Goal: Task Accomplishment & Management: Complete application form

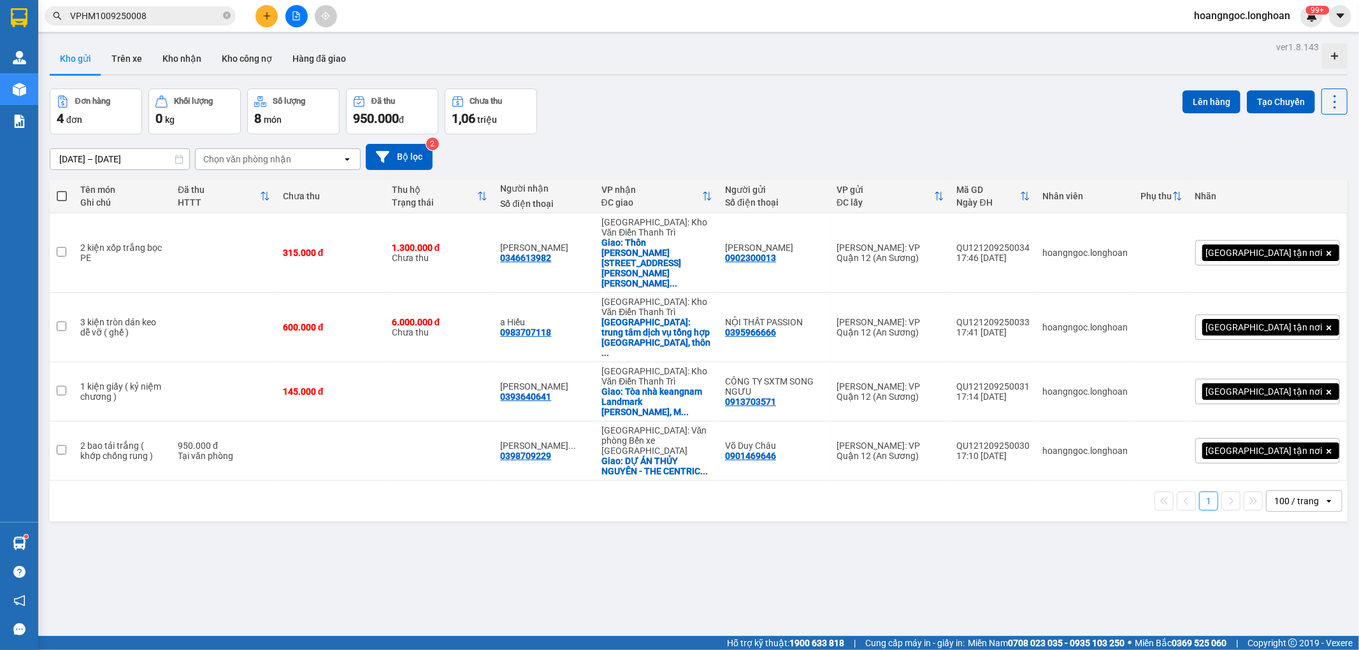
click at [302, 24] on button at bounding box center [296, 16] width 22 height 22
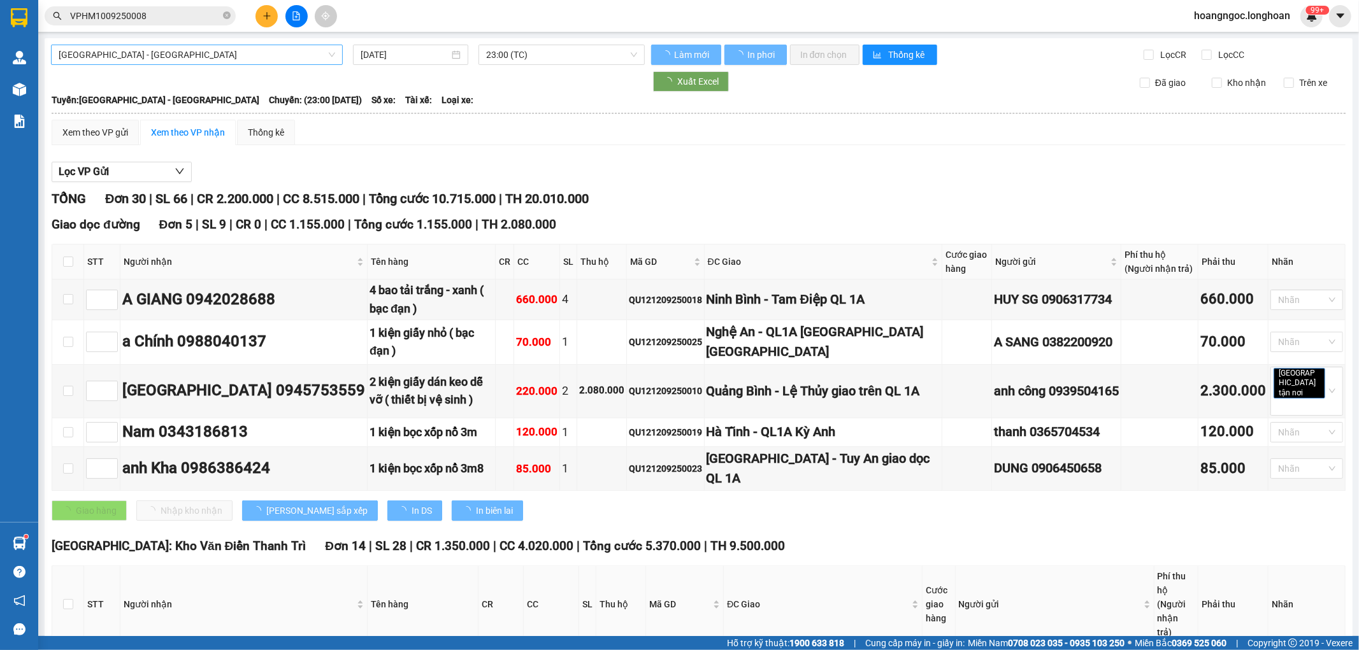
click at [156, 51] on span "[GEOGRAPHIC_DATA] - [GEOGRAPHIC_DATA]" at bounding box center [197, 54] width 276 height 19
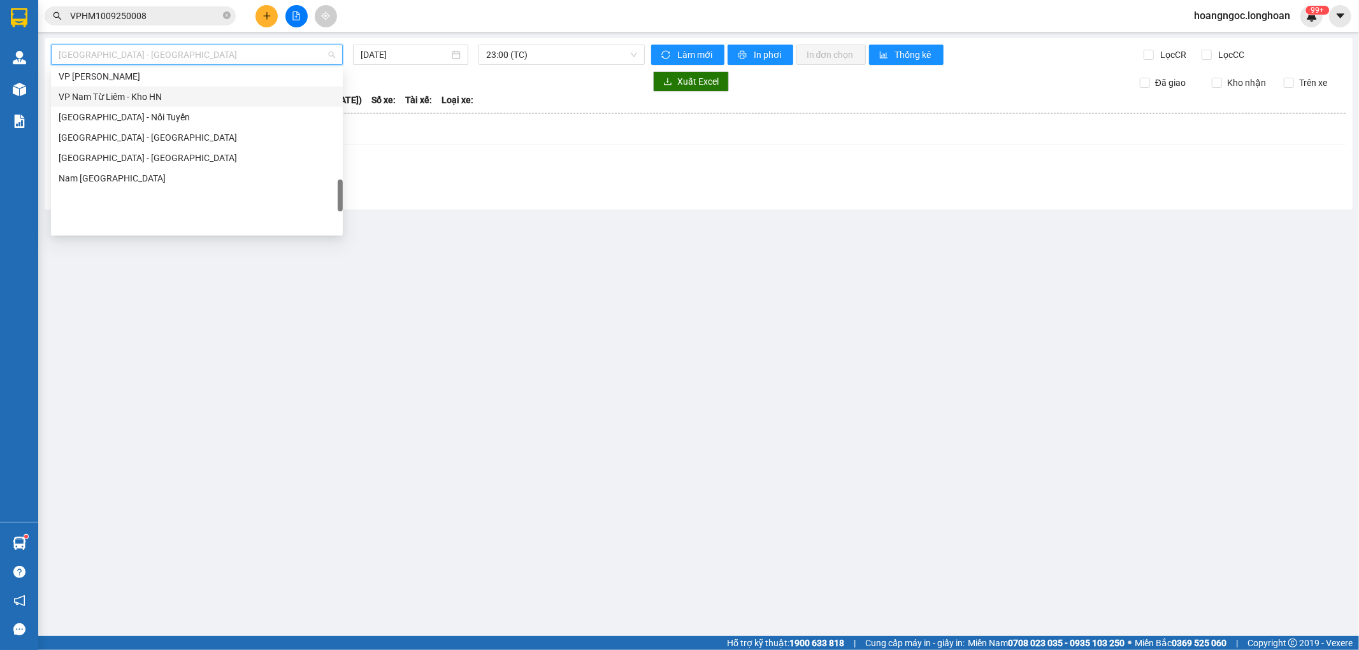
scroll to position [849, 0]
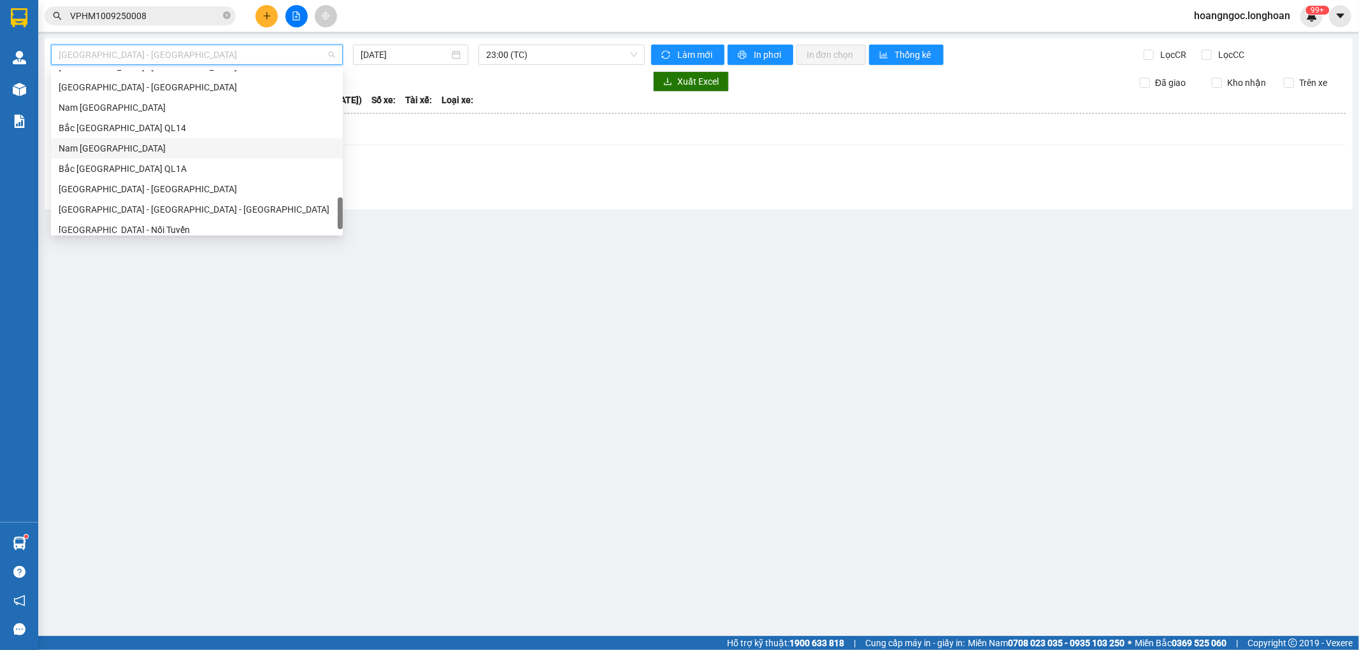
click at [154, 147] on div "Nam [GEOGRAPHIC_DATA]" at bounding box center [197, 148] width 276 height 14
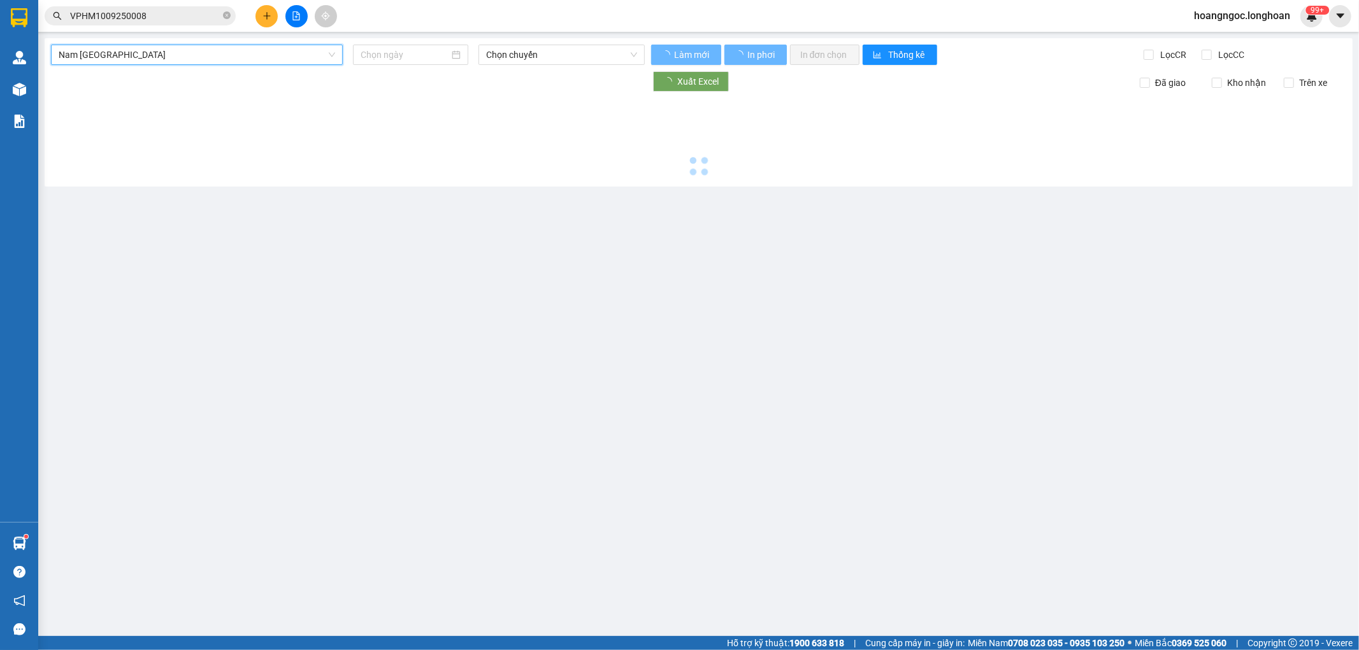
type input "[DATE]"
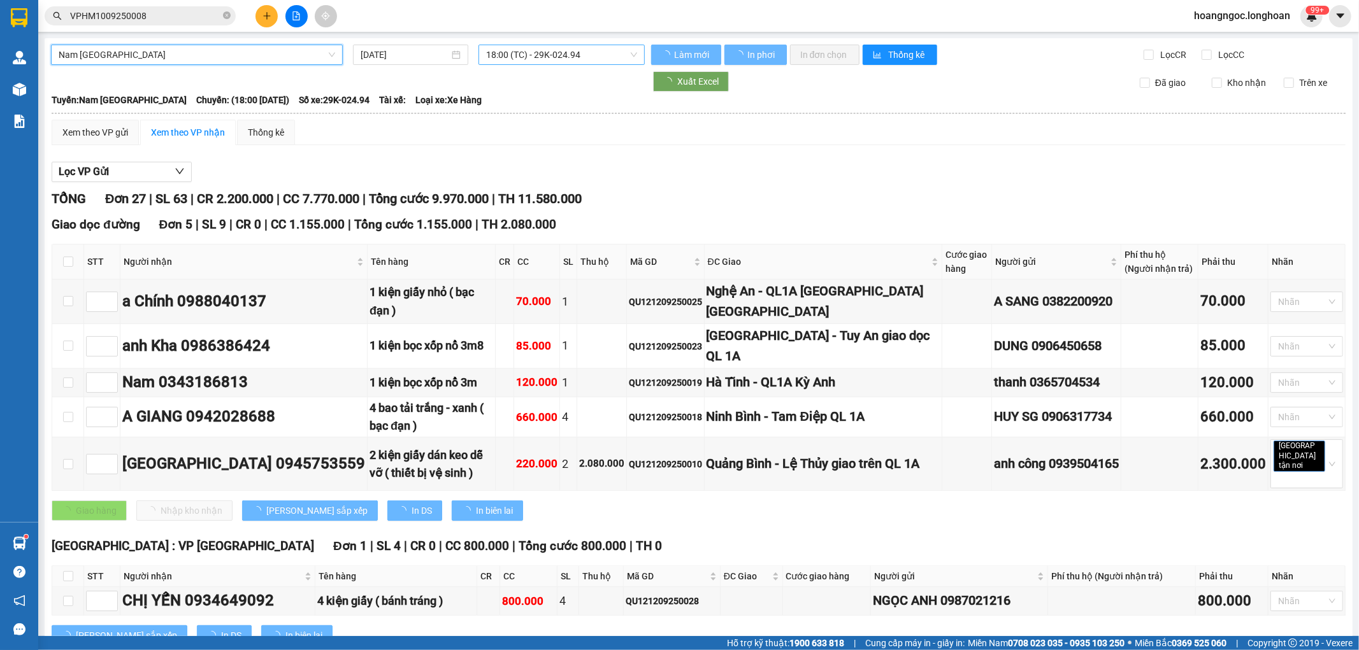
click at [561, 61] on span "18:00 (TC) - 29K-024.94" at bounding box center [561, 54] width 150 height 19
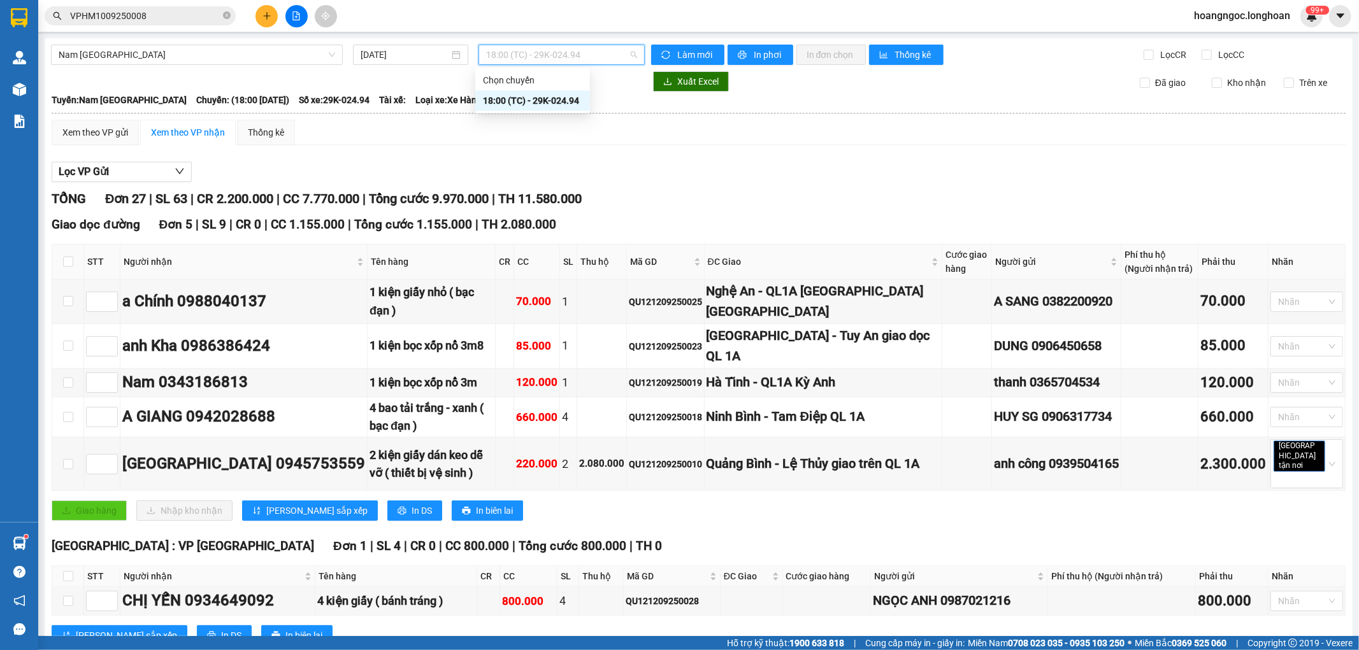
click at [492, 145] on div "Xem theo VP gửi Xem theo VP nhận Thống kê" at bounding box center [699, 132] width 1294 height 25
drag, startPoint x: 92, startPoint y: 125, endPoint x: 64, endPoint y: 90, distance: 45.4
click at [112, 128] on div "Xem theo VP gửi" at bounding box center [95, 132] width 66 height 14
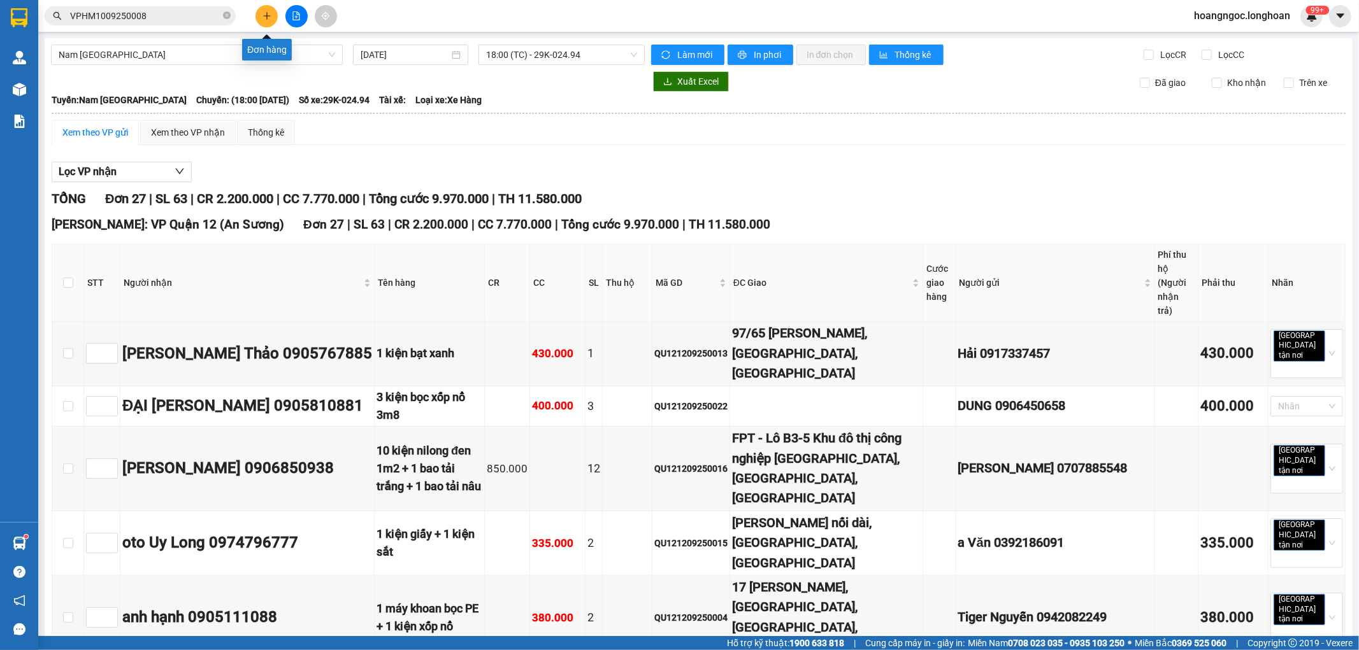
click at [269, 14] on icon "plus" at bounding box center [266, 15] width 9 height 9
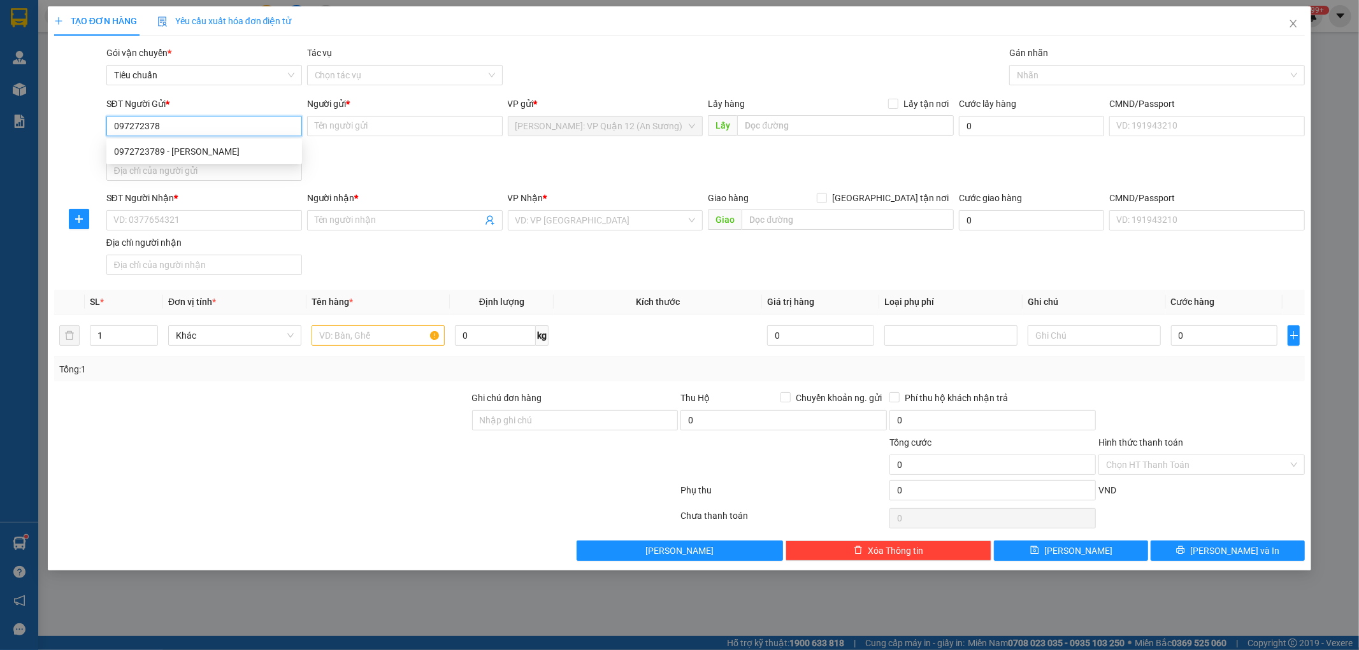
type input "0972723789"
click at [246, 155] on div "0972723789 - [PERSON_NAME]" at bounding box center [204, 152] width 180 height 14
type input "[PERSON_NAME]"
type input "0972723789"
click at [217, 221] on input "SĐT Người Nhận *" at bounding box center [204, 220] width 196 height 20
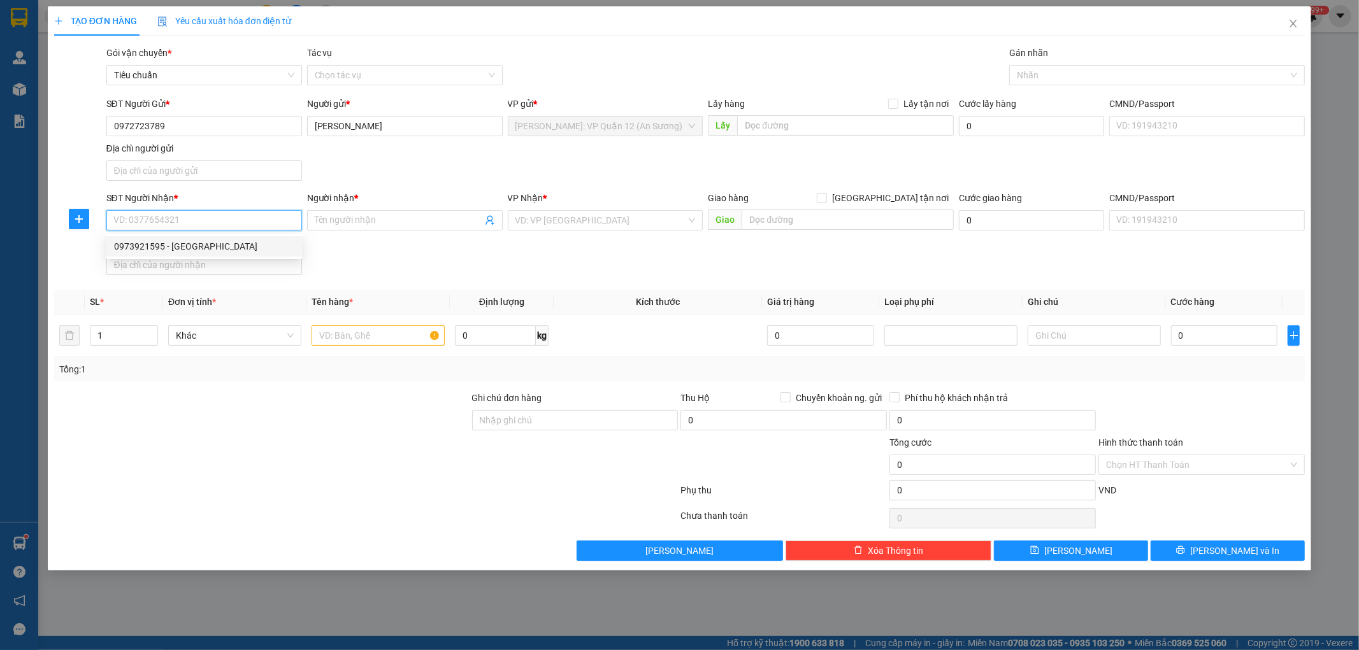
click at [226, 239] on div "0973921595 - [GEOGRAPHIC_DATA]" at bounding box center [204, 246] width 180 height 14
type input "0973921595"
type input "[PERSON_NAME]"
checkbox input "true"
type input "[STREET_ADDRESS]"
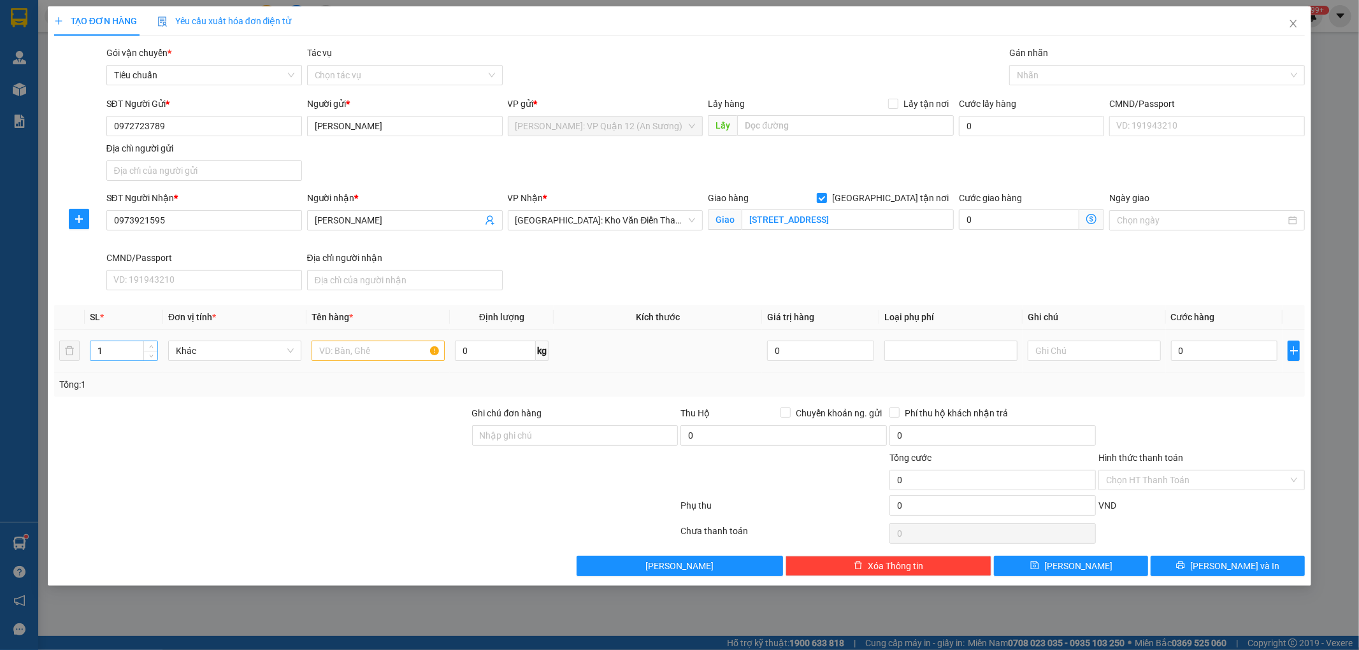
drag, startPoint x: 134, startPoint y: 348, endPoint x: 147, endPoint y: 348, distance: 13.4
click at [134, 348] on input "1" at bounding box center [123, 350] width 67 height 19
click at [153, 345] on span "up" at bounding box center [151, 348] width 8 height 8
type input "4"
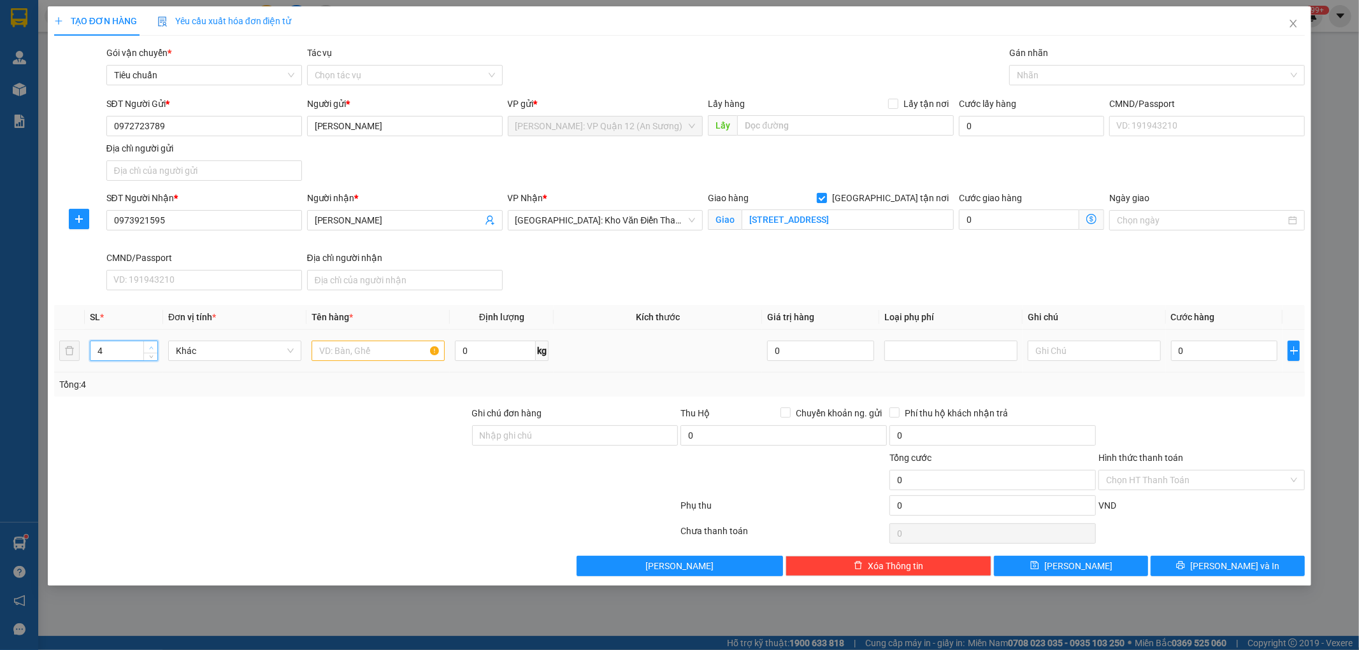
click at [153, 345] on span "up" at bounding box center [151, 348] width 8 height 8
click at [347, 350] on input "text" at bounding box center [377, 351] width 133 height 20
type input "4 bao tải xanh"
drag, startPoint x: 529, startPoint y: 436, endPoint x: 544, endPoint y: 446, distance: 18.4
click at [529, 437] on input "Ghi chú đơn hàng" at bounding box center [575, 435] width 206 height 20
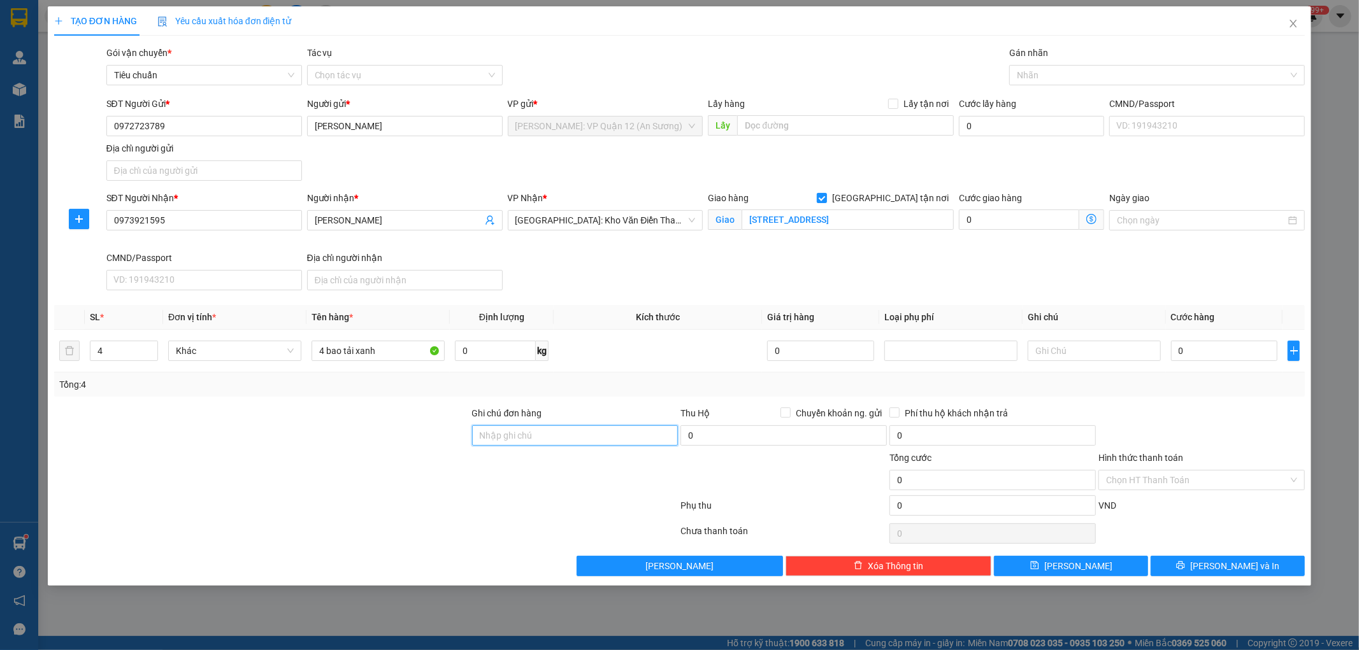
type input "nhận theo kiện - hư hỏng ko chịu trách nhiệm"
click at [1204, 345] on input "0" at bounding box center [1224, 351] width 107 height 20
type input "1"
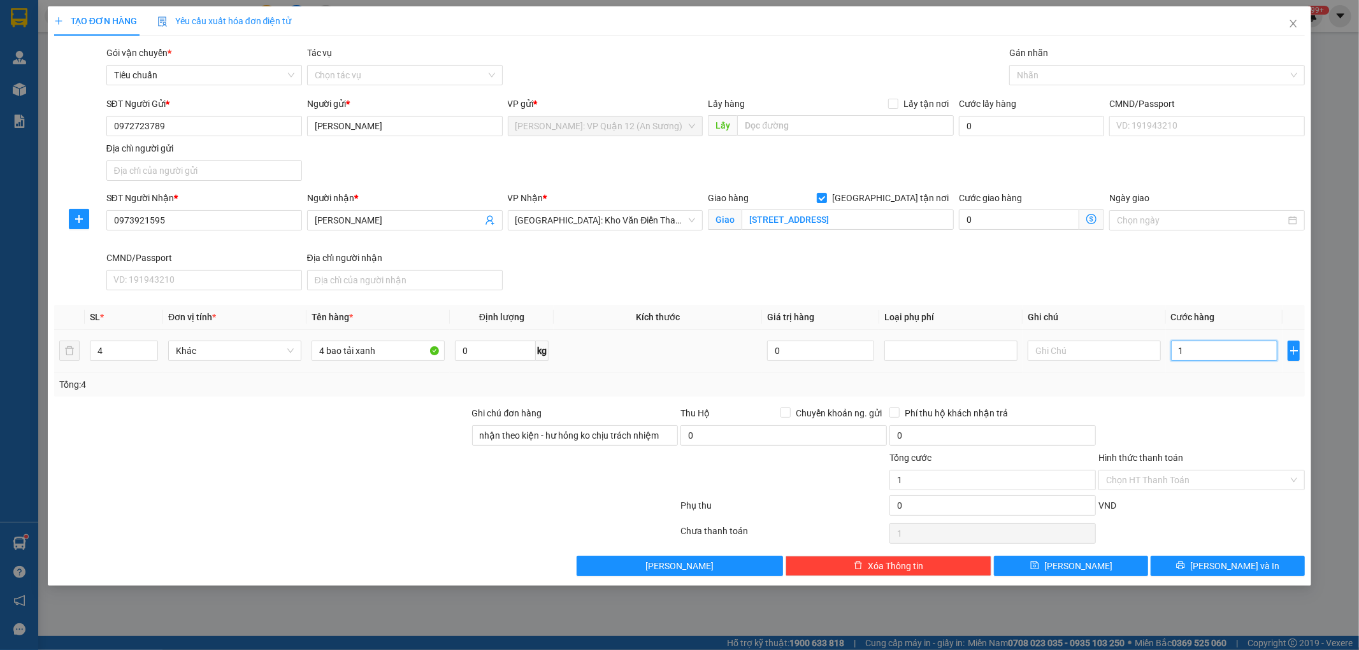
type input "12"
type input "128"
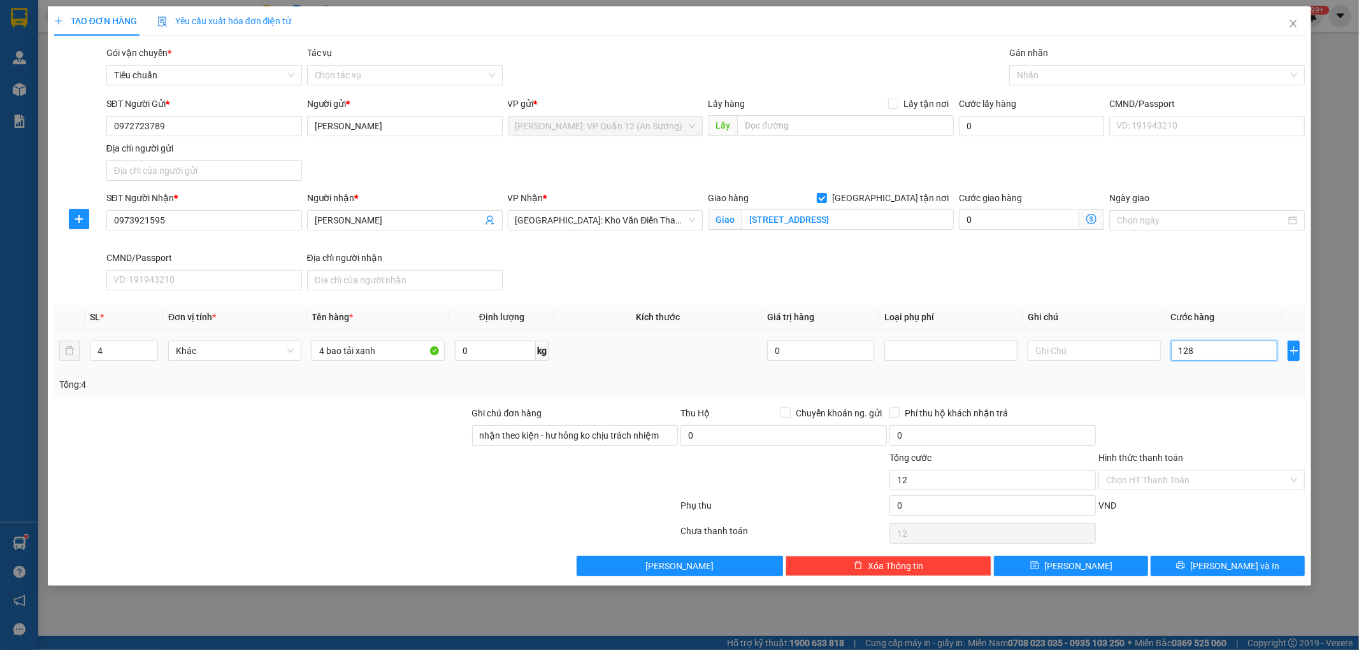
type input "128"
type input "1.280"
type input "12.800"
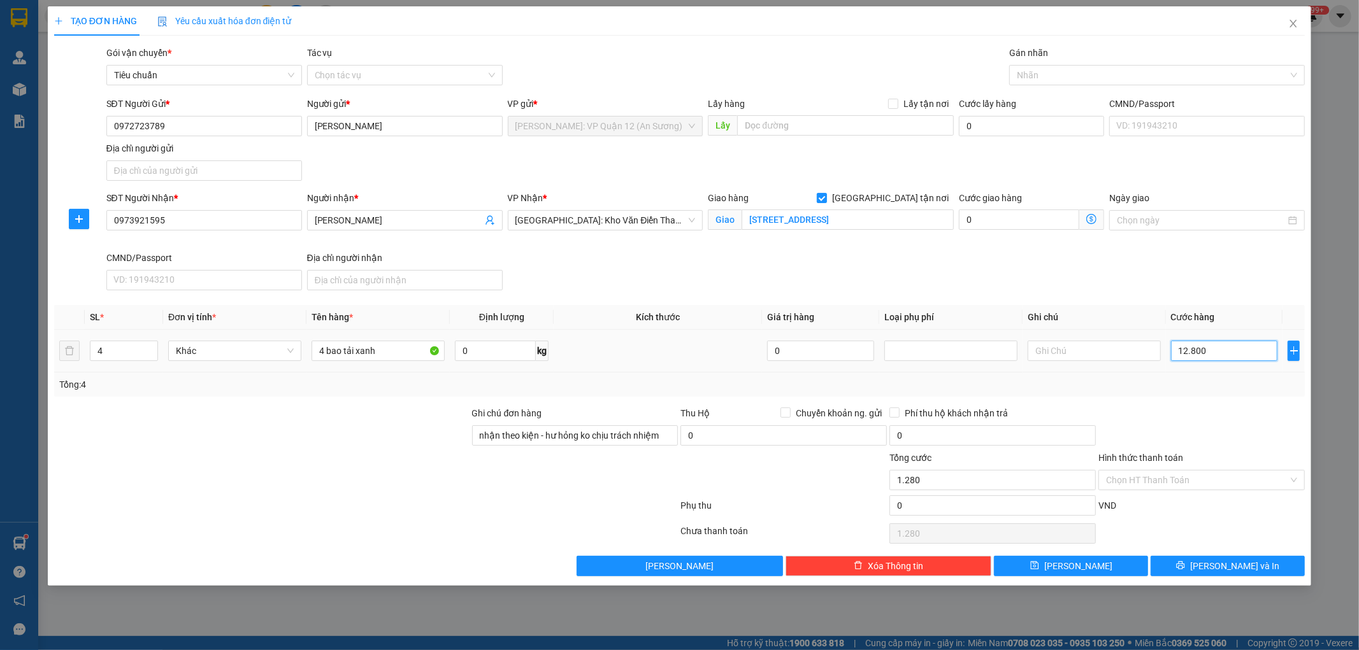
type input "12.800"
type input "128.000"
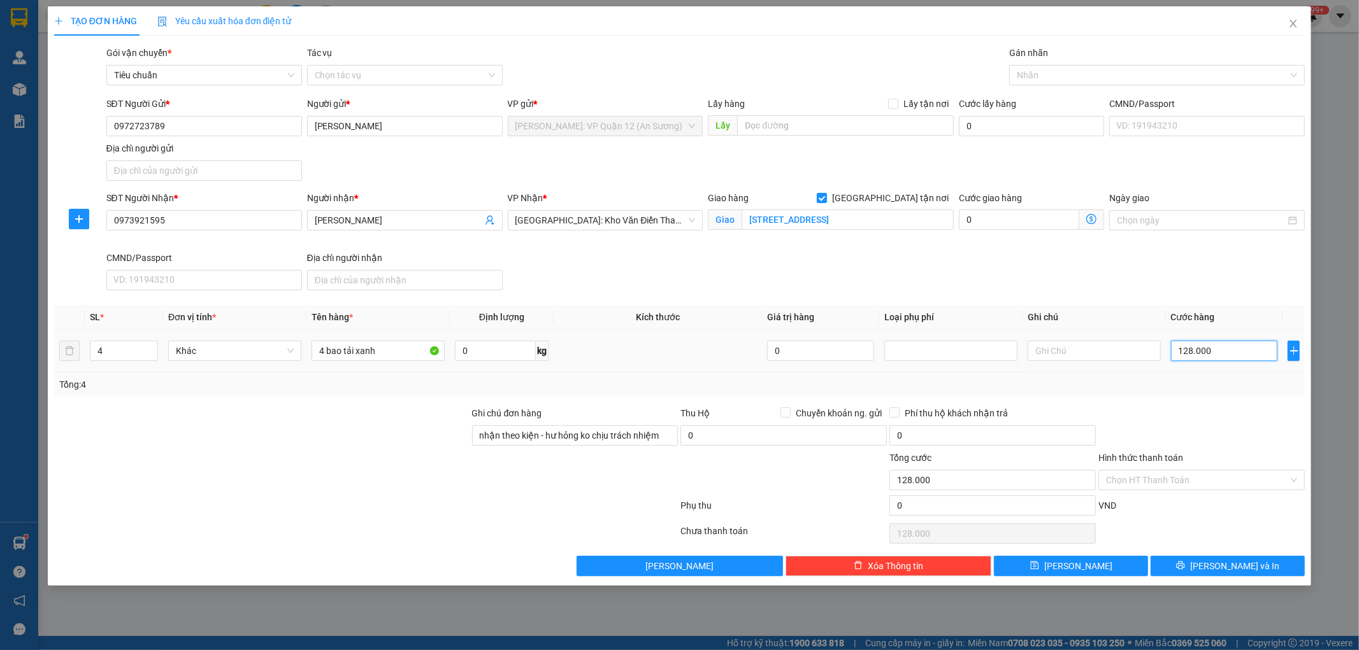
type input "1.280.000"
click at [1070, 77] on div at bounding box center [1150, 75] width 276 height 15
type input "1.280.000"
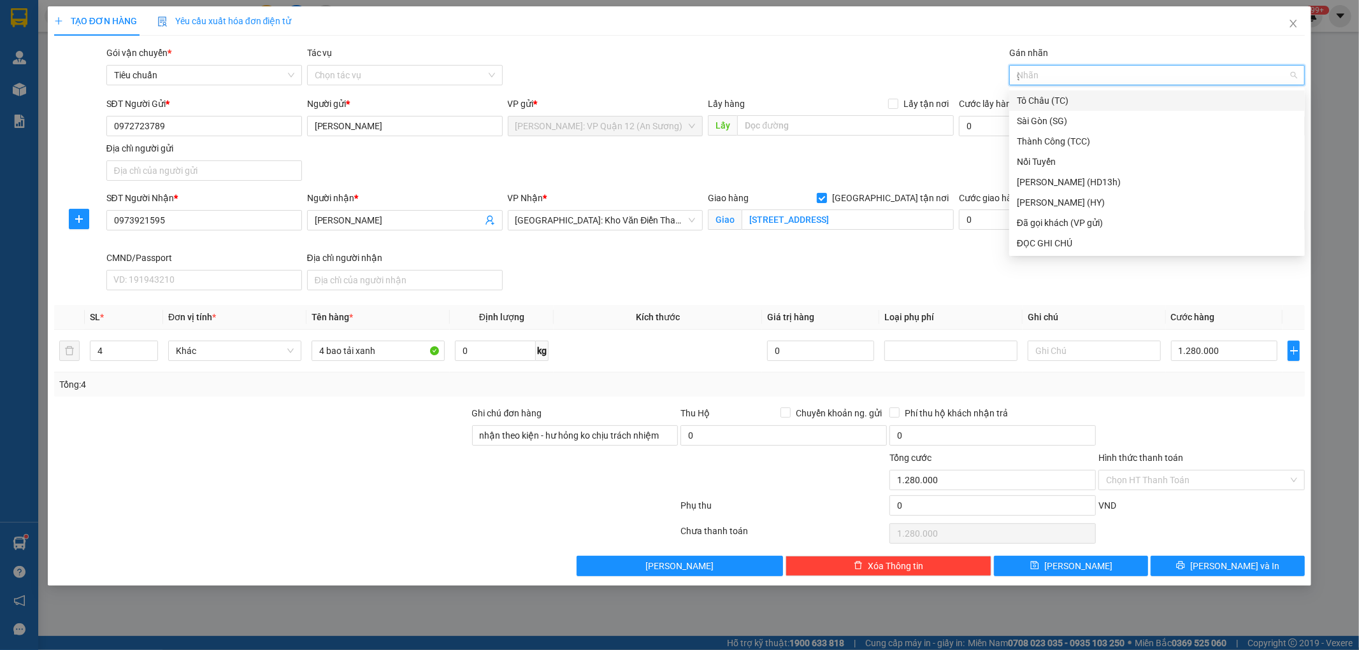
type input "gt"
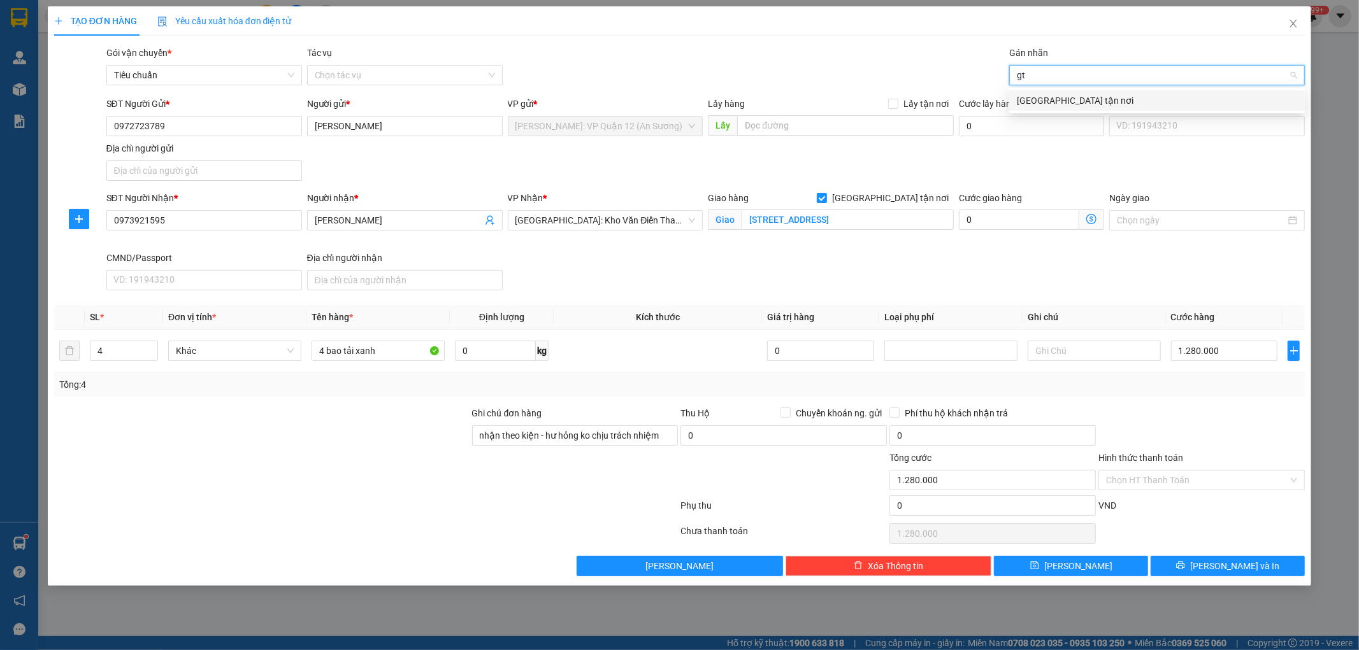
click at [1062, 100] on div "[GEOGRAPHIC_DATA] tận nơi" at bounding box center [1157, 101] width 280 height 14
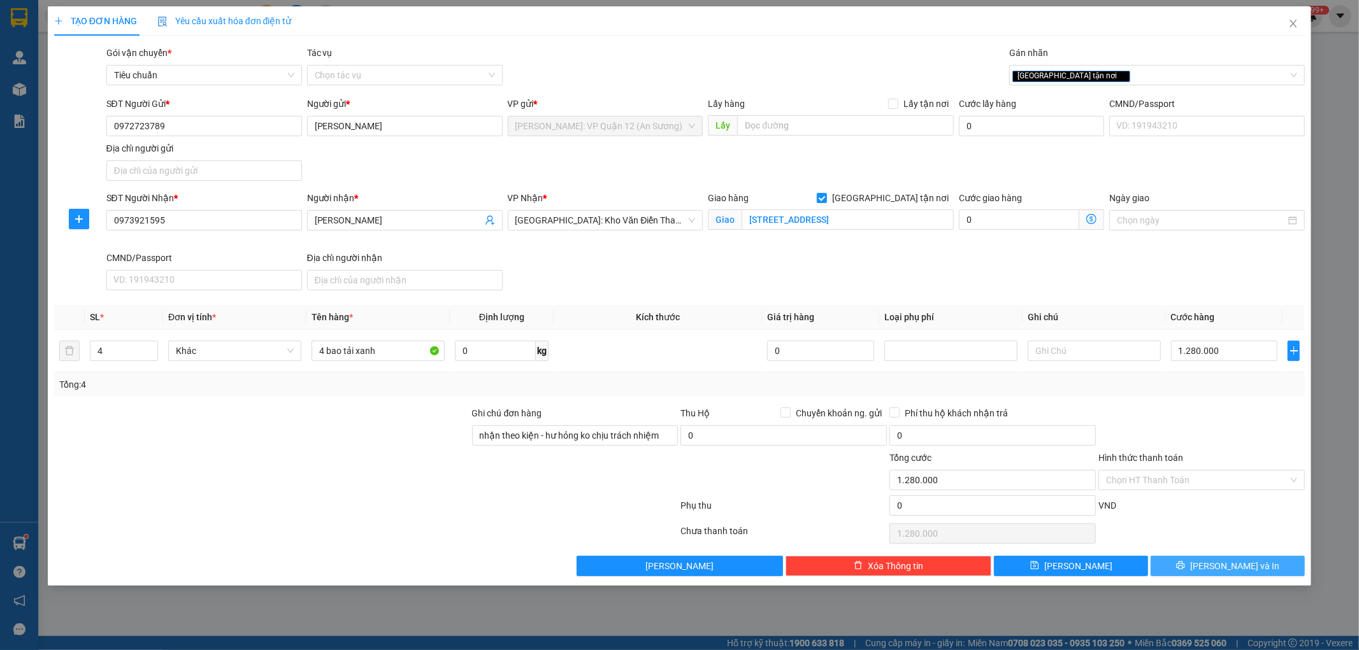
click at [1236, 572] on span "[PERSON_NAME] và In" at bounding box center [1234, 566] width 89 height 14
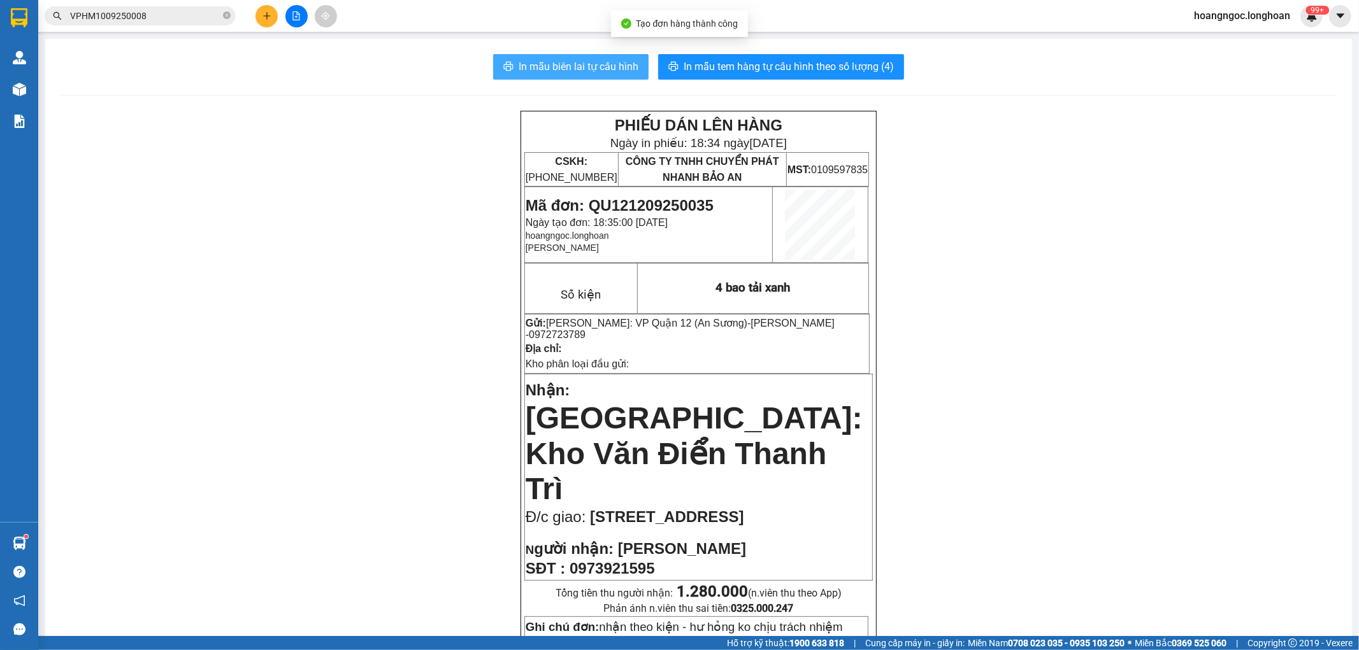
click at [608, 68] on span "In mẫu biên lai tự cấu hình" at bounding box center [578, 67] width 120 height 16
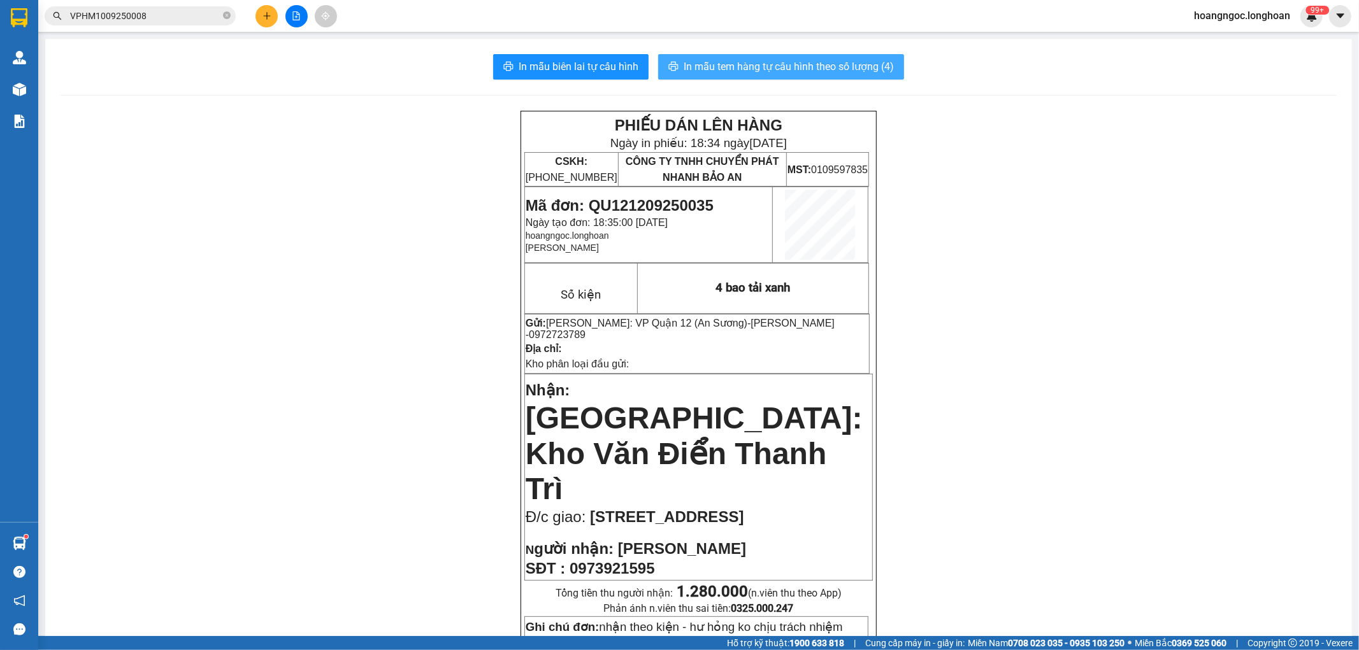
click at [744, 67] on span "In mẫu tem hàng tự cấu hình theo số lượng (4)" at bounding box center [788, 67] width 210 height 16
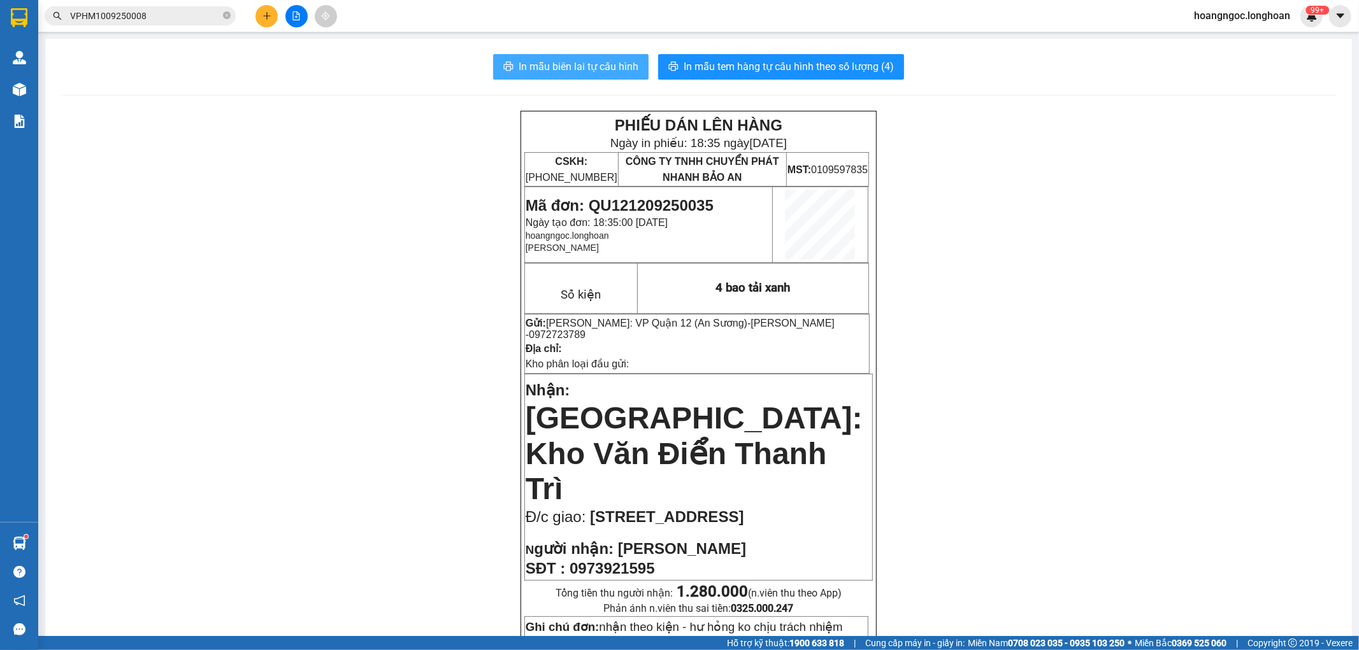
click at [612, 59] on span "In mẫu biên lai tự cấu hình" at bounding box center [578, 67] width 120 height 16
click at [271, 15] on icon "plus" at bounding box center [266, 15] width 9 height 9
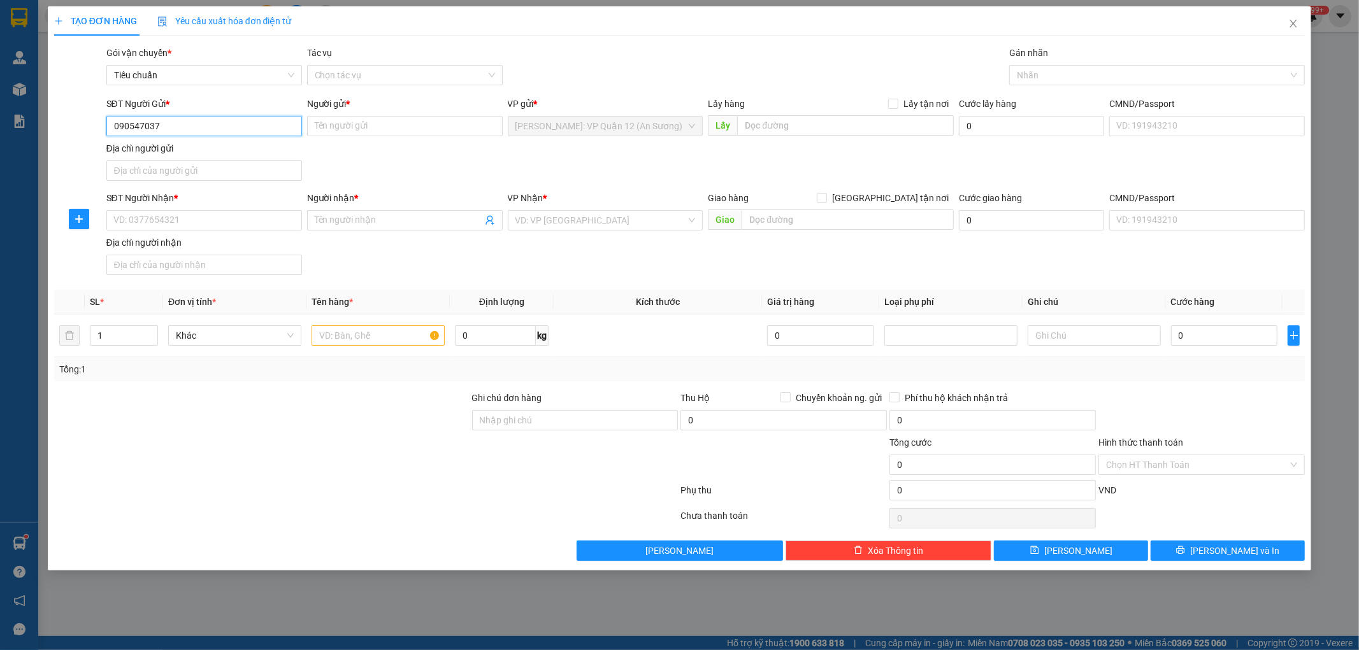
type input "0905470371"
click at [189, 148] on div "0905470371 - CÔNG TY LIMART ZERO WASTE" at bounding box center [205, 152] width 182 height 14
type input "CÔNG TY LIMART ZERO WASTE"
type input "0905470371"
click at [232, 213] on input "SĐT Người Nhận *" at bounding box center [204, 220] width 196 height 20
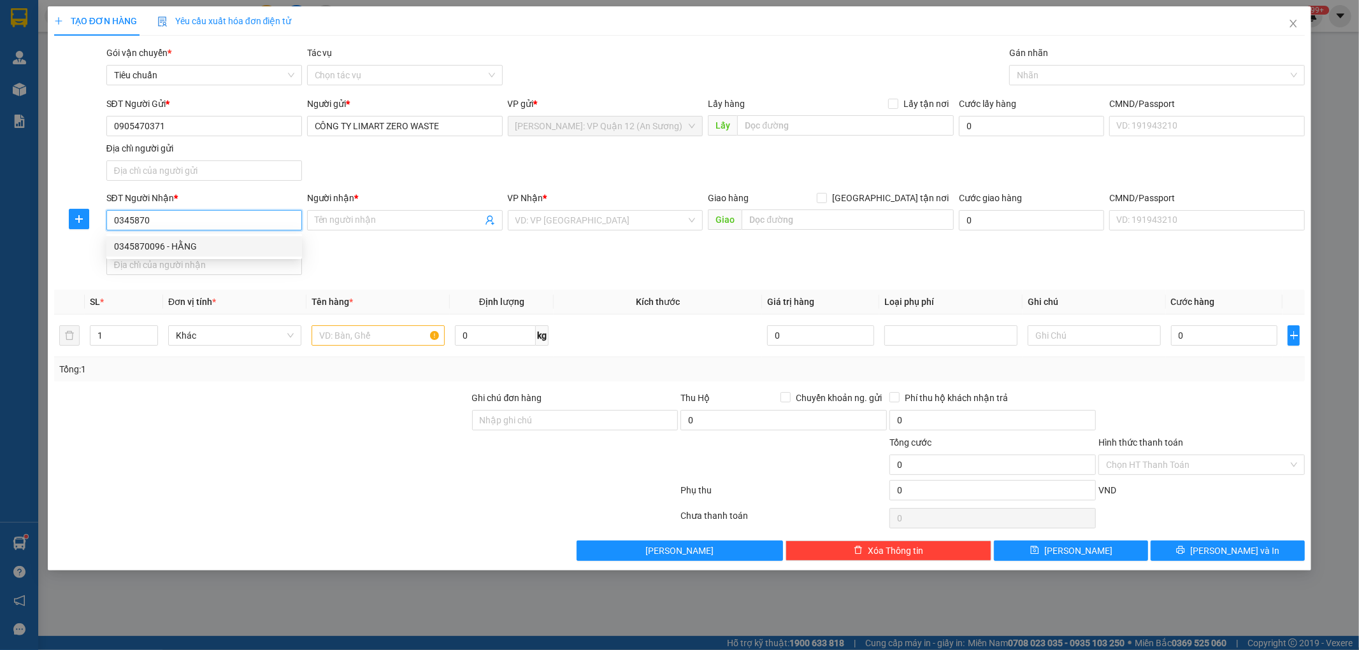
click at [224, 248] on div "0345870096 - HẰNG" at bounding box center [204, 246] width 180 height 14
type input "0345870096"
type input "HẰNG"
checkbox input "true"
type input "176 VĂN HỘI , ĐỨC THẮNG , BẮC TỪ LIÊM , HN"
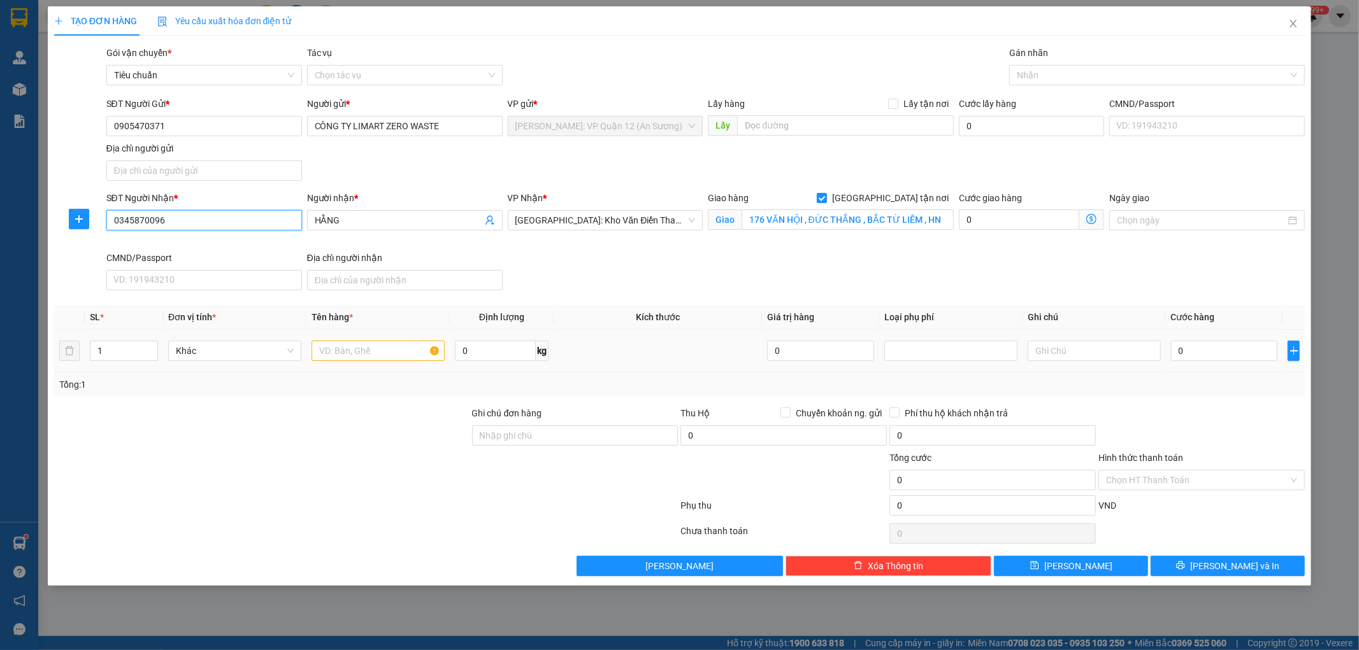
type input "0345870096"
click at [376, 346] on input "text" at bounding box center [377, 351] width 133 height 20
type input "1 kiện giấy"
click at [591, 438] on input "Ghi chú đơn hàng" at bounding box center [575, 435] width 206 height 20
type input "nhận theo kiện - hư hỏng ko chịu trách nhiệm"
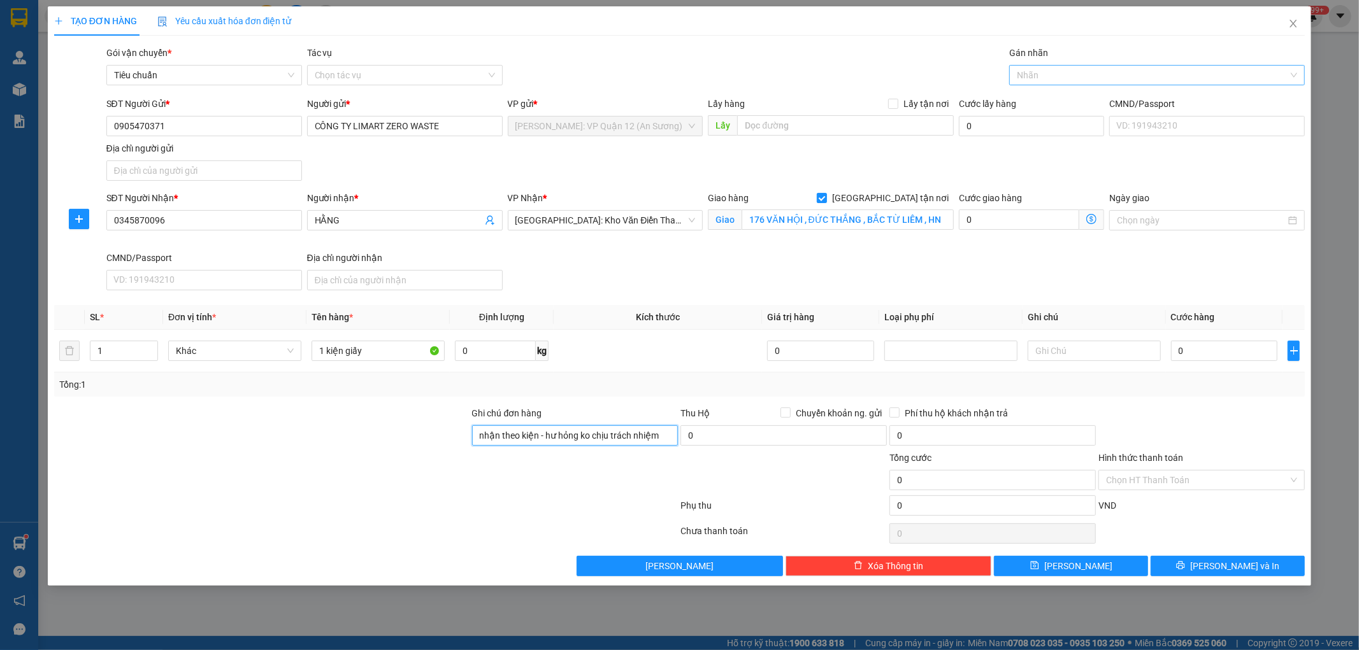
click at [1048, 78] on div at bounding box center [1150, 75] width 276 height 15
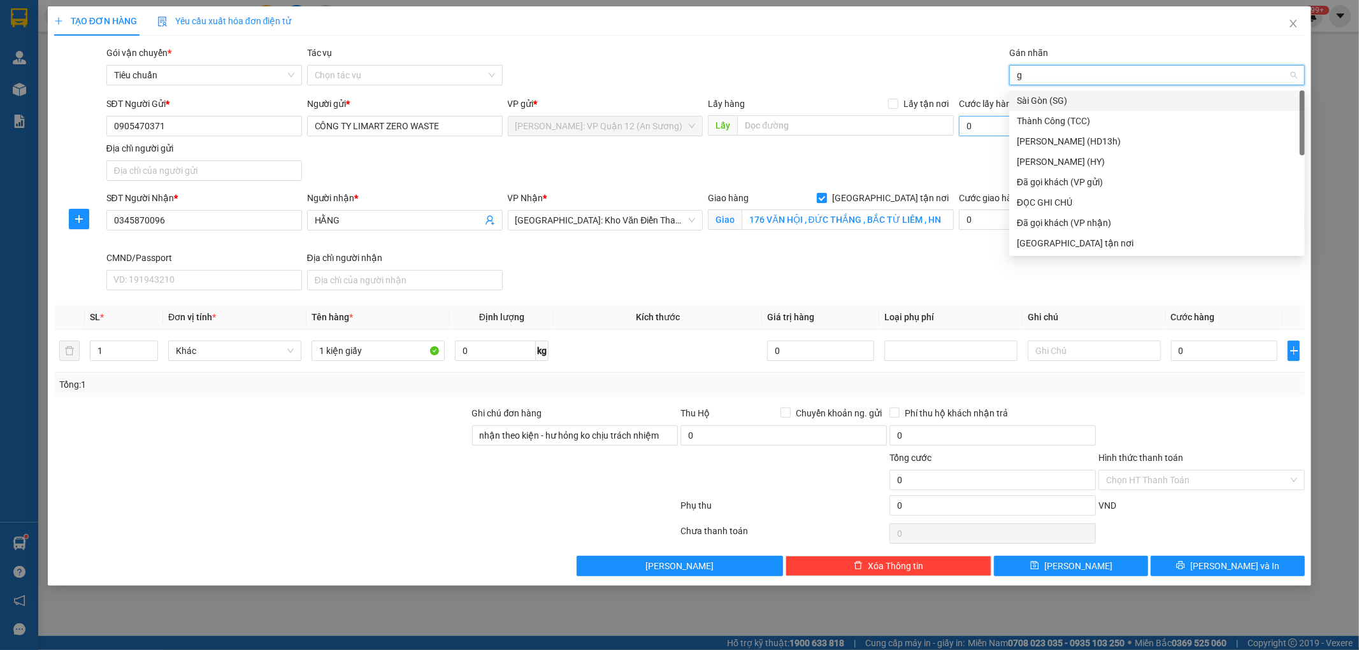
type input "gt"
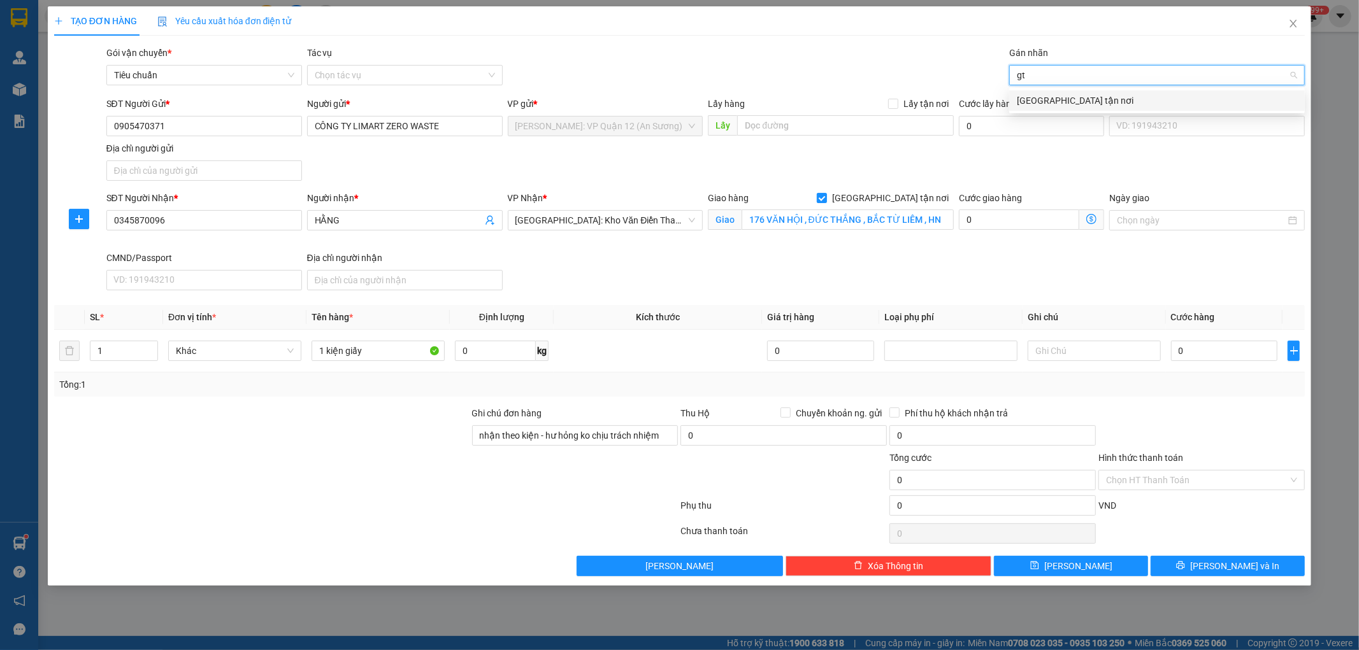
click at [1075, 92] on div "[GEOGRAPHIC_DATA] tận nơi" at bounding box center [1157, 100] width 296 height 20
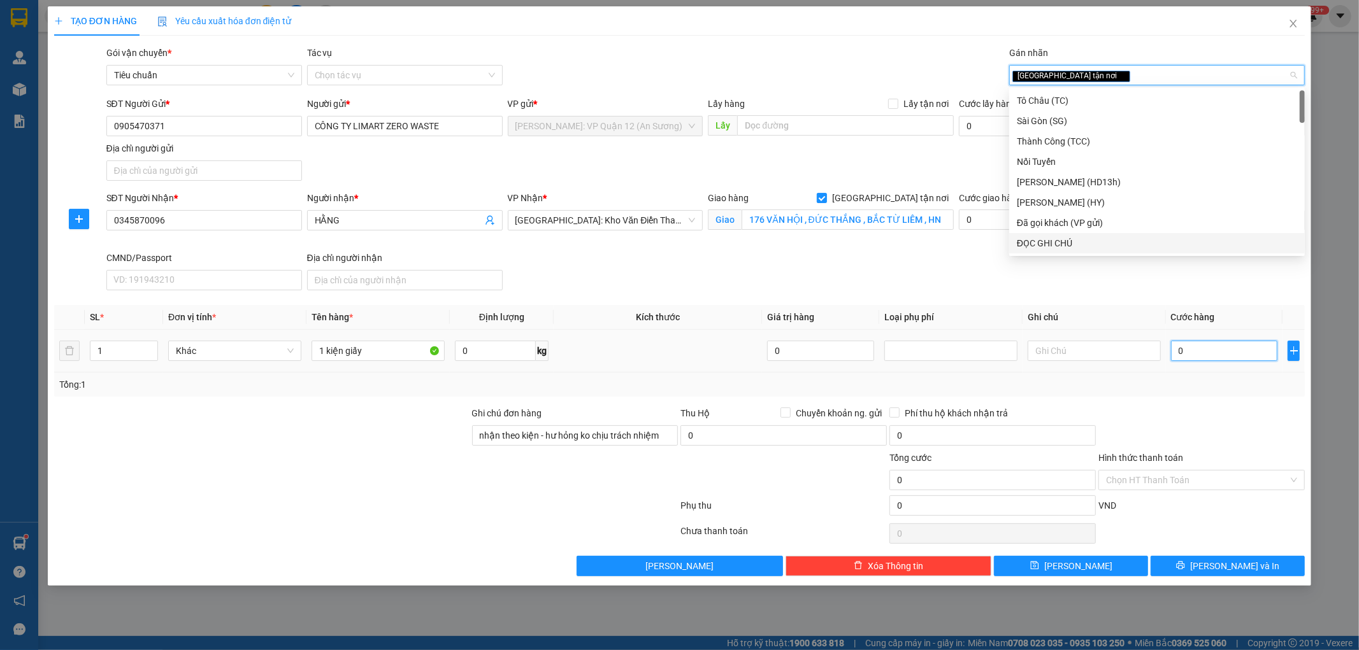
click at [1206, 345] on input "0" at bounding box center [1224, 351] width 107 height 20
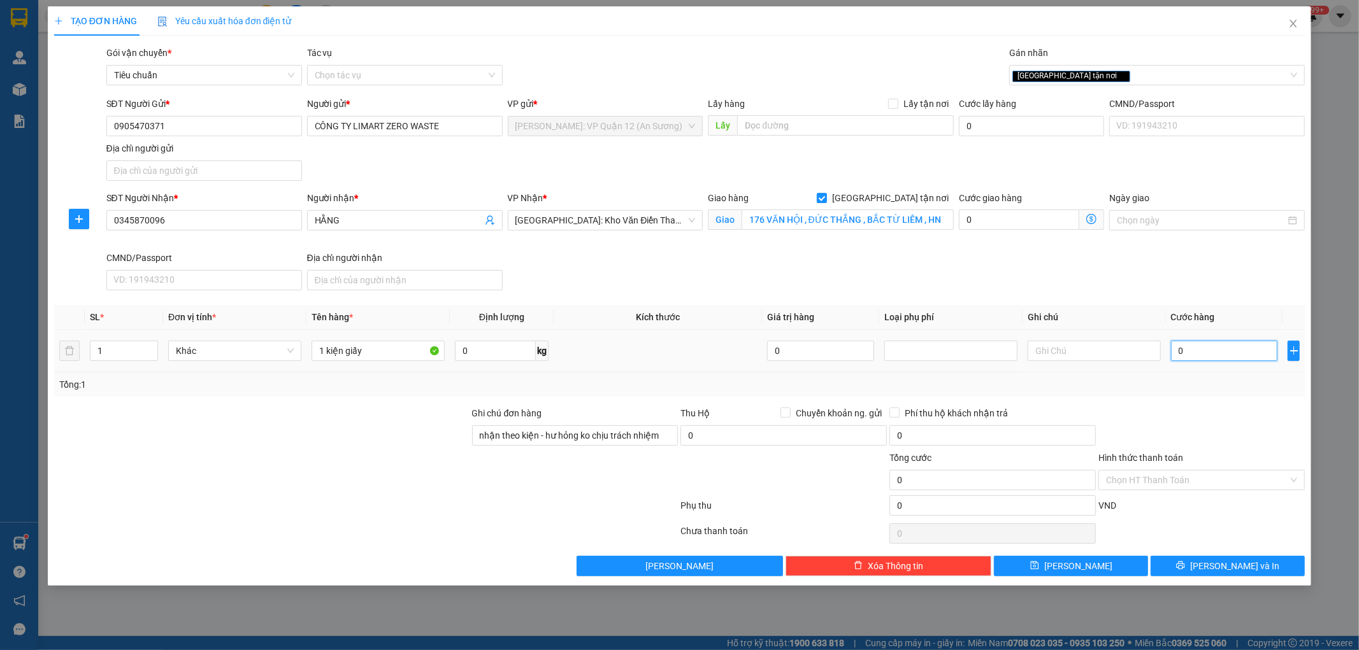
type input "1"
type input "14"
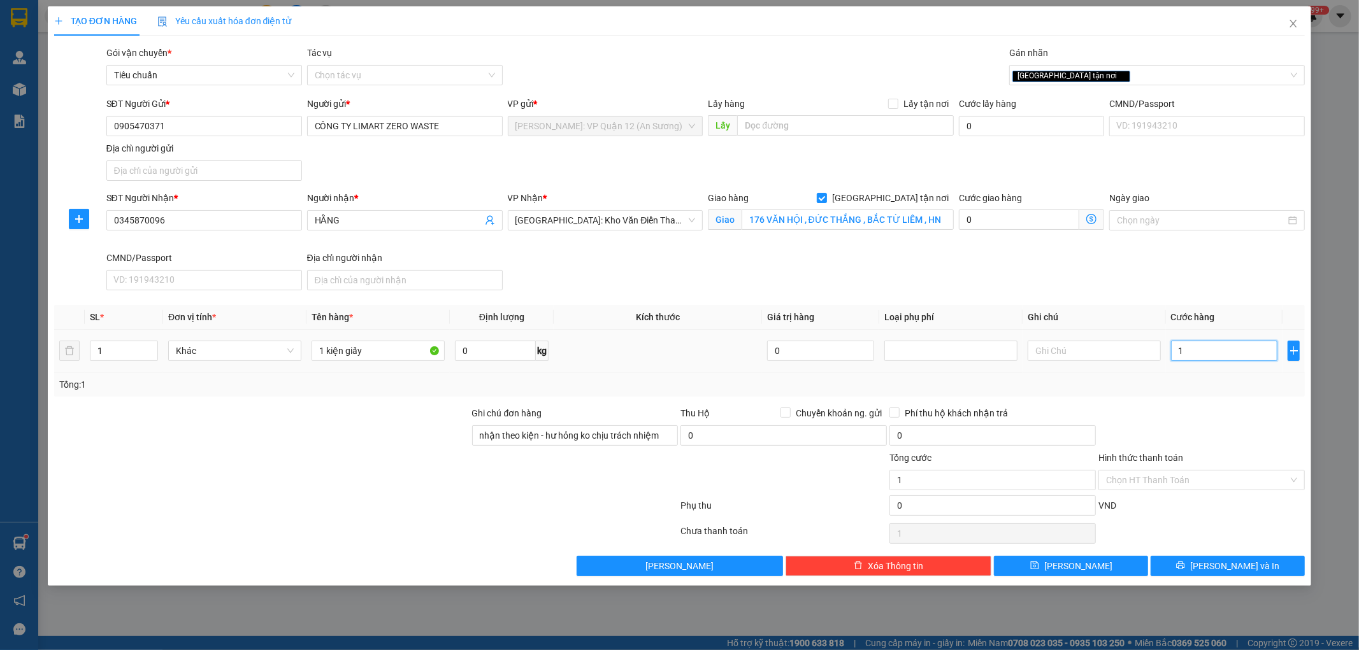
type input "14"
type input "145"
type input "1.450"
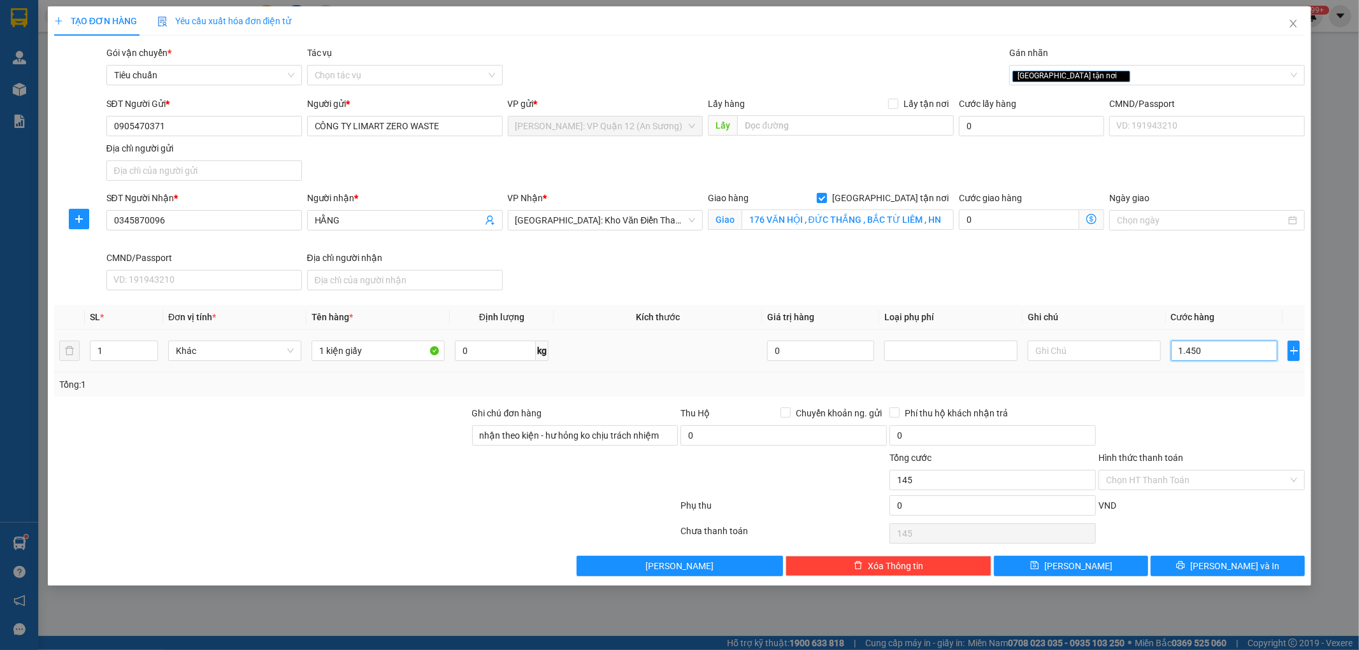
type input "1.450"
type input "14.500"
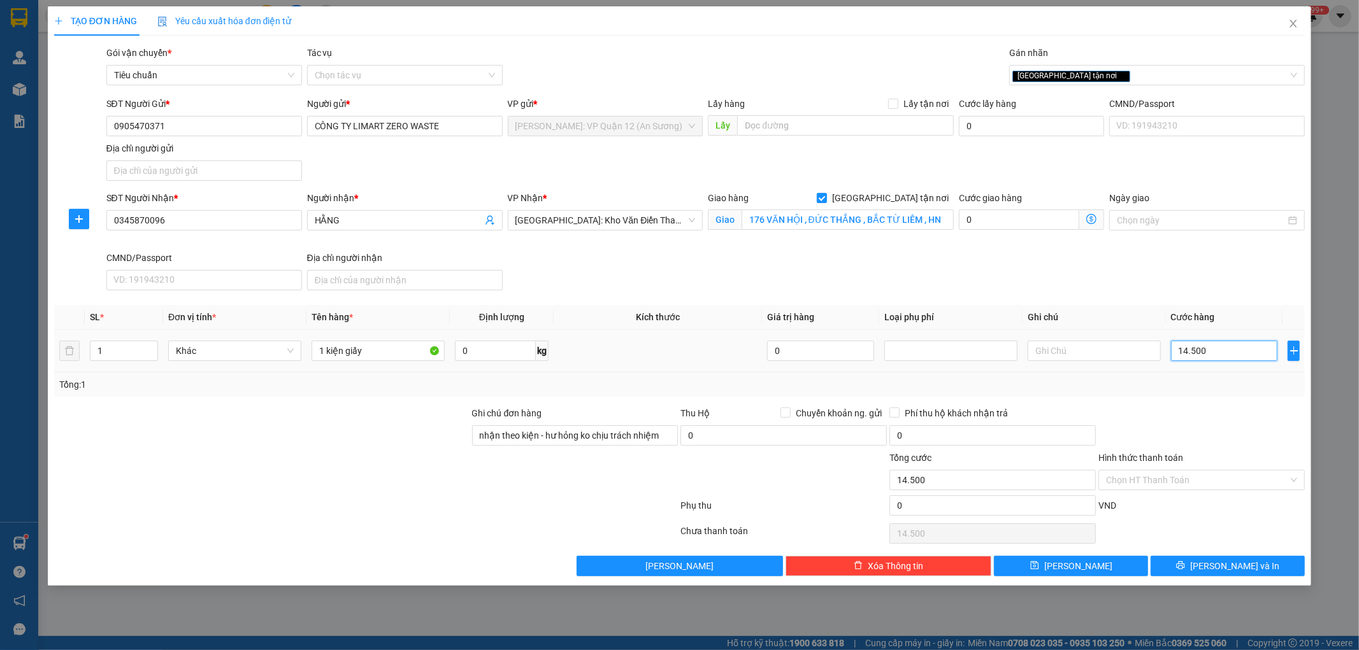
type input "145.000"
click at [1217, 557] on button "[PERSON_NAME] và In" at bounding box center [1227, 566] width 154 height 20
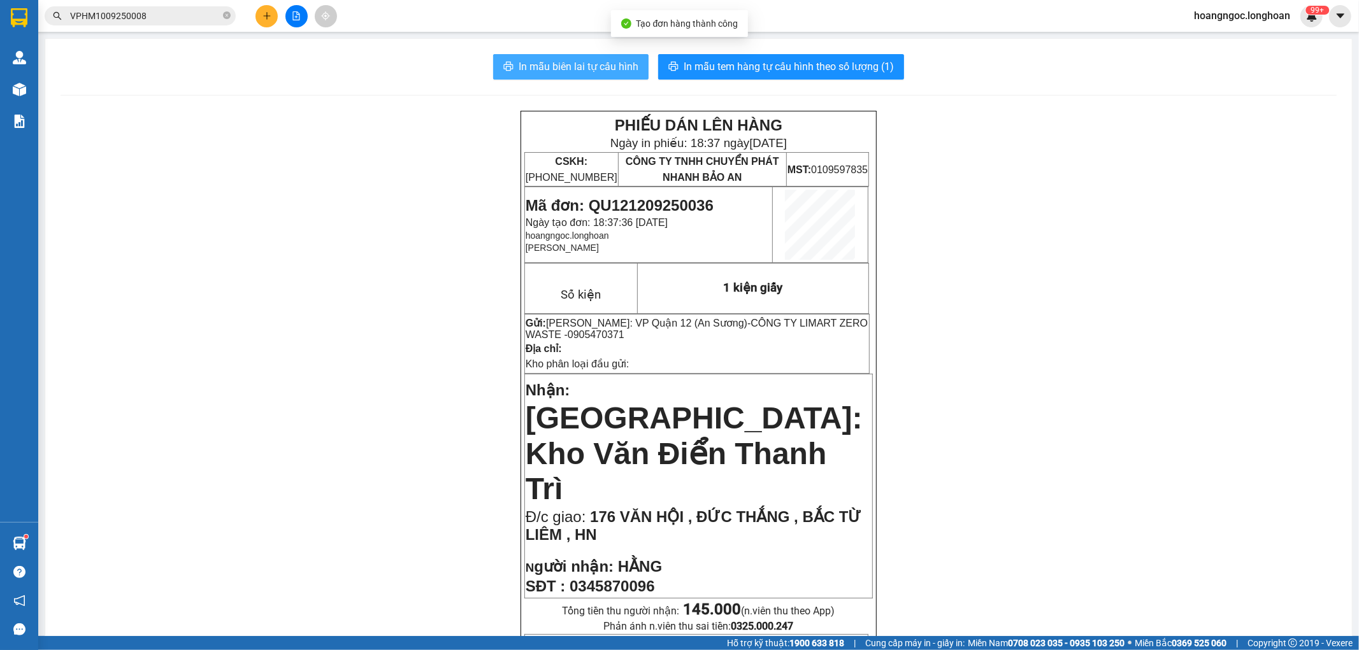
click at [590, 66] on span "In mẫu biên lai tự cấu hình" at bounding box center [578, 67] width 120 height 16
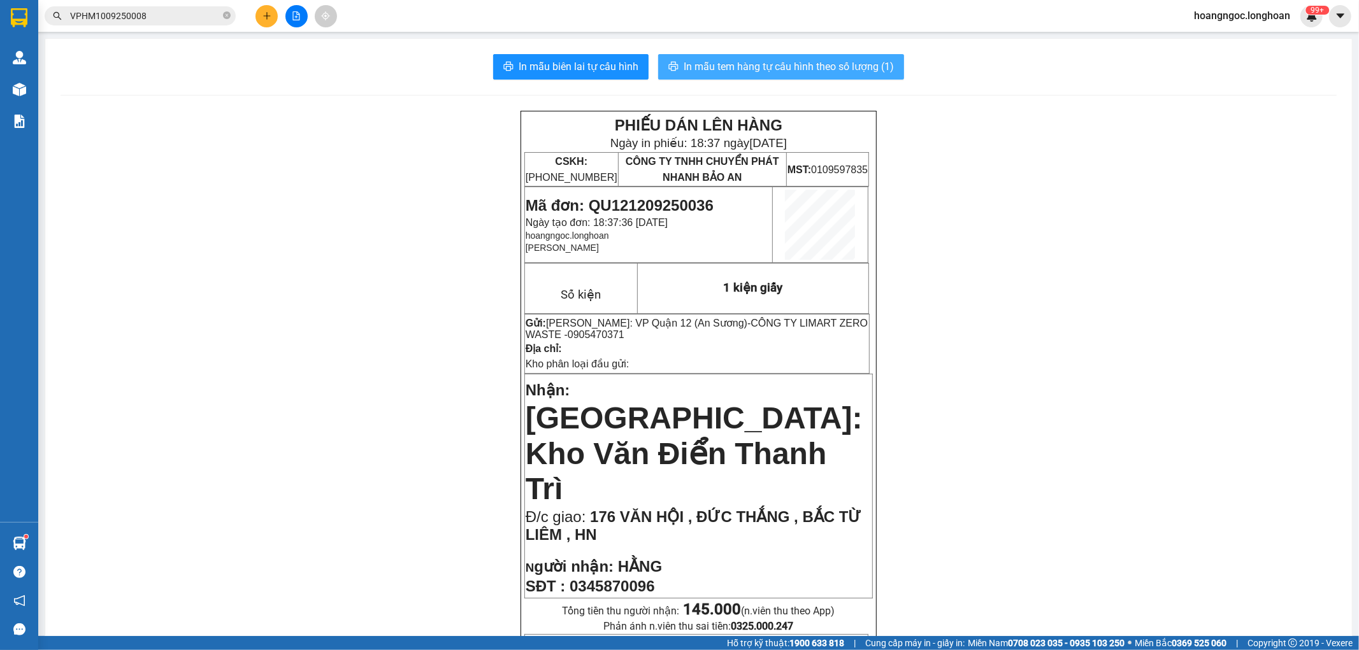
click at [749, 67] on span "In mẫu tem hàng tự cấu hình theo số lượng (1)" at bounding box center [788, 67] width 210 height 16
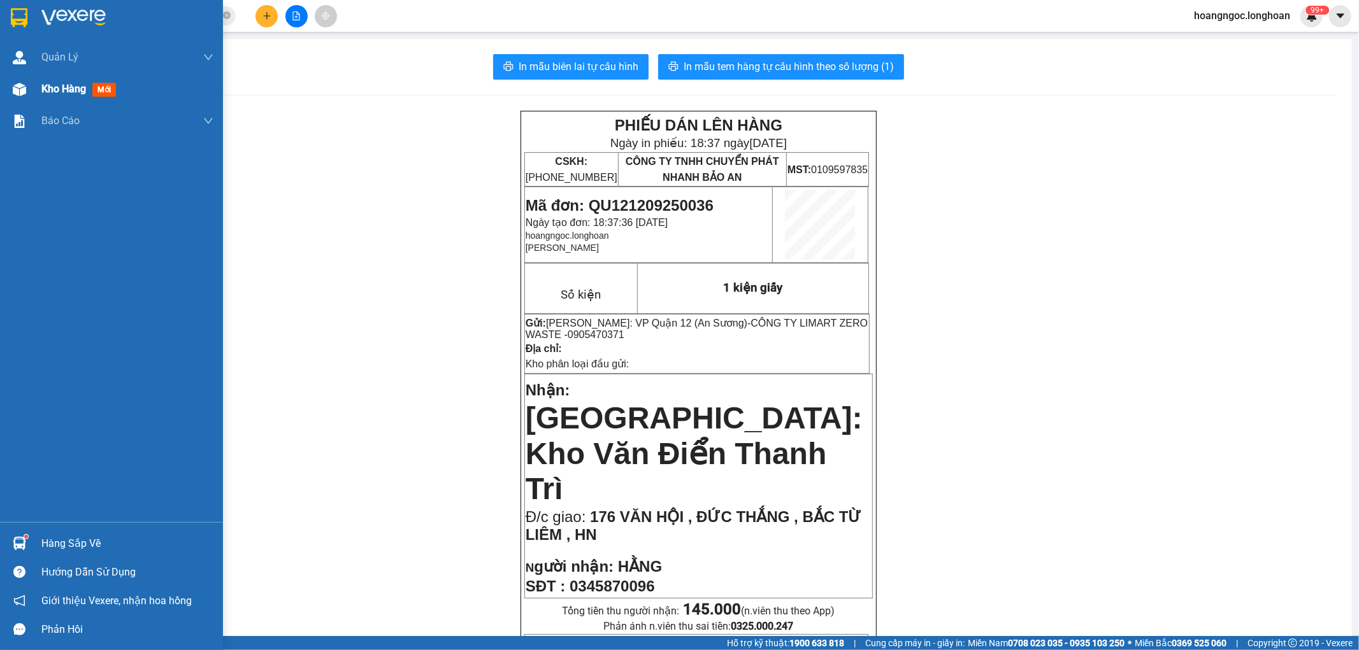
click at [59, 90] on span "Kho hàng" at bounding box center [63, 89] width 45 height 12
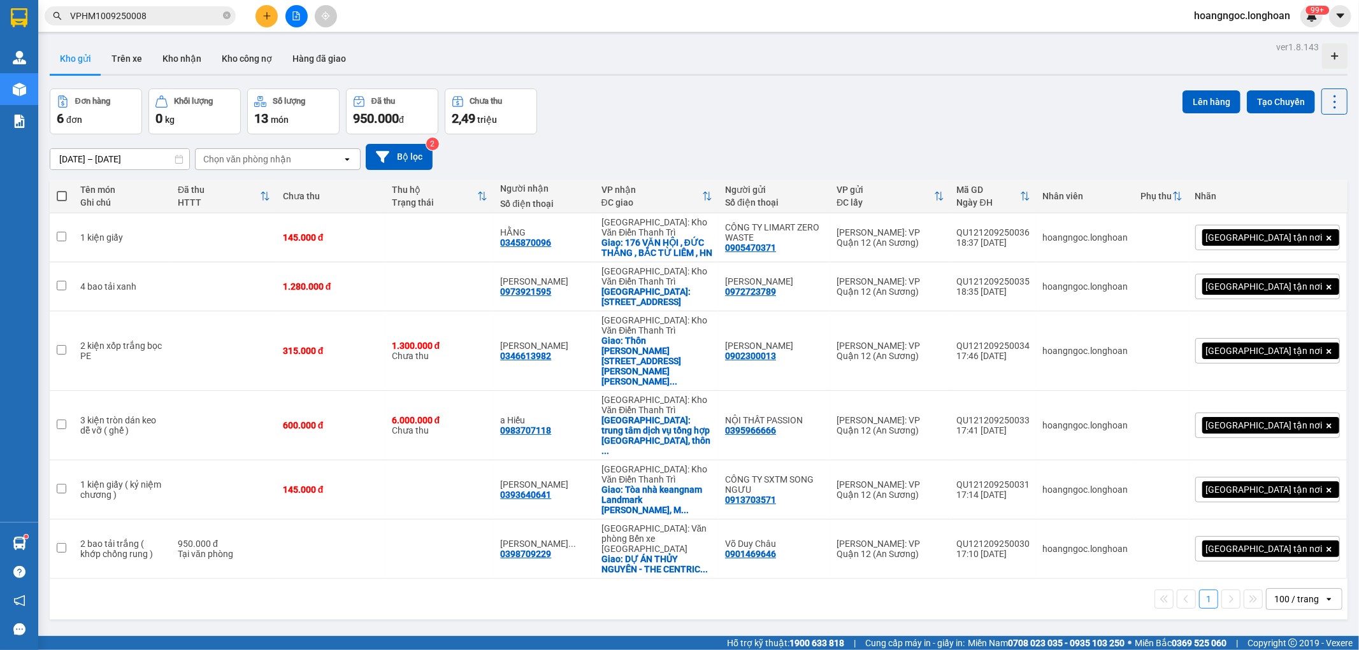
click at [297, 16] on icon "file-add" at bounding box center [296, 15] width 9 height 9
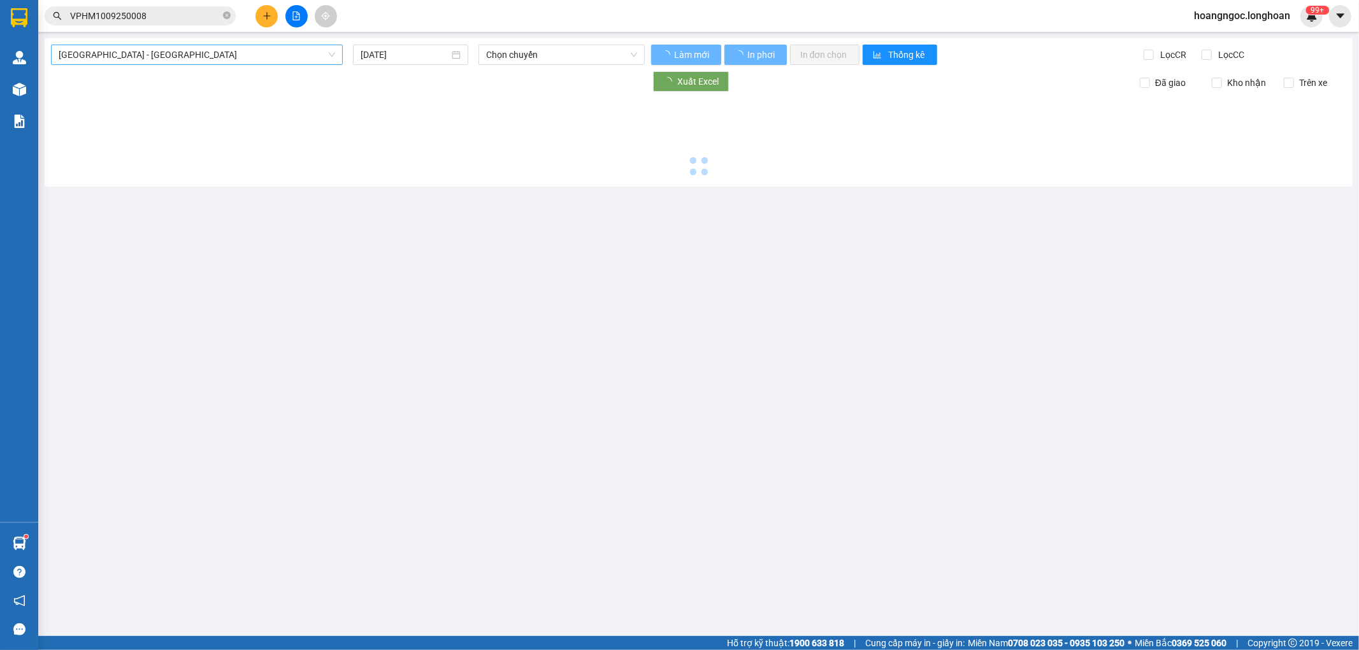
click at [275, 46] on span "[GEOGRAPHIC_DATA] - [GEOGRAPHIC_DATA]" at bounding box center [197, 54] width 276 height 19
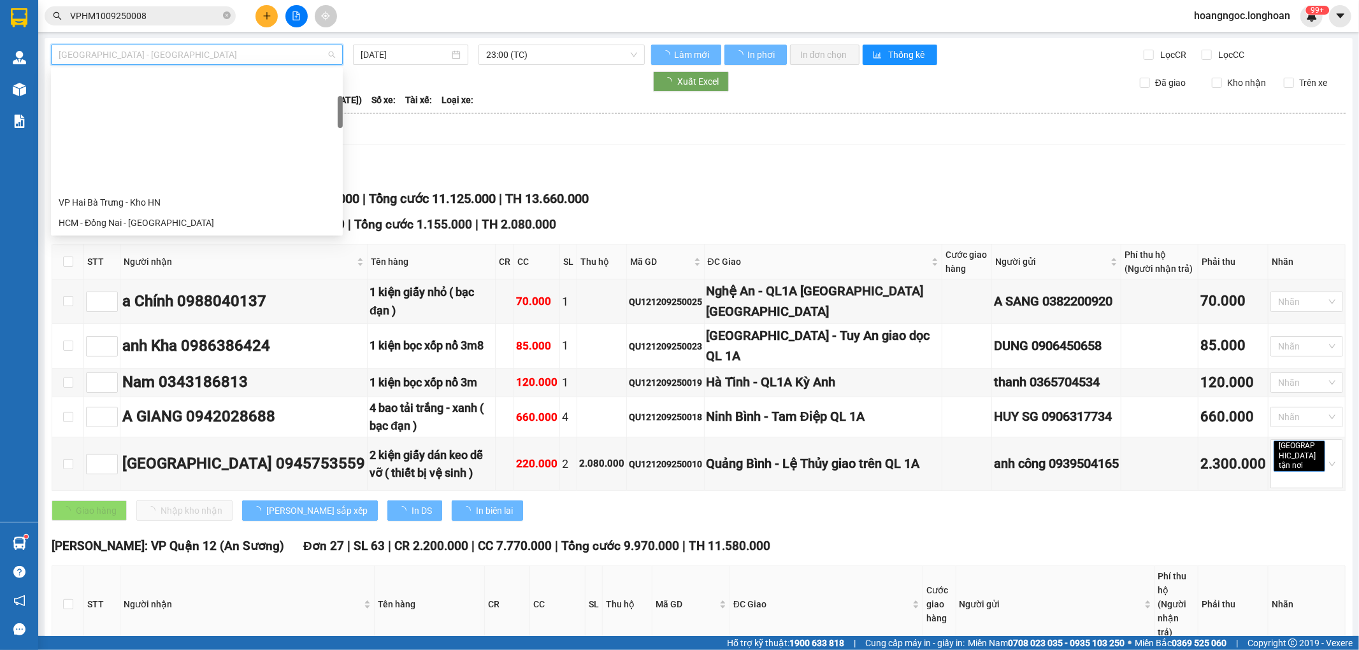
scroll to position [212, 0]
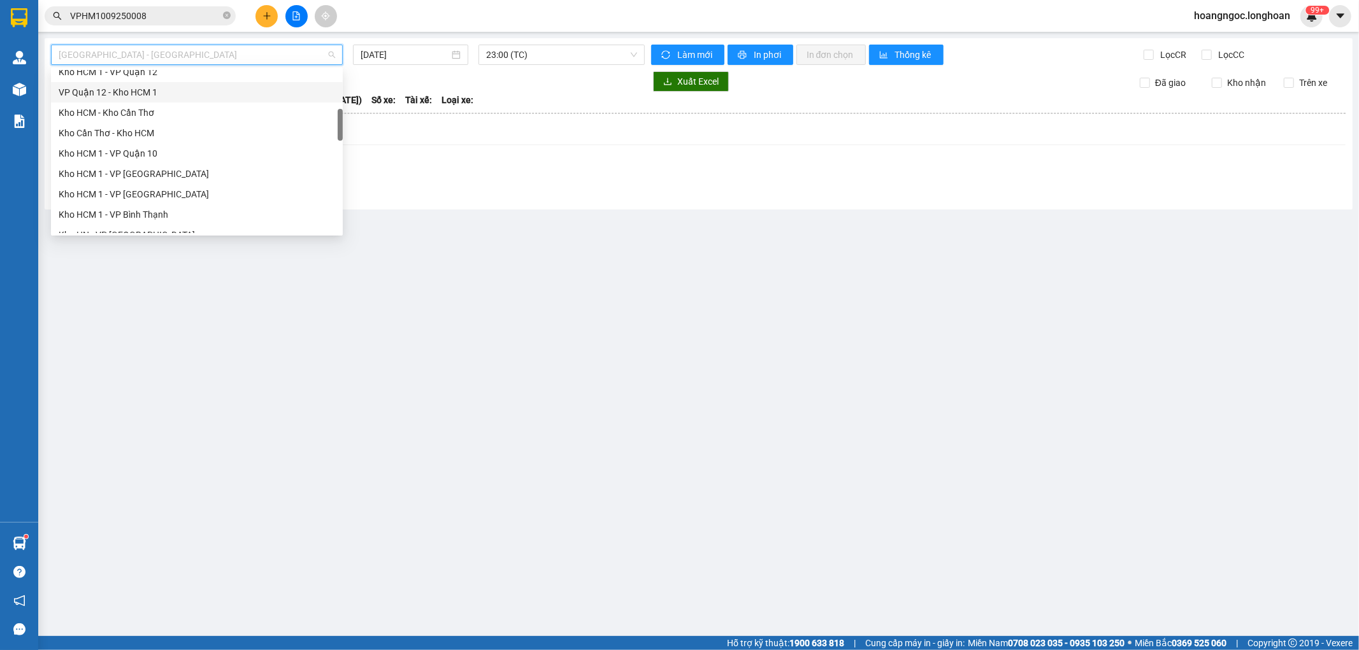
click at [119, 93] on div "VP Quận 12 - Kho HCM 1" at bounding box center [197, 92] width 276 height 14
type input "[DATE]"
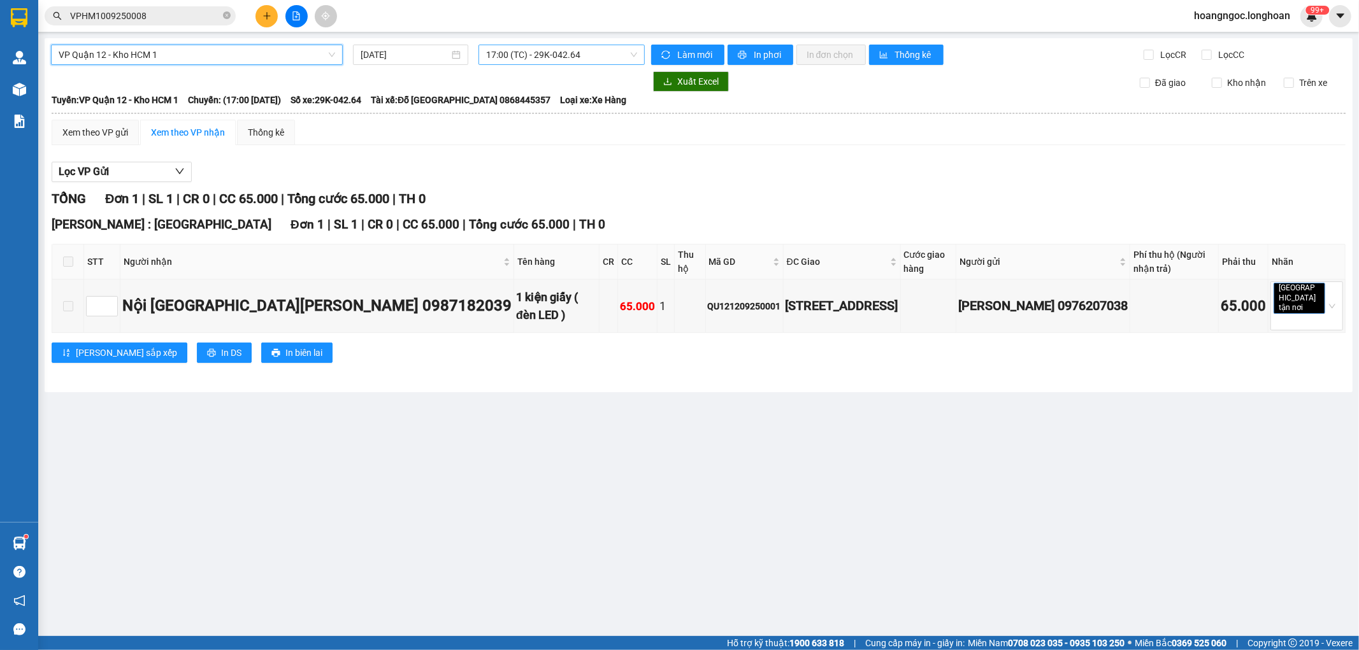
click at [510, 54] on span "17:00 (TC) - 29K-042.64" at bounding box center [561, 54] width 150 height 19
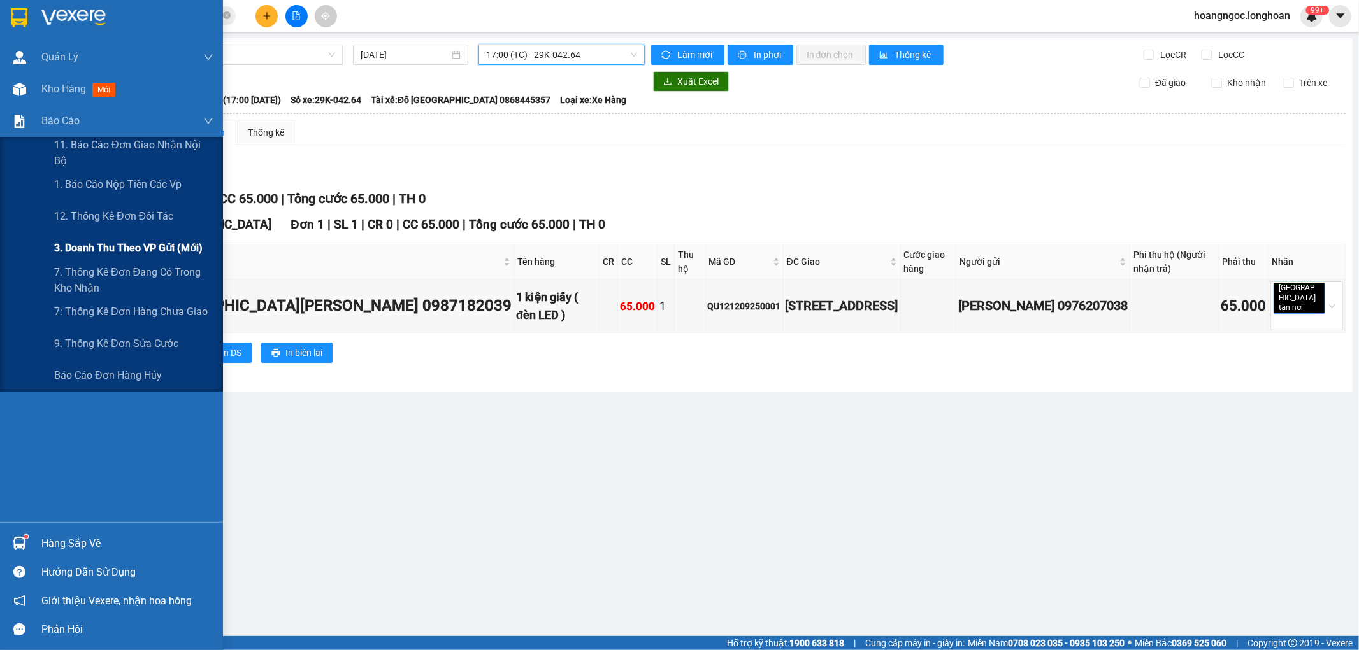
click at [96, 248] on span "3. Doanh Thu theo VP Gửi (mới)" at bounding box center [128, 248] width 148 height 16
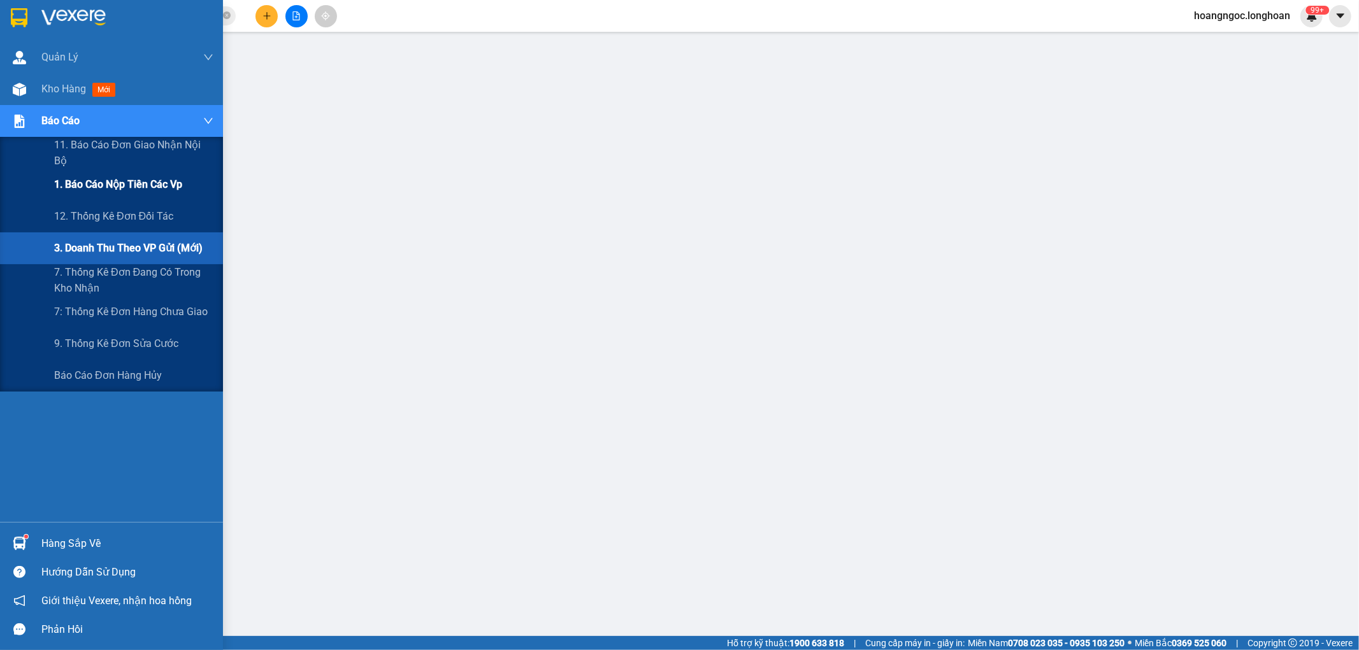
click at [113, 194] on div "1. Báo cáo nộp tiền các vp" at bounding box center [133, 185] width 159 height 32
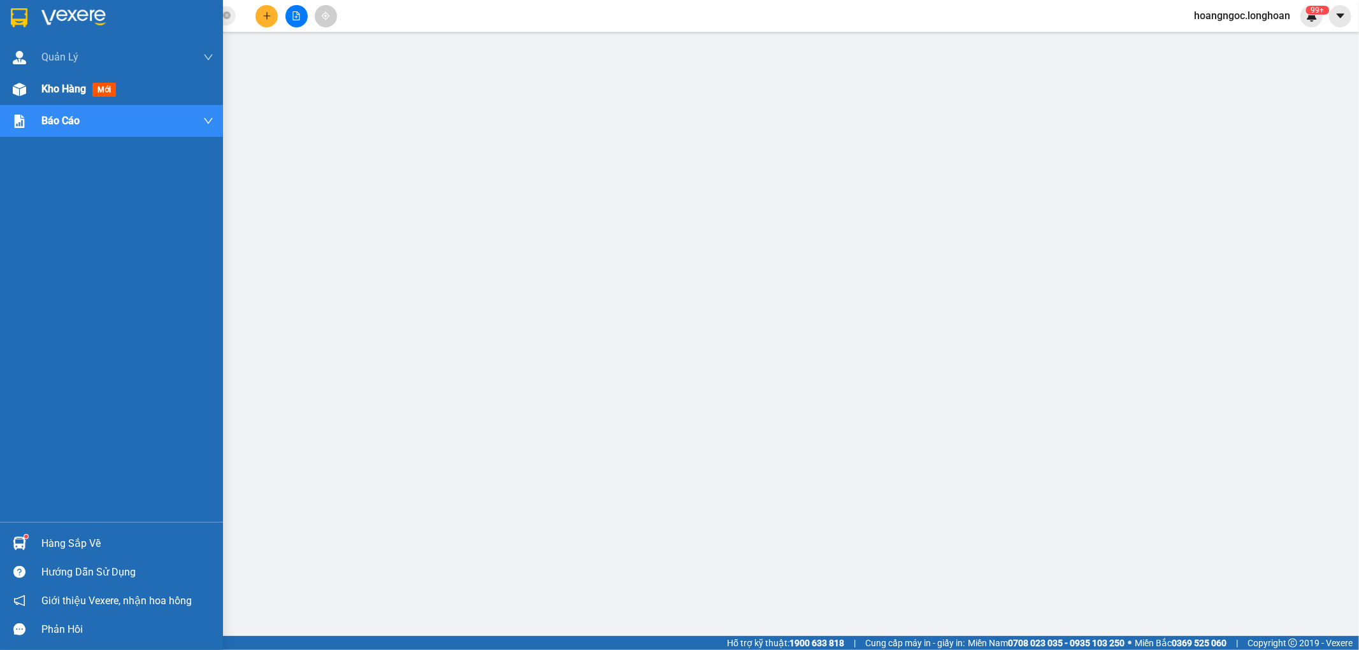
click at [31, 90] on div "Kho hàng mới" at bounding box center [111, 89] width 223 height 32
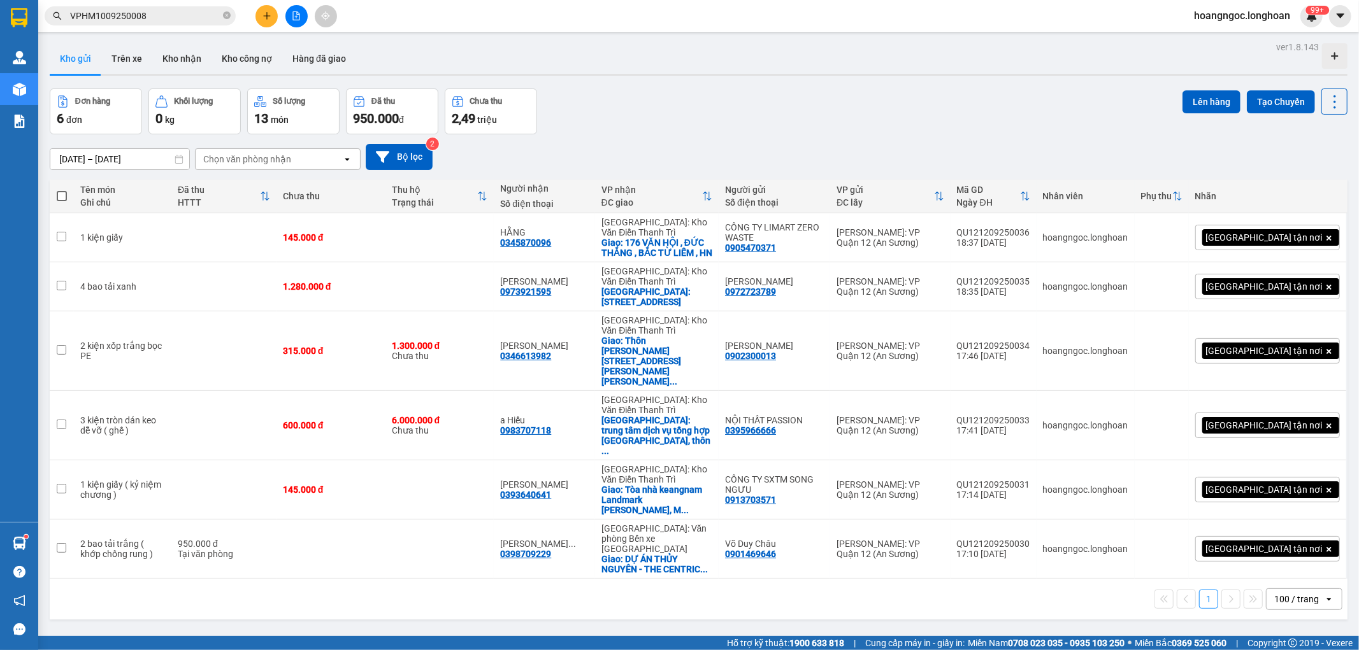
drag, startPoint x: 173, startPoint y: 66, endPoint x: 196, endPoint y: 77, distance: 25.4
click at [176, 66] on button "Kho nhận" at bounding box center [181, 58] width 59 height 31
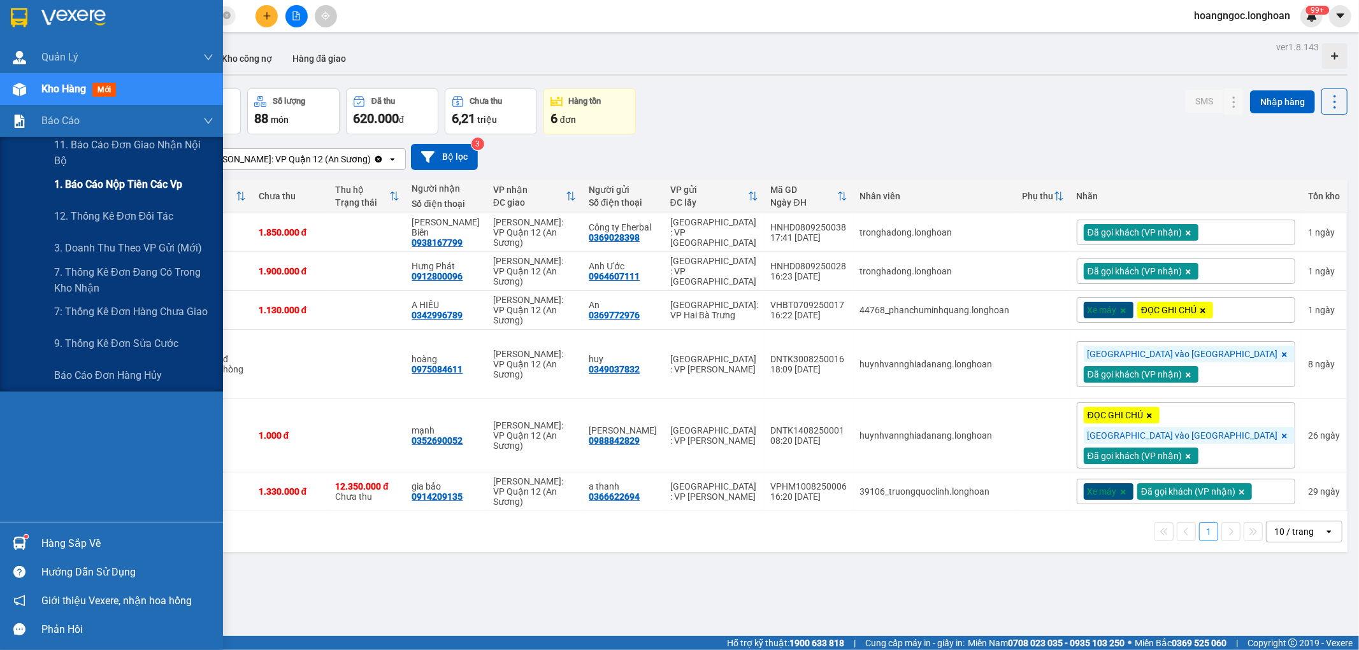
click at [136, 181] on span "1. Báo cáo nộp tiền các vp" at bounding box center [118, 184] width 128 height 16
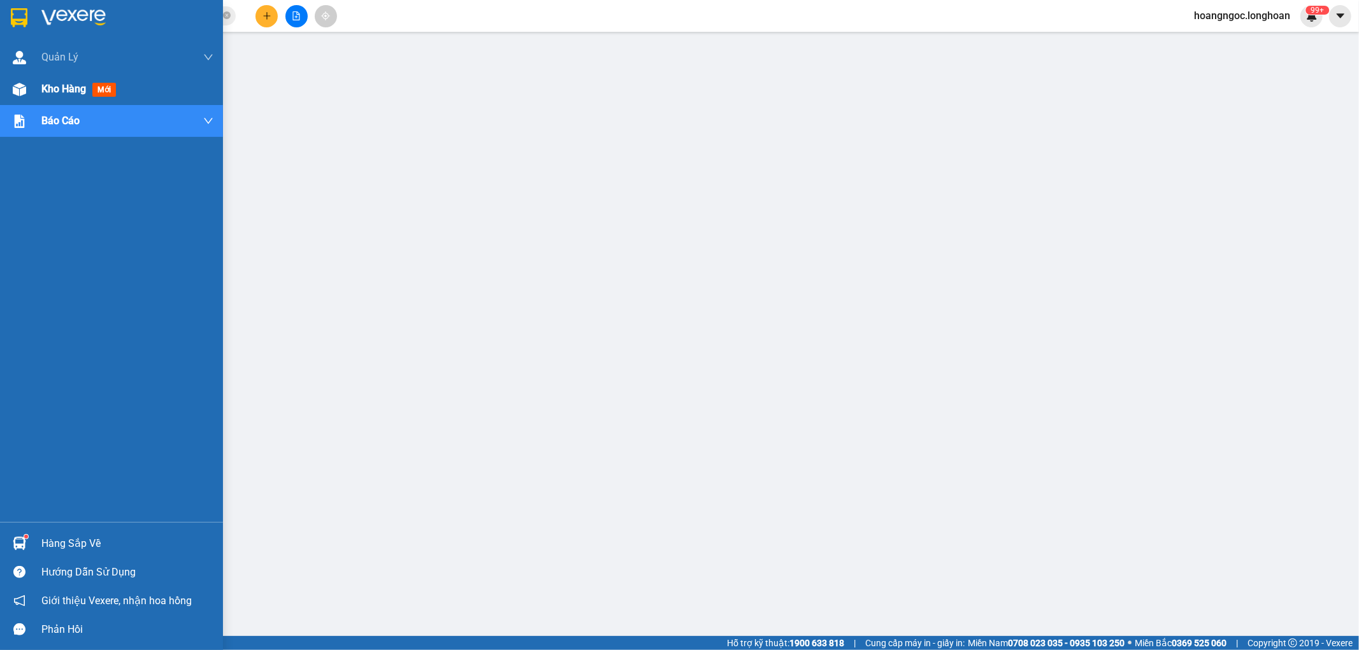
click at [64, 92] on span "Kho hàng" at bounding box center [63, 89] width 45 height 12
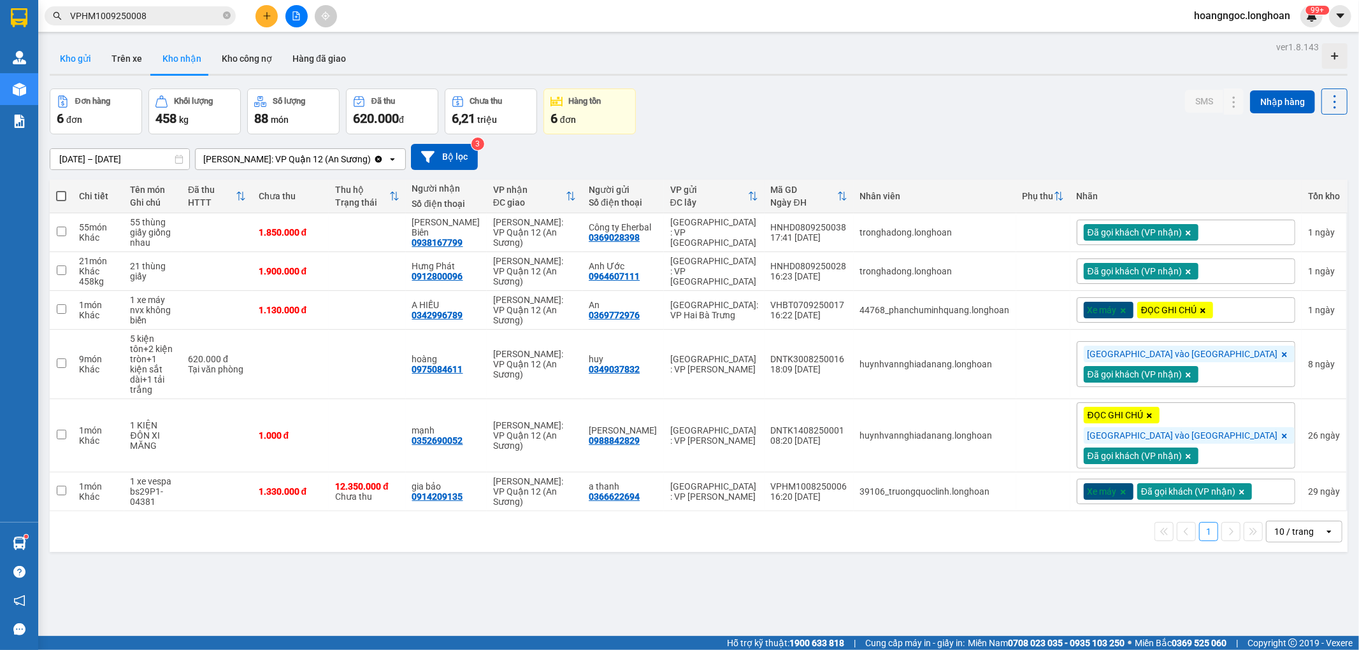
click at [82, 59] on button "Kho gửi" at bounding box center [76, 58] width 52 height 31
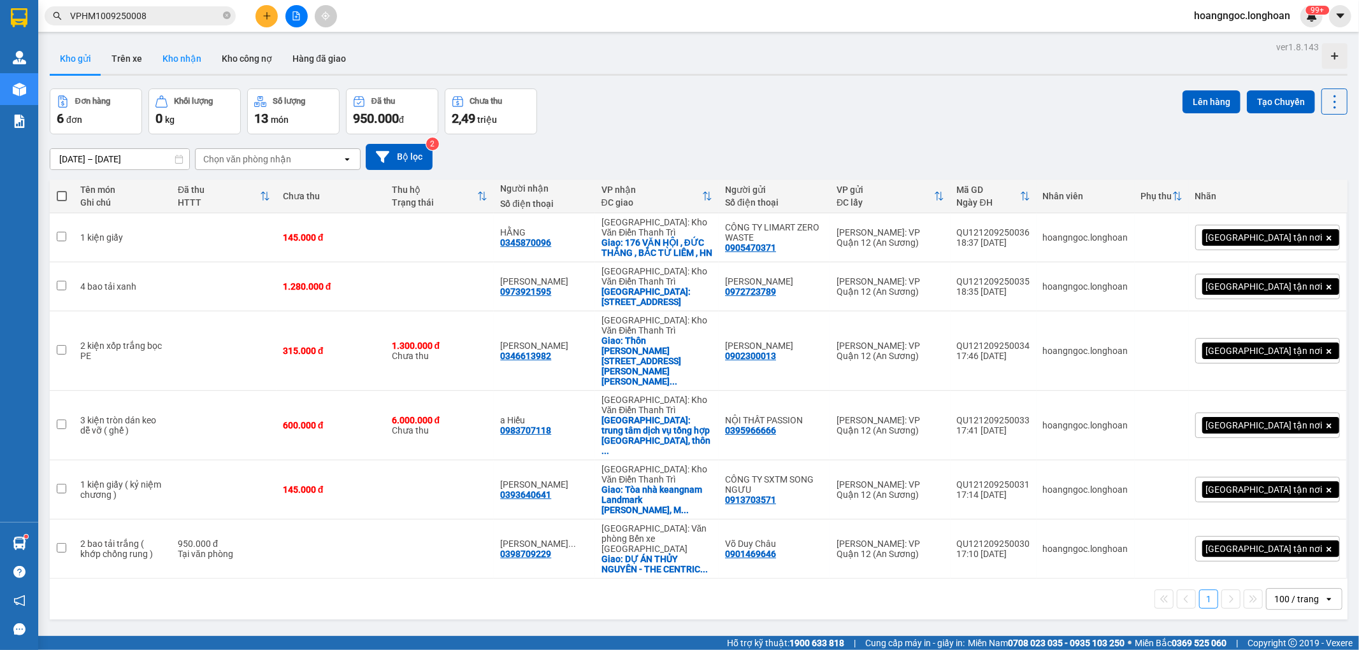
click at [204, 60] on button "Kho nhận" at bounding box center [181, 58] width 59 height 31
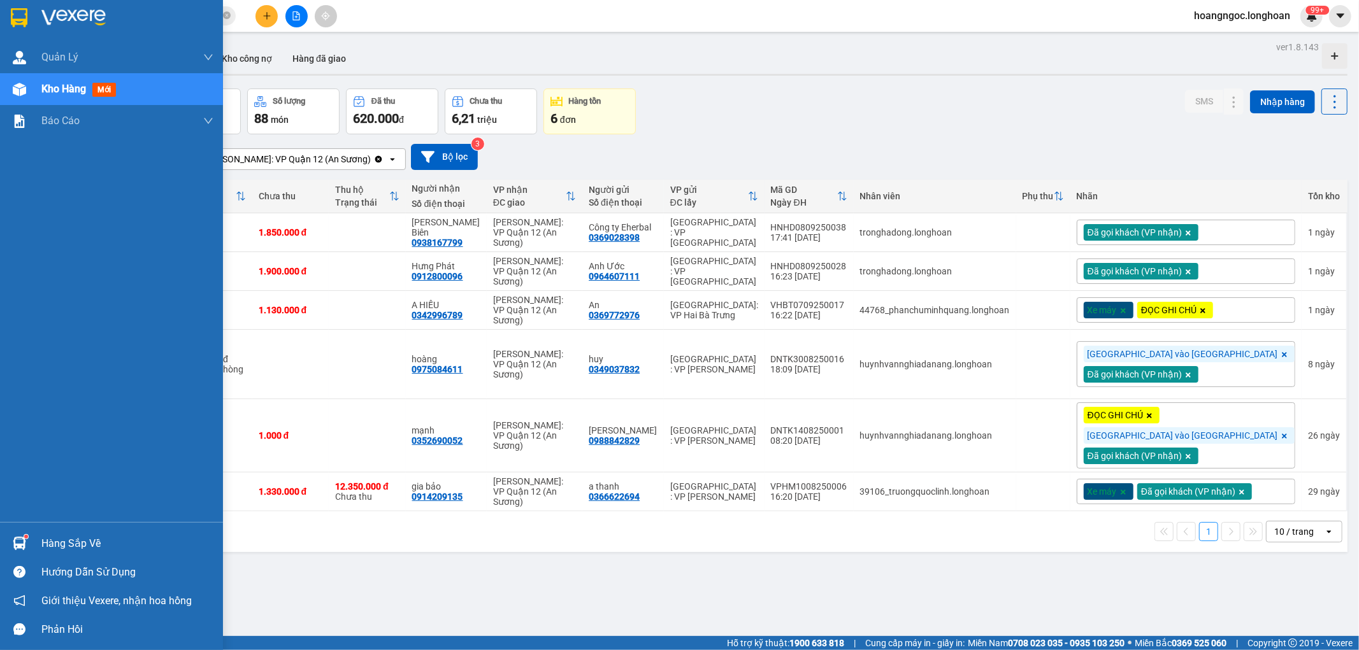
click at [36, 539] on div "Hàng sắp về" at bounding box center [111, 543] width 223 height 29
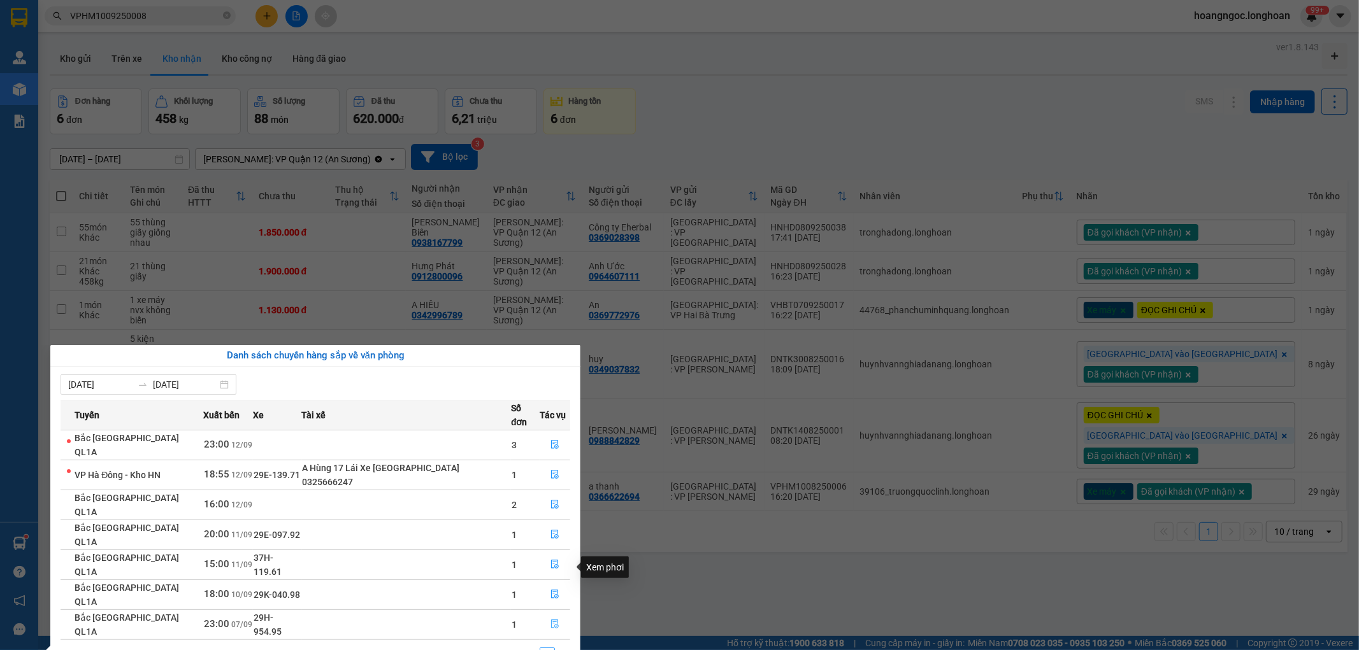
click at [551, 620] on icon "file-done" at bounding box center [554, 624] width 9 height 9
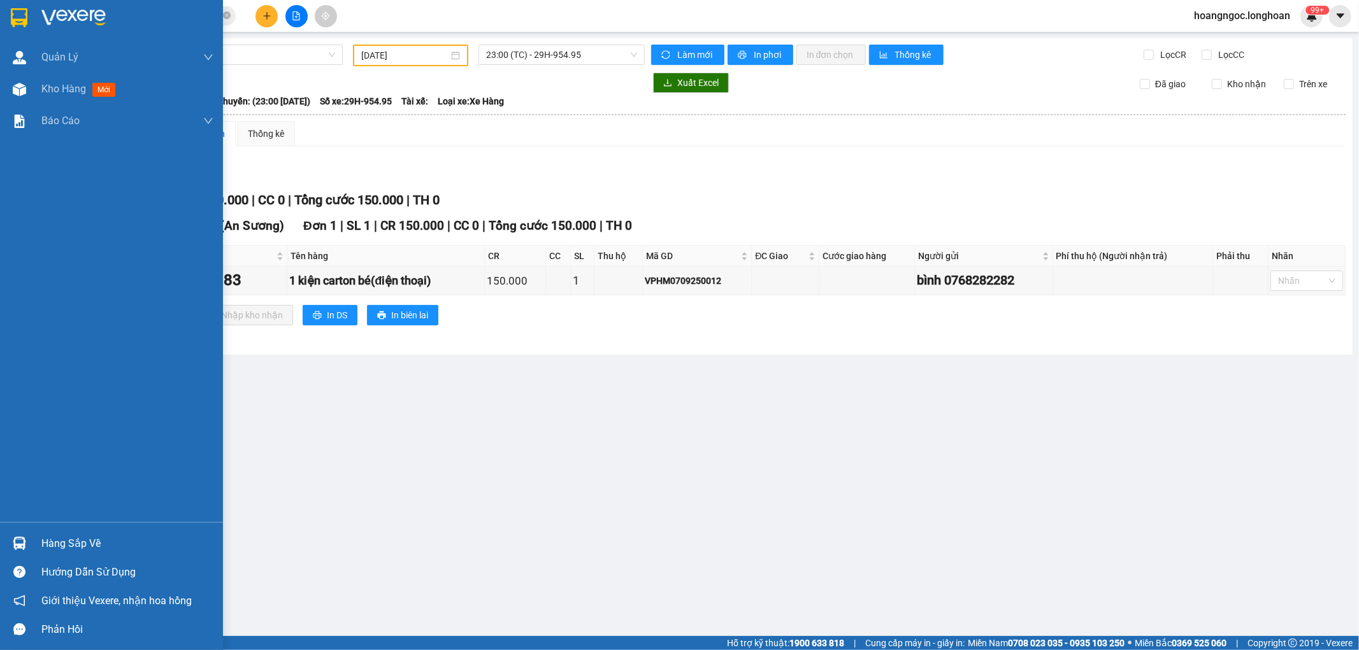
drag, startPoint x: 40, startPoint y: 539, endPoint x: 113, endPoint y: 540, distance: 73.2
click at [45, 539] on div "Hàng sắp về" at bounding box center [111, 543] width 223 height 29
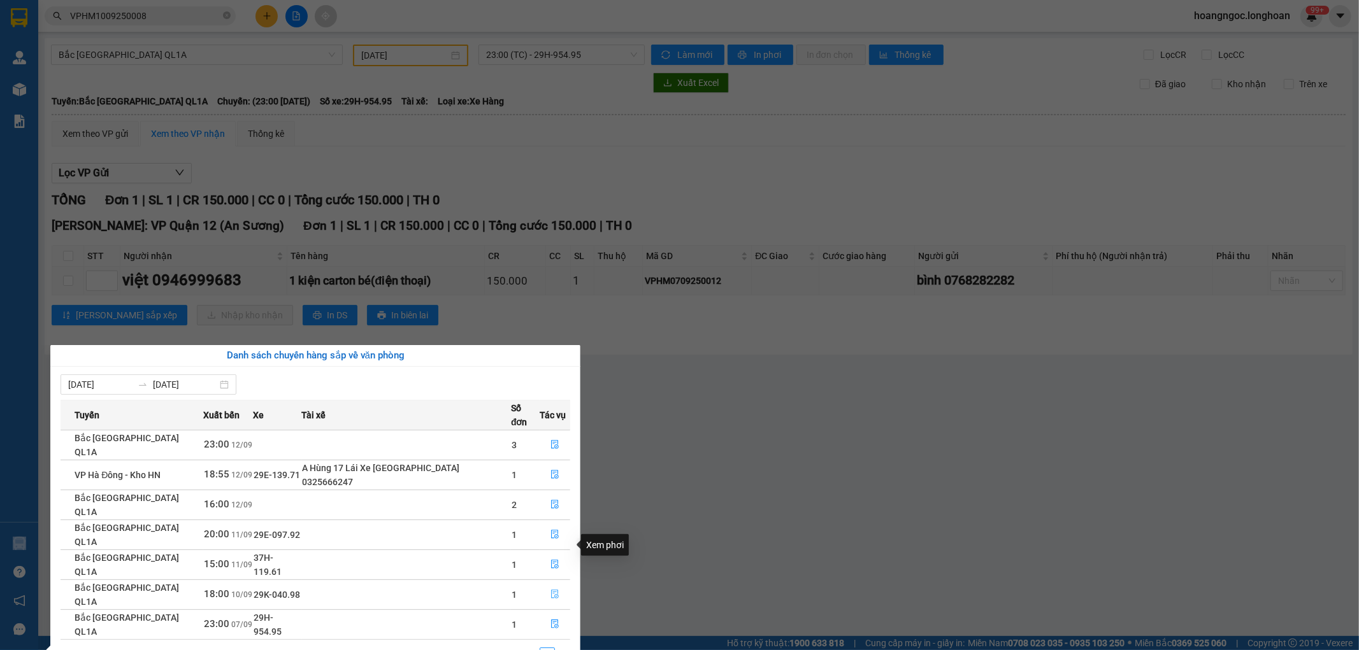
click at [552, 590] on icon "file-done" at bounding box center [554, 594] width 9 height 9
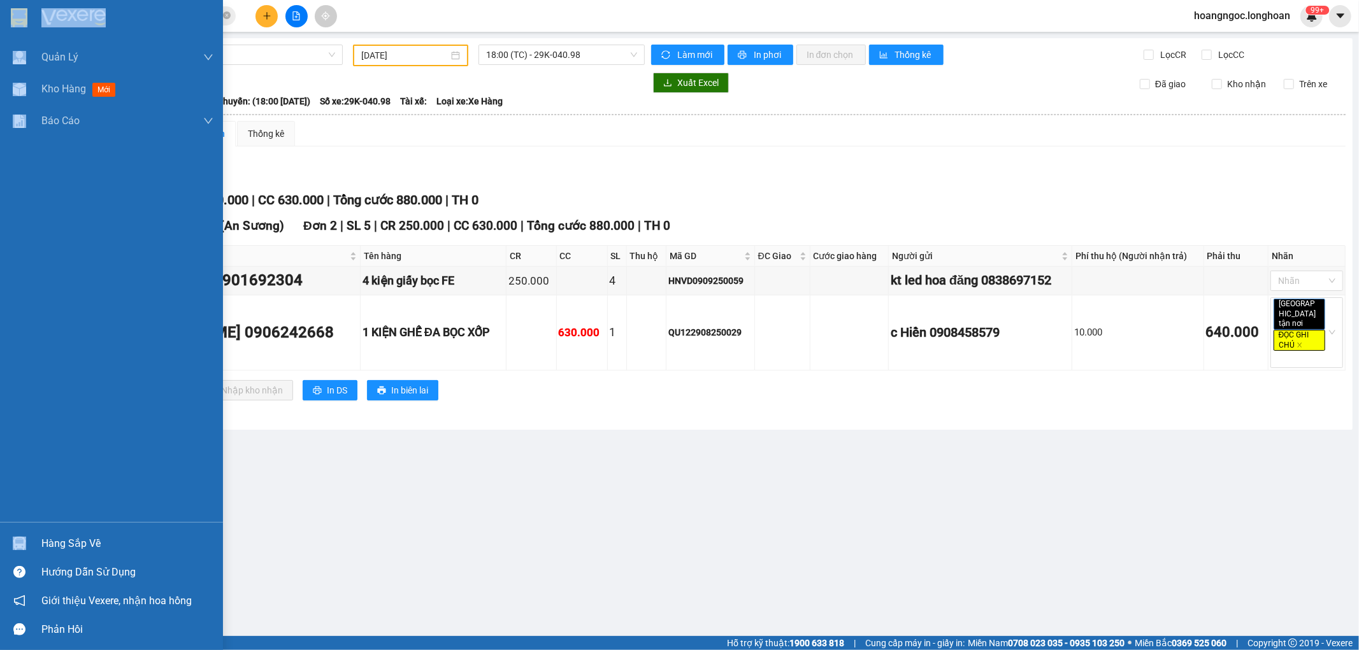
click at [110, 542] on div "Hàng sắp về" at bounding box center [127, 543] width 172 height 19
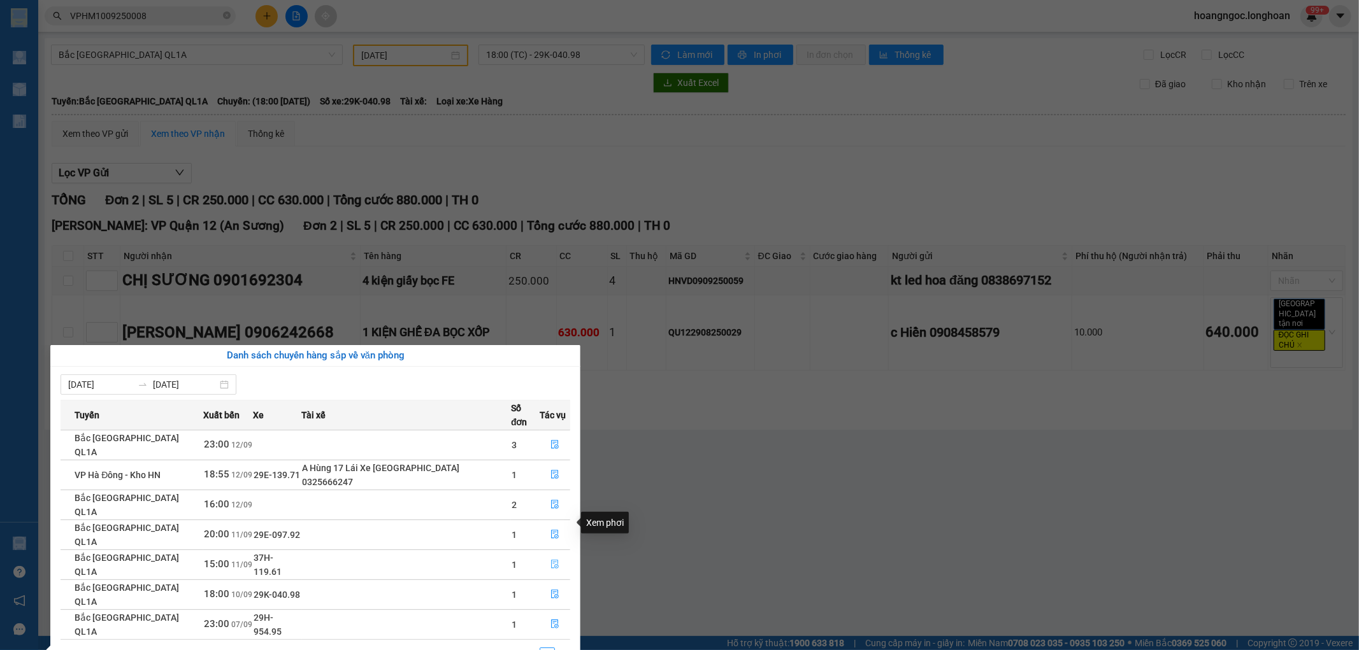
click at [553, 560] on icon "file-done" at bounding box center [555, 564] width 8 height 9
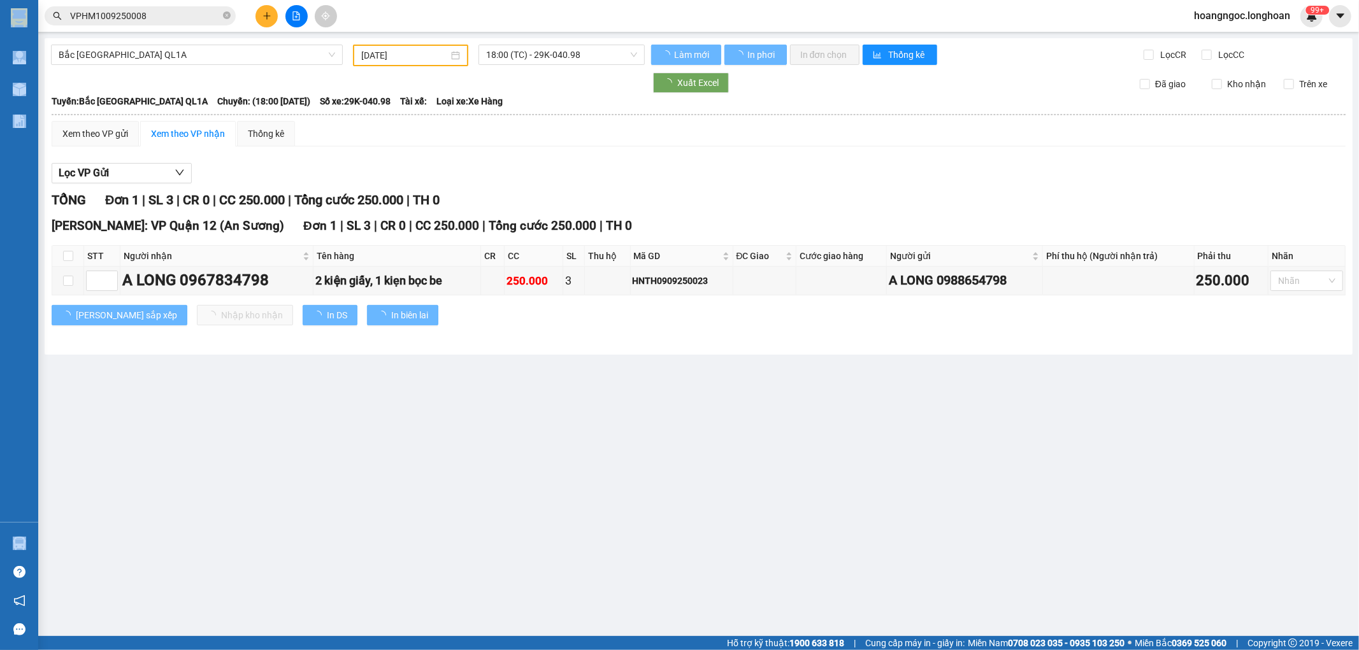
type input "[DATE]"
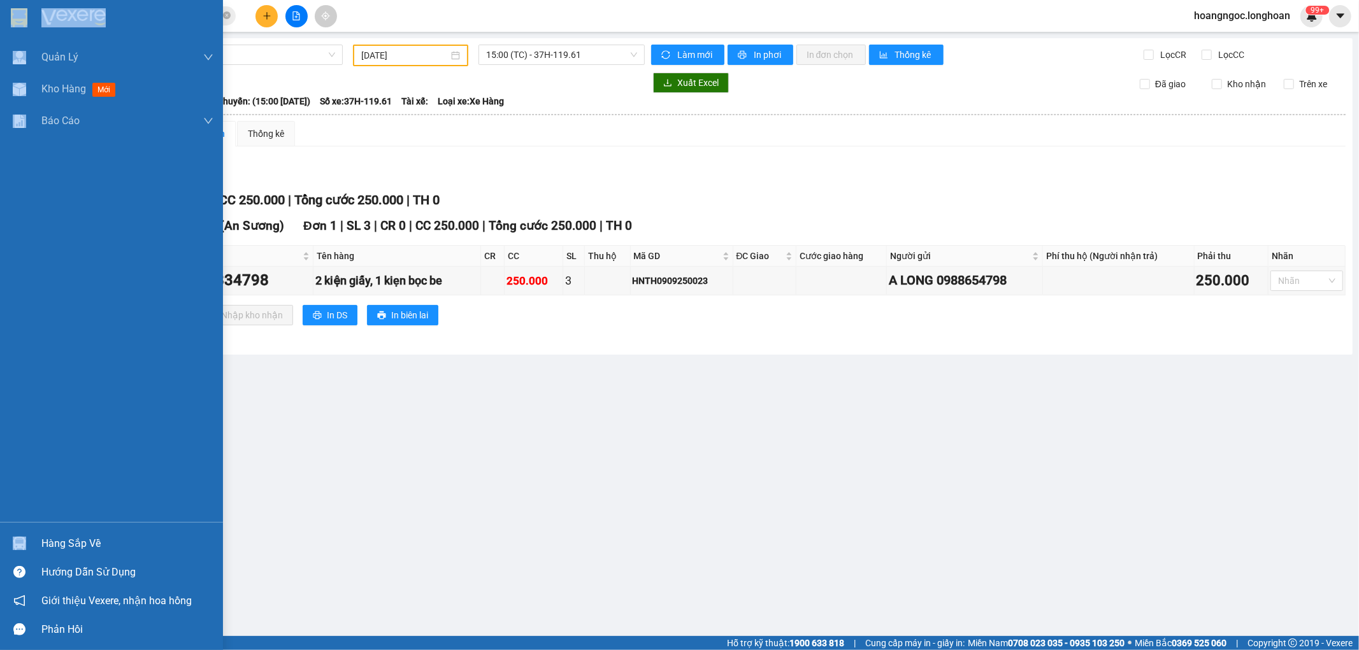
click at [54, 540] on div "Hàng sắp về" at bounding box center [127, 543] width 172 height 19
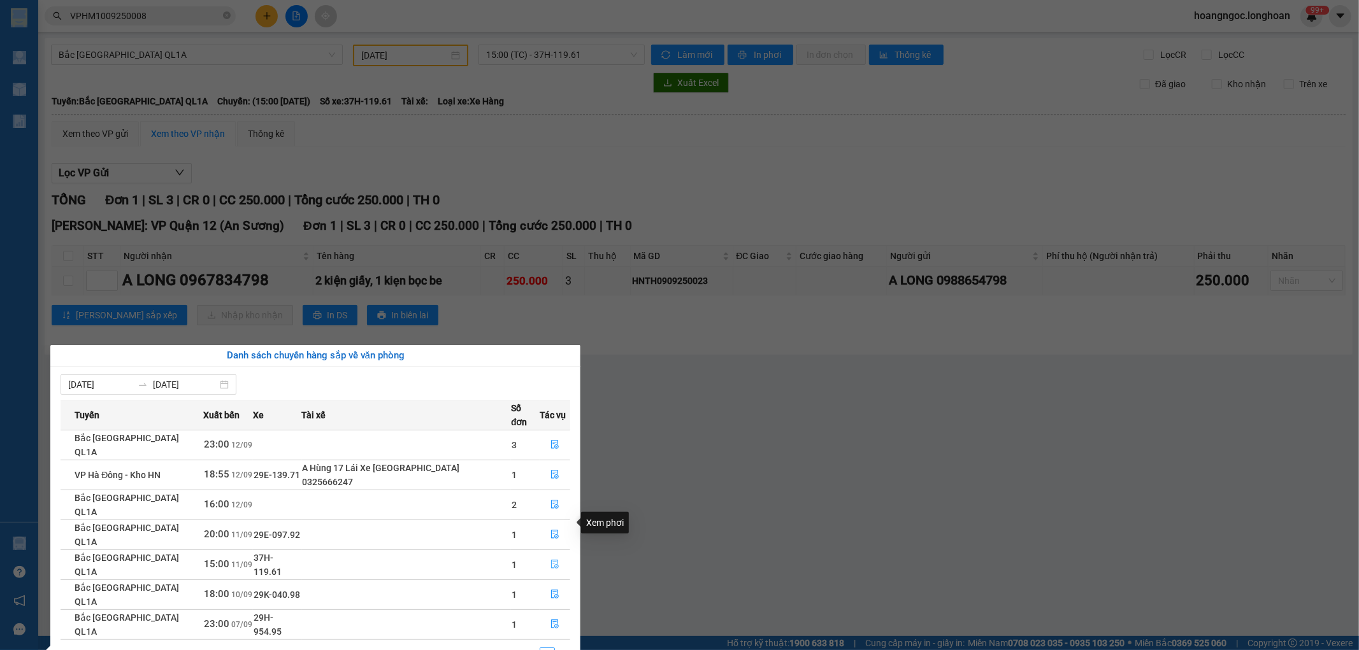
click at [552, 560] on icon "file-done" at bounding box center [554, 564] width 9 height 9
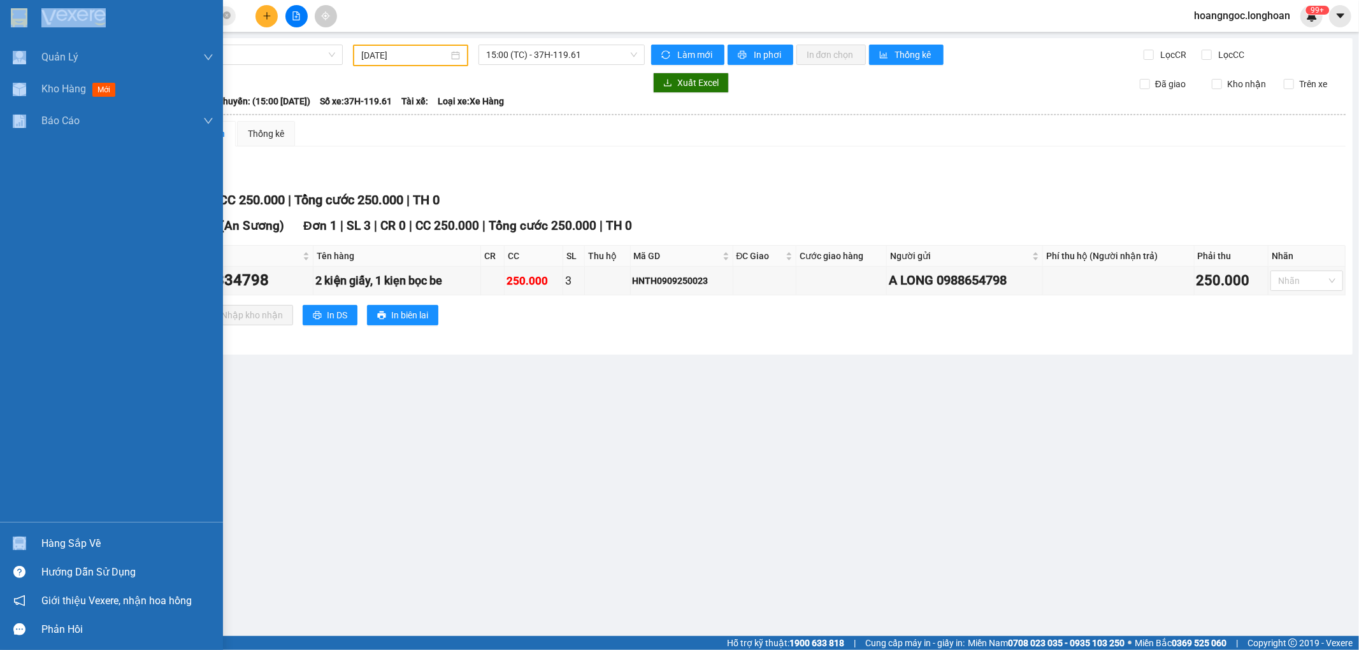
click at [52, 538] on div "Hàng sắp về" at bounding box center [127, 543] width 172 height 19
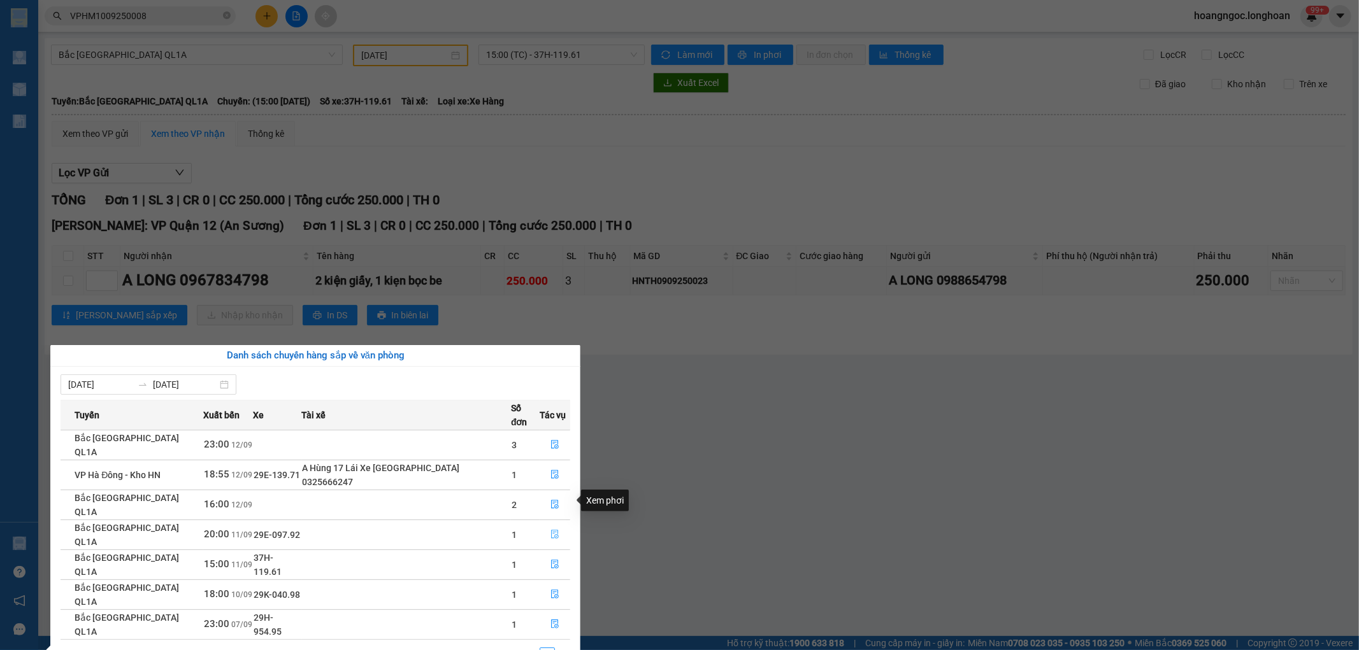
click at [550, 530] on icon "file-done" at bounding box center [554, 534] width 9 height 9
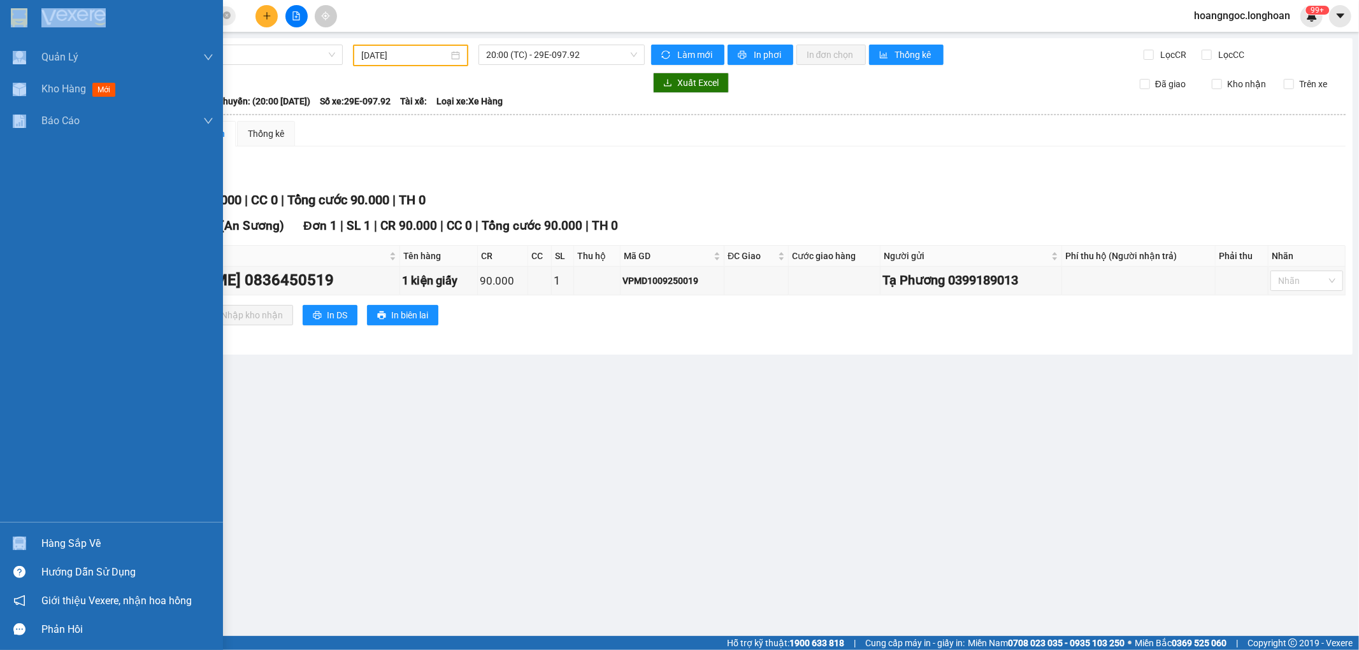
click at [54, 539] on div "Hàng sắp về" at bounding box center [127, 543] width 172 height 19
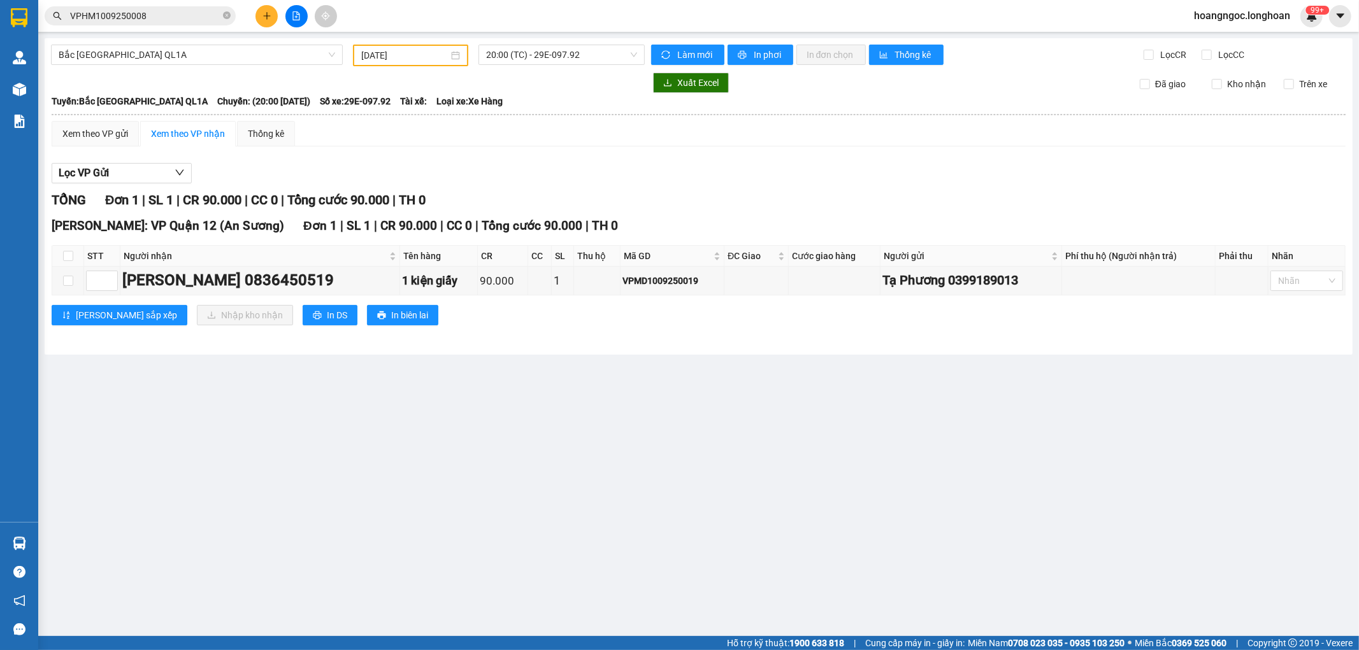
click at [858, 462] on section "Kết quả tìm kiếm ( 1 ) Bộ lọc Mã ĐH Trạng thái Món hàng Thu hộ Tổng cước Chưa c…" at bounding box center [679, 325] width 1359 height 650
click at [160, 17] on input "VPHM1009250008" at bounding box center [145, 16] width 150 height 14
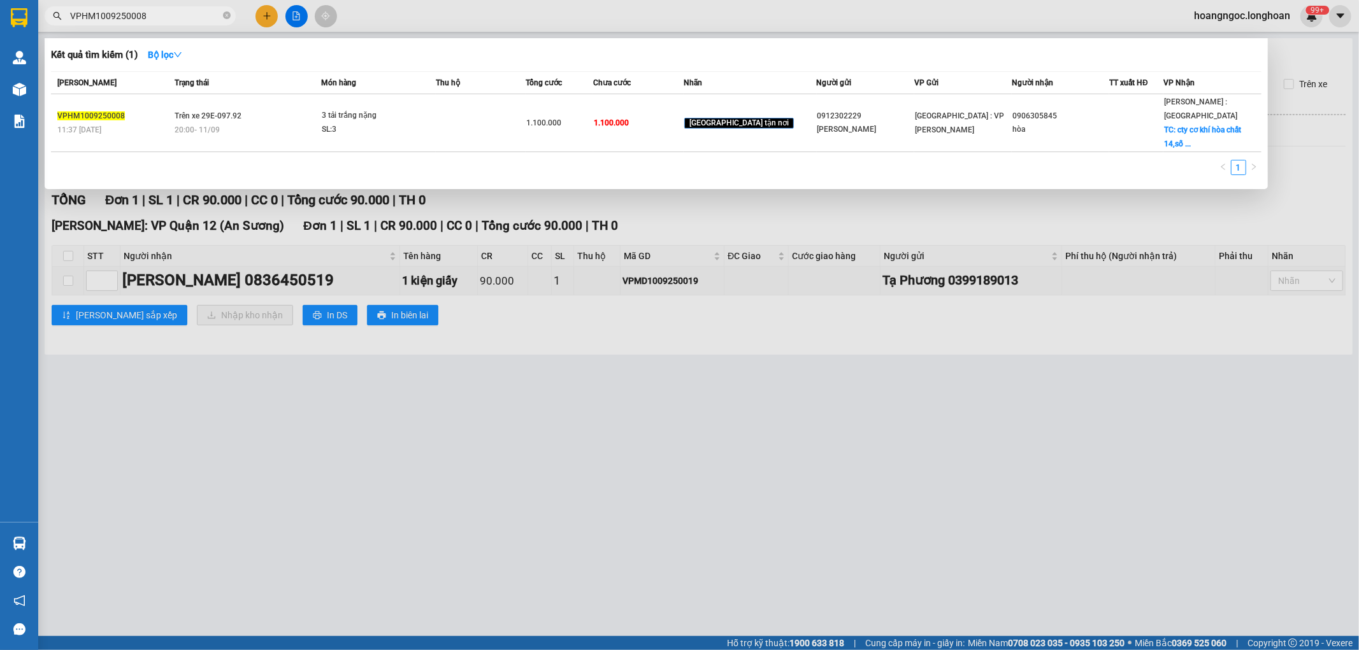
click at [160, 17] on input "VPHM1009250008" at bounding box center [145, 16] width 150 height 14
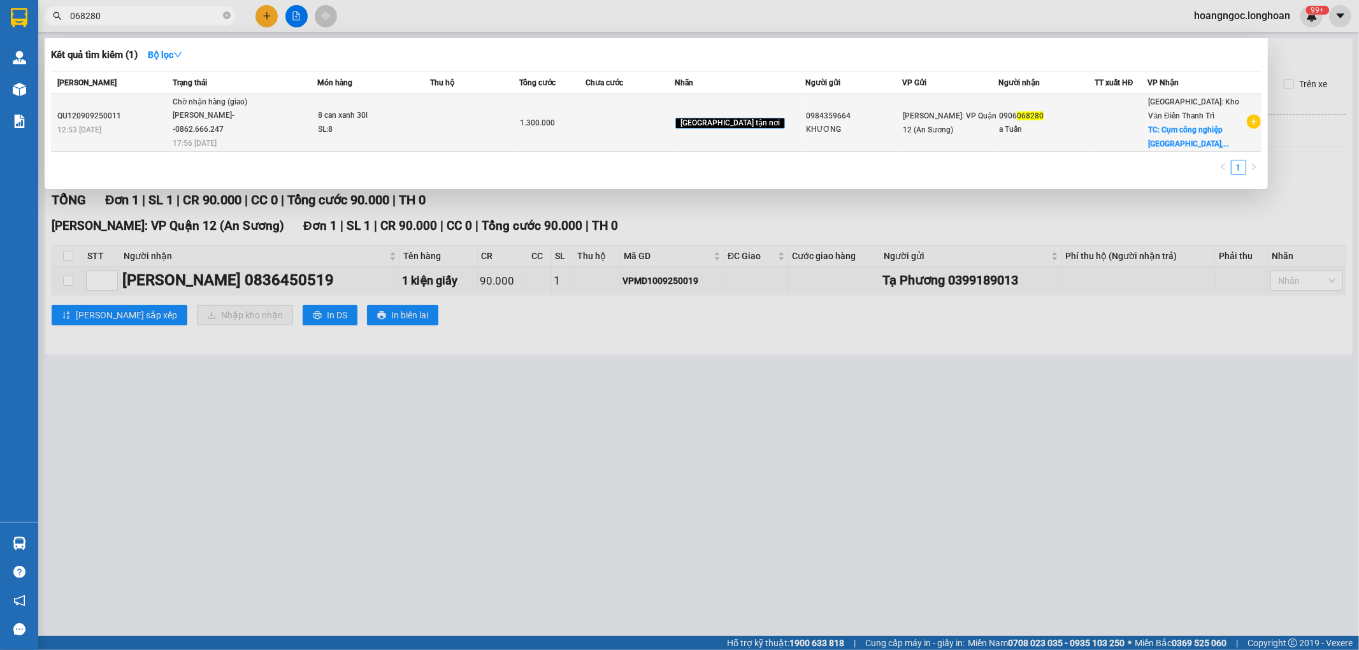
click at [268, 126] on div "[PERSON_NAME]--0862.666.247" at bounding box center [221, 122] width 96 height 27
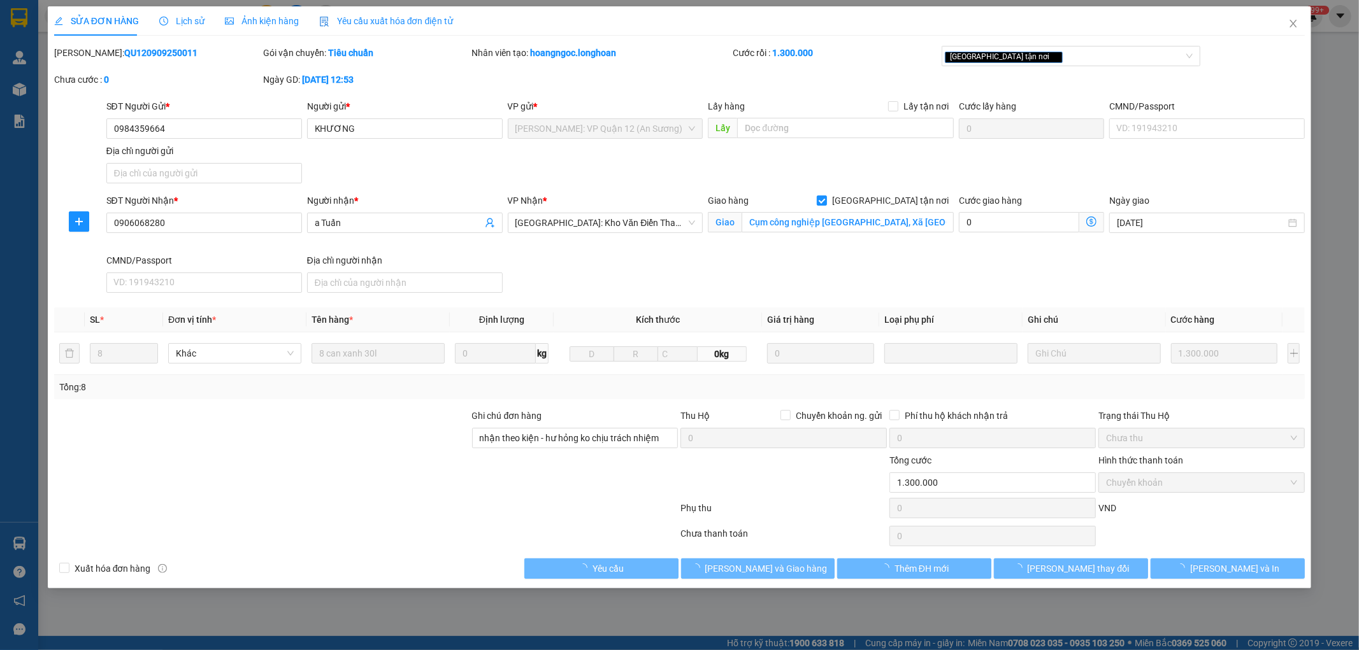
click at [176, 20] on span "Lịch sử" at bounding box center [181, 21] width 45 height 10
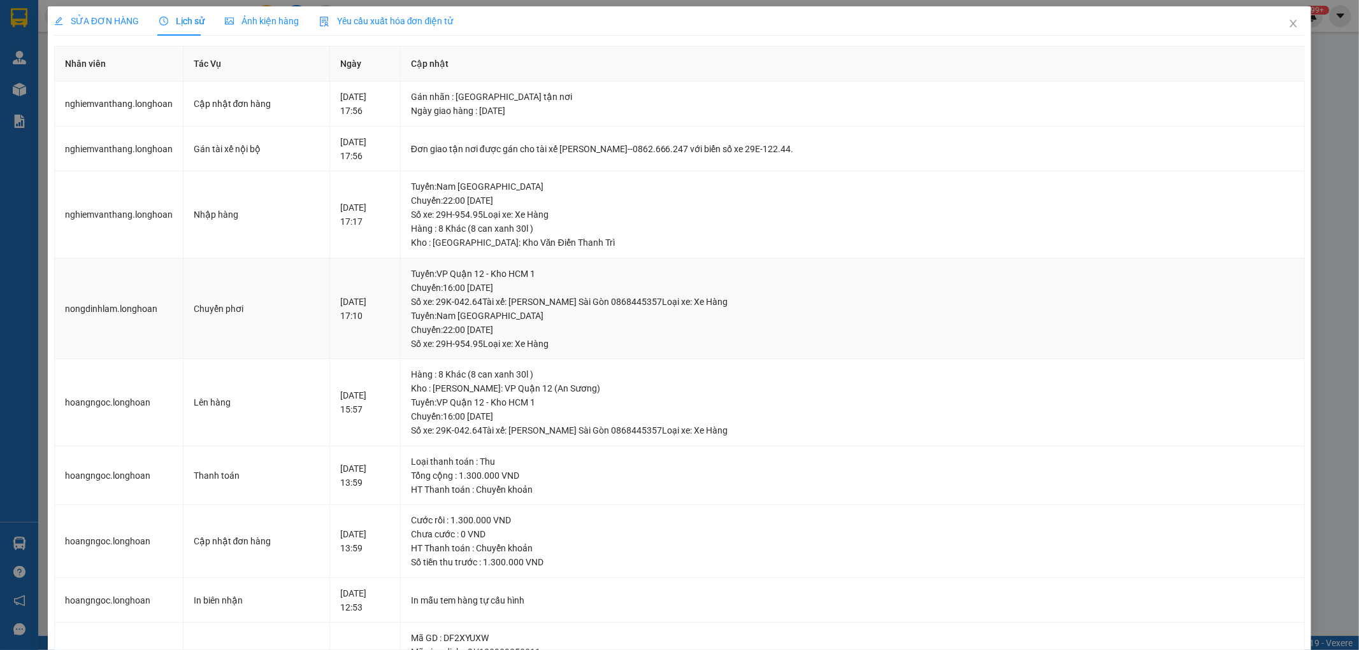
click at [389, 300] on div "[DATE] 17:10" at bounding box center [364, 309] width 49 height 28
click at [1288, 19] on icon "close" at bounding box center [1293, 23] width 10 height 10
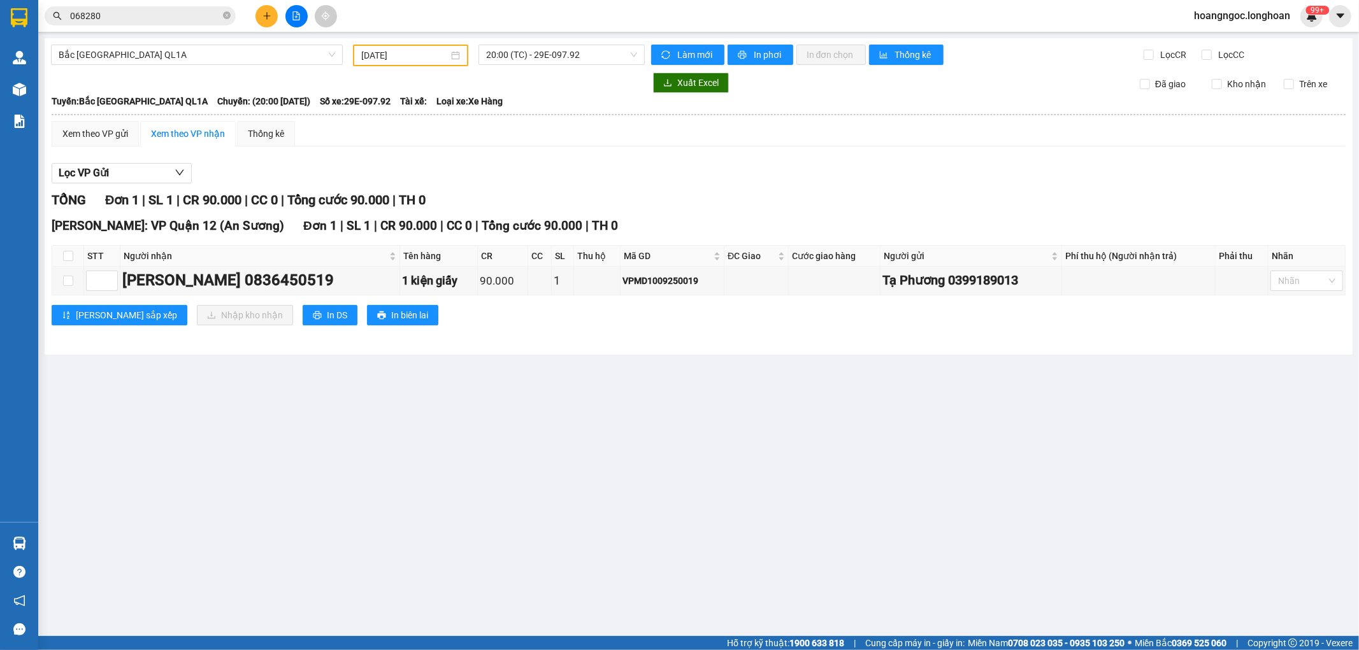
click at [161, 7] on span "068280" at bounding box center [140, 15] width 191 height 19
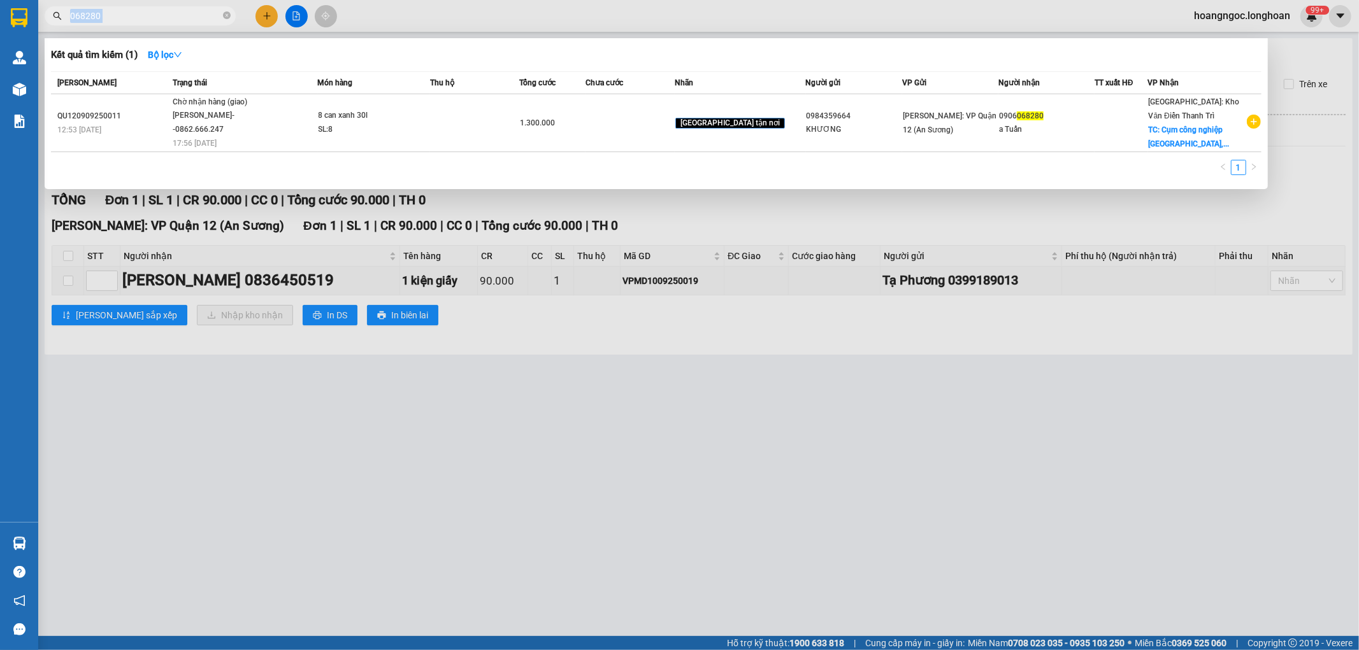
click at [161, 7] on span "068280" at bounding box center [140, 15] width 191 height 19
click at [162, 13] on input "068280" at bounding box center [145, 16] width 150 height 14
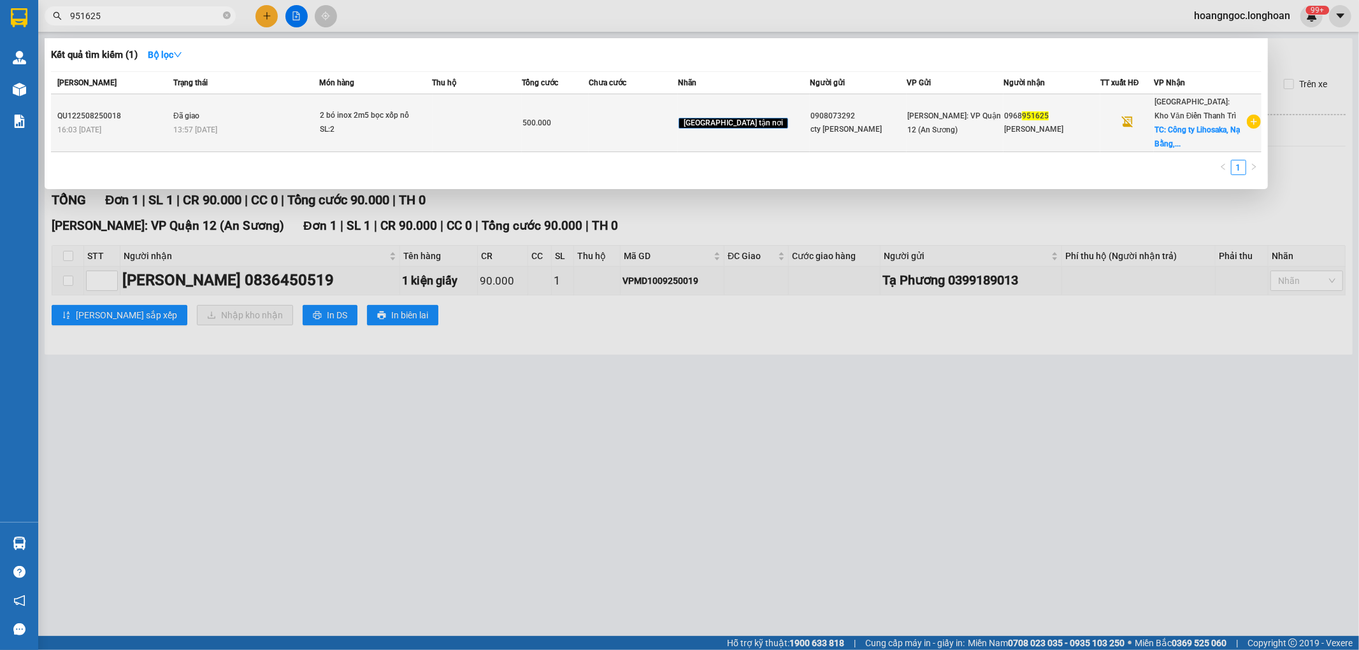
type input "951625"
click at [265, 141] on td "Đã giao 13:57 [DATE]" at bounding box center [244, 123] width 149 height 58
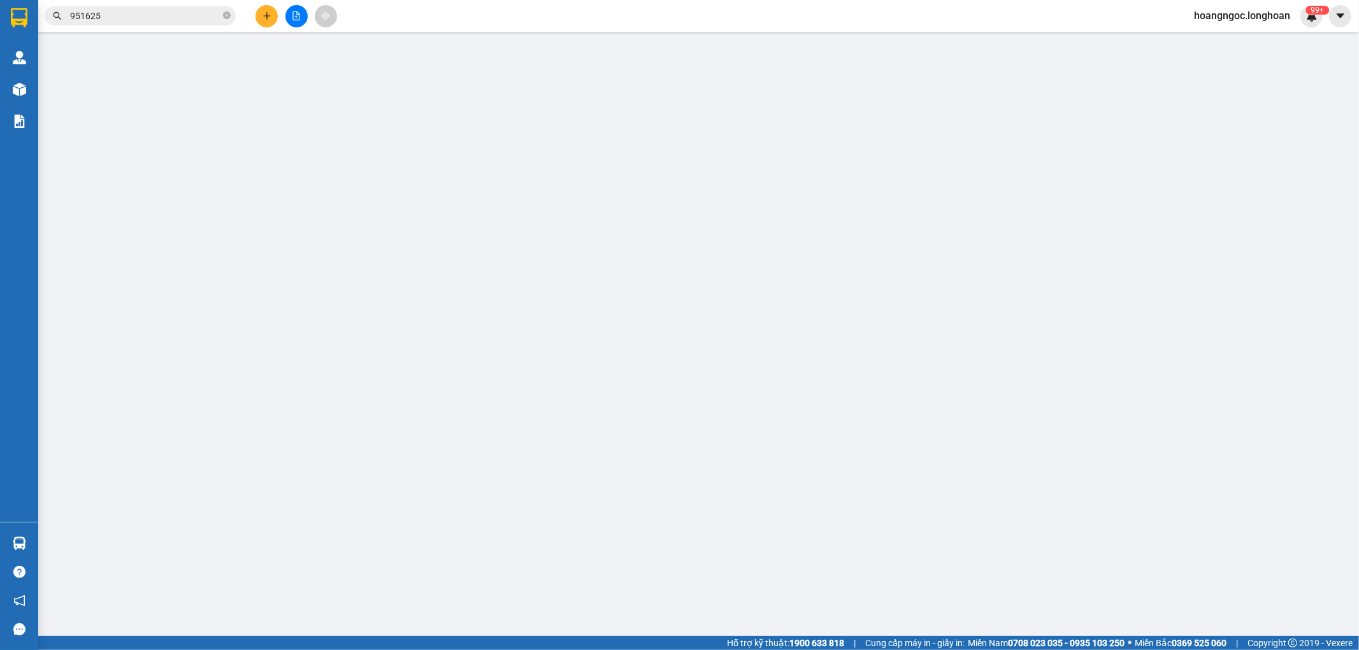
type input "0908073292"
type input "cty [PERSON_NAME]"
type input "0968951625"
type input "[PERSON_NAME]"
checkbox input "true"
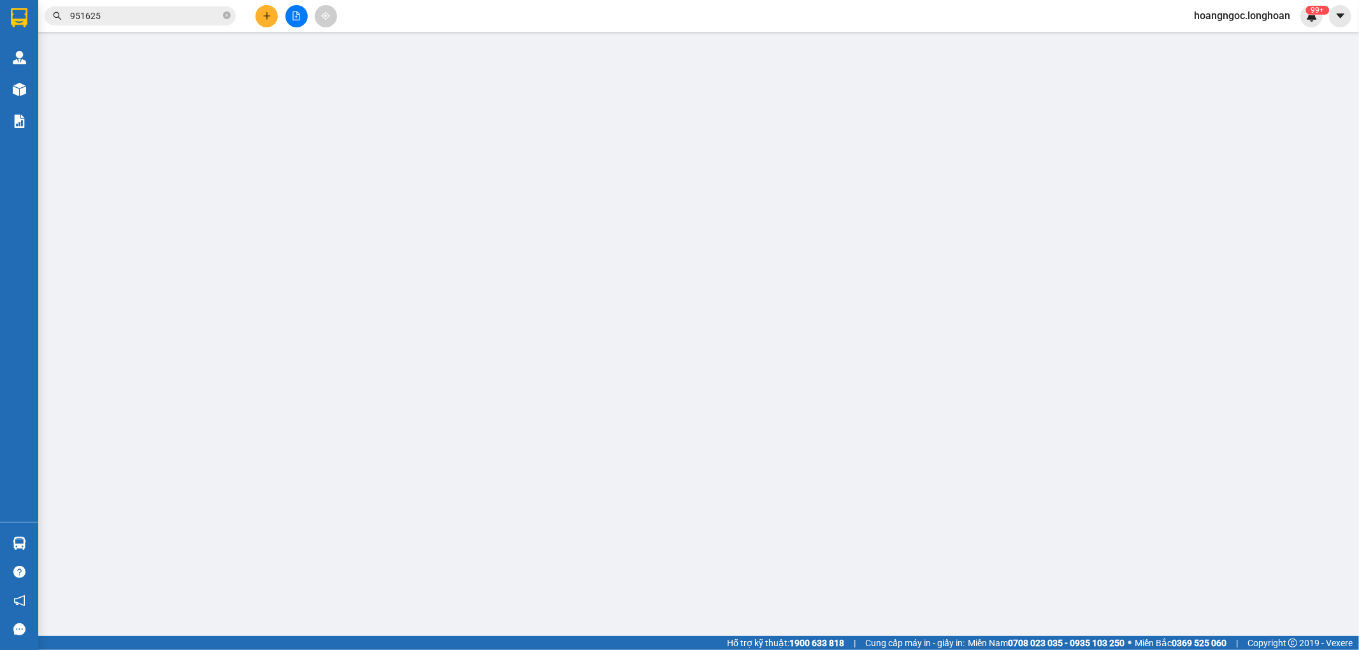
type input "Công ty Lihosaka, Nạ Bằng, Quốc Oai, [GEOGRAPHIC_DATA]"
type input "nhận theo kiện - hư hỏng ko chịu trách nhiệm"
checkbox input "true"
type input "500.000"
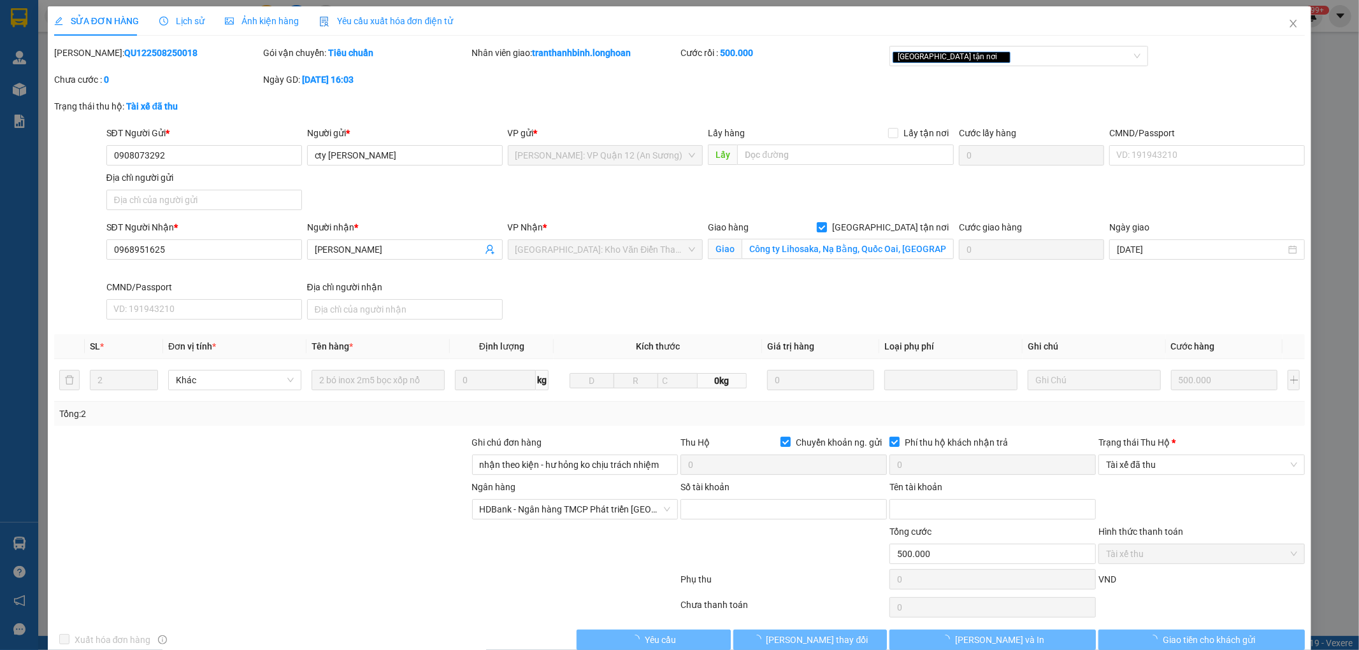
click at [176, 22] on span "Lịch sử" at bounding box center [181, 21] width 45 height 10
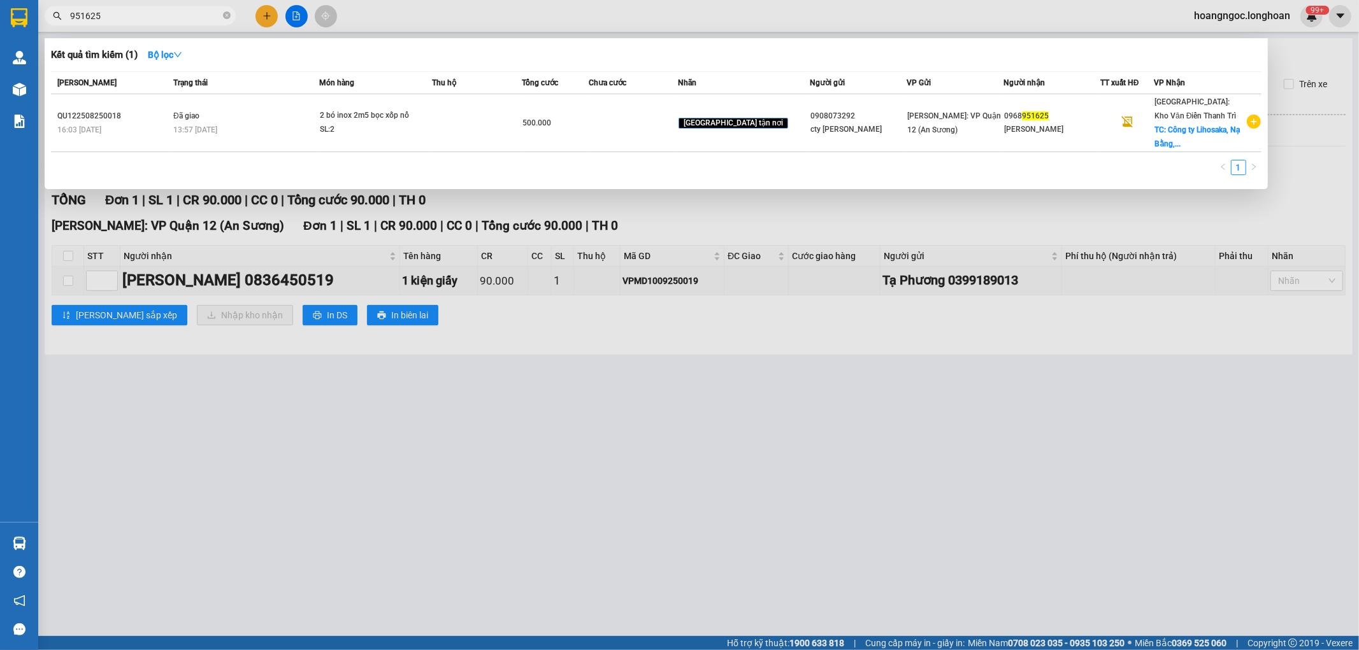
click at [146, 13] on input "951625" at bounding box center [145, 16] width 150 height 14
paste input "QU122508250018"
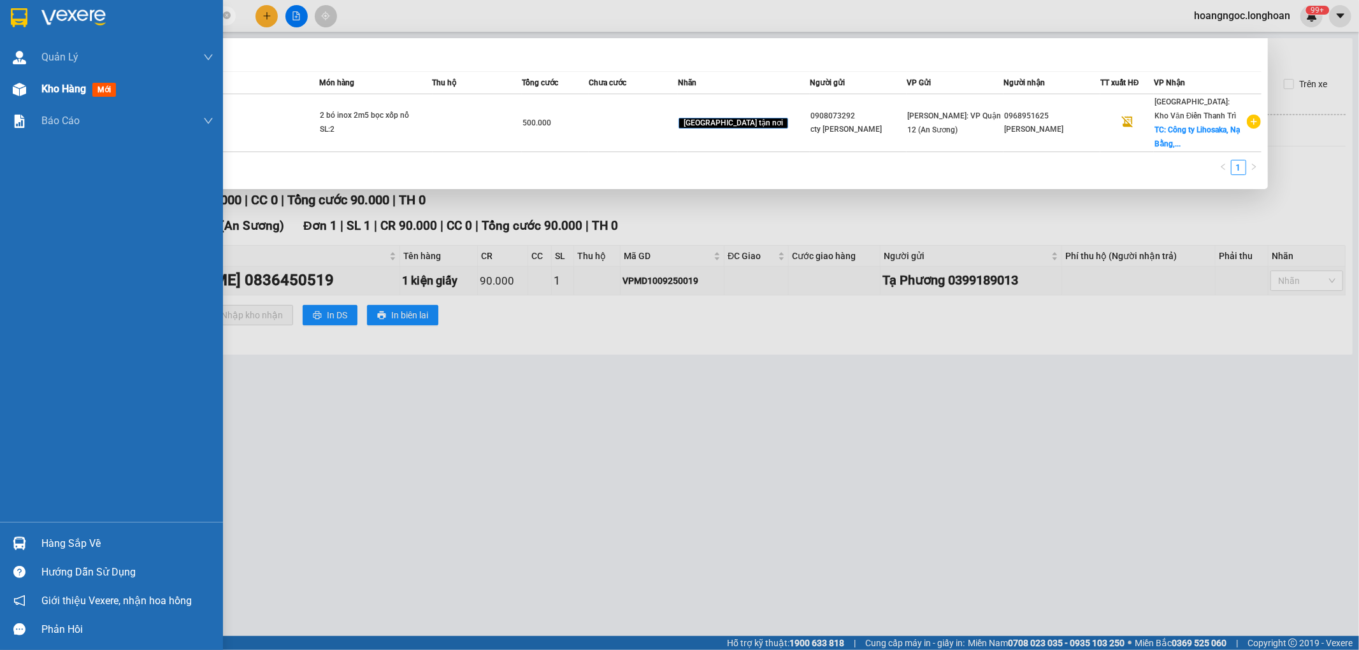
type input "QU122508250018"
click at [66, 93] on span "Kho hàng" at bounding box center [63, 89] width 45 height 12
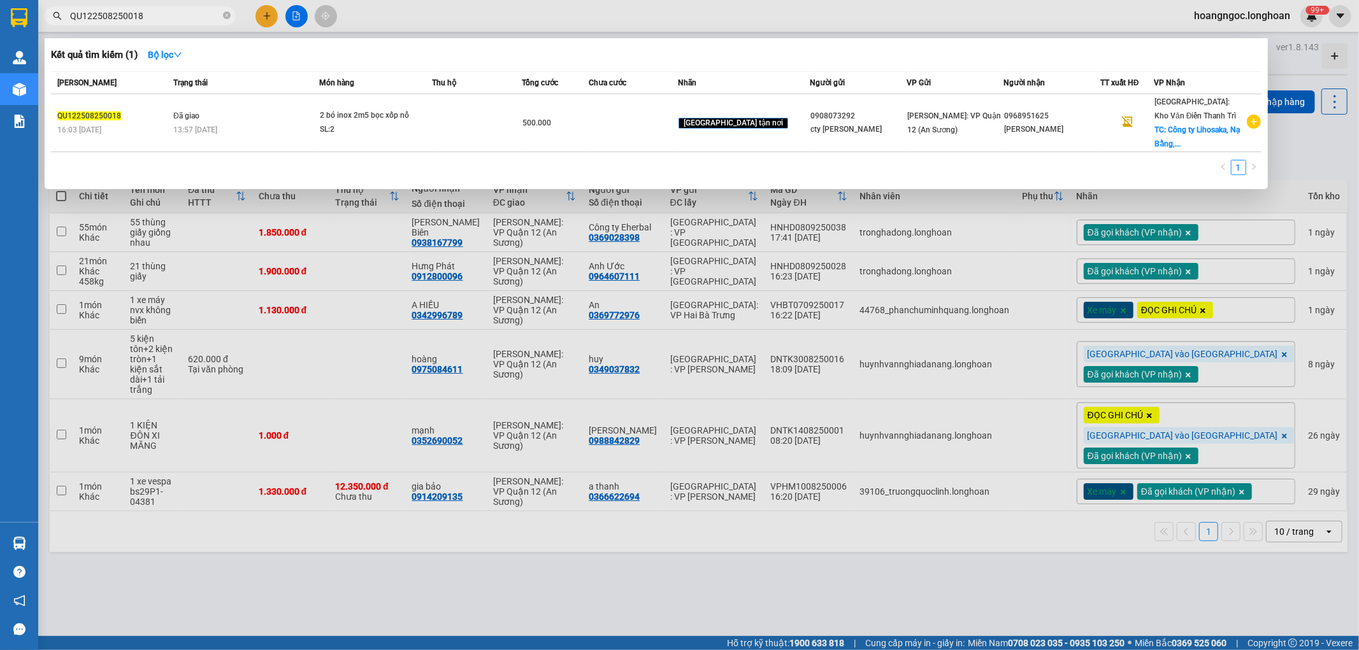
drag, startPoint x: 186, startPoint y: 364, endPoint x: 240, endPoint y: 347, distance: 56.8
click at [186, 364] on div at bounding box center [679, 325] width 1359 height 650
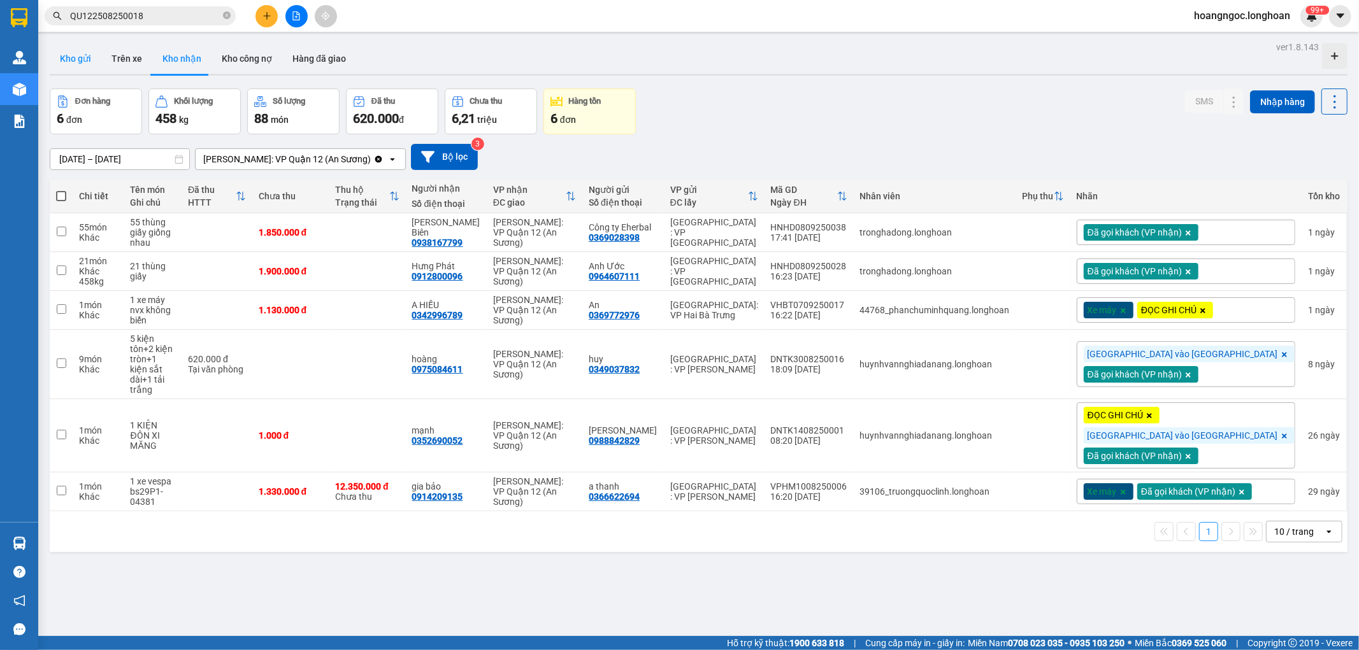
click at [72, 64] on button "Kho gửi" at bounding box center [76, 58] width 52 height 31
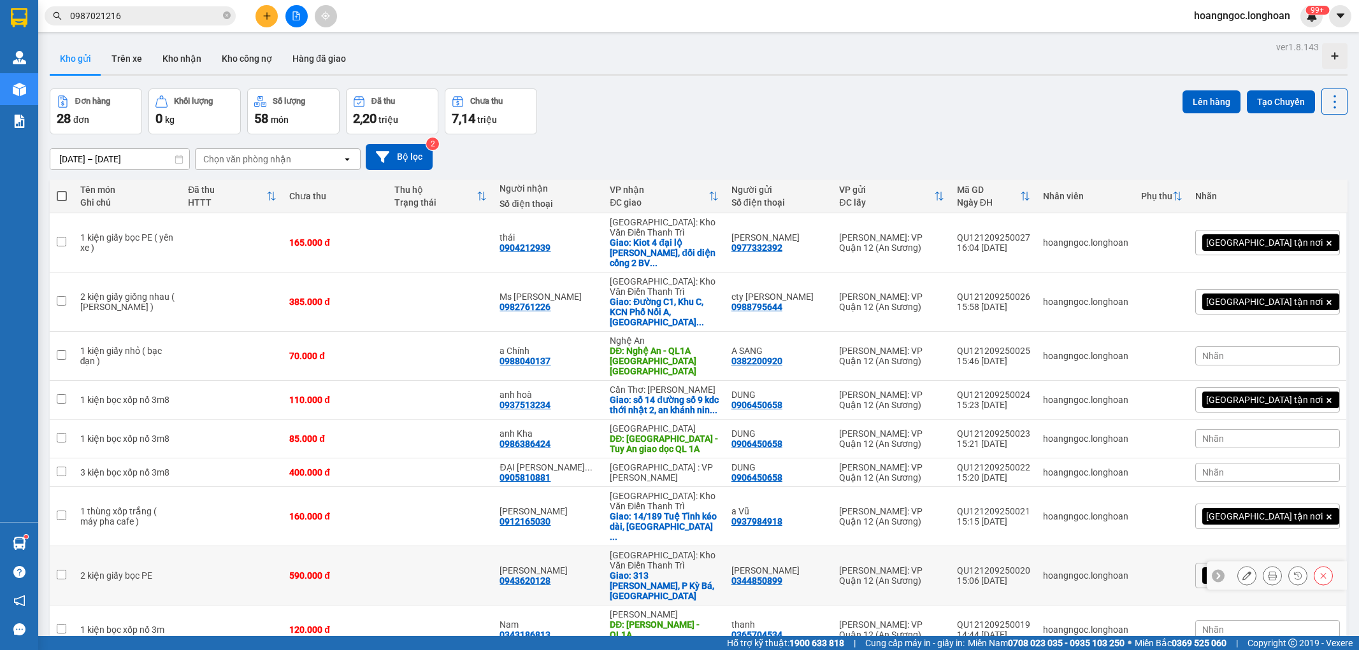
drag, startPoint x: 0, startPoint y: 0, endPoint x: 389, endPoint y: 536, distance: 662.6
click at [360, 571] on div "590.000 đ" at bounding box center [335, 576] width 92 height 10
checkbox input "true"
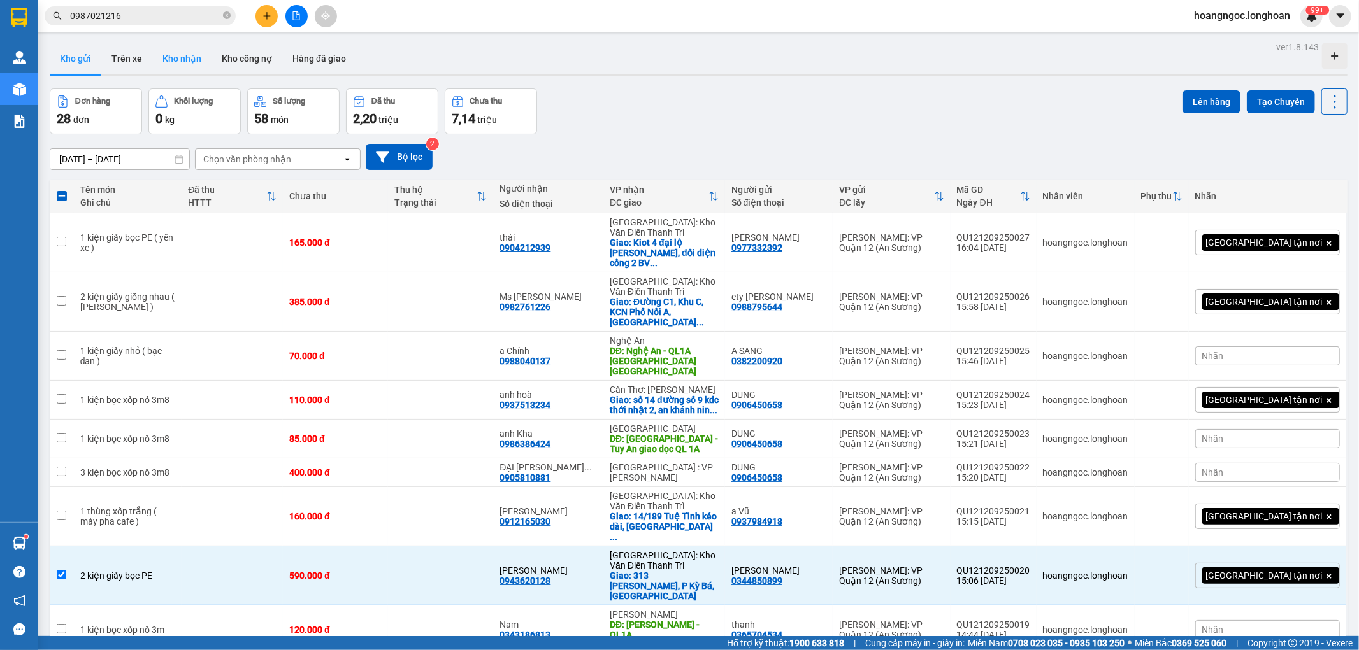
click at [169, 58] on button "Kho nhận" at bounding box center [181, 58] width 59 height 31
